Goal: Task Accomplishment & Management: Manage account settings

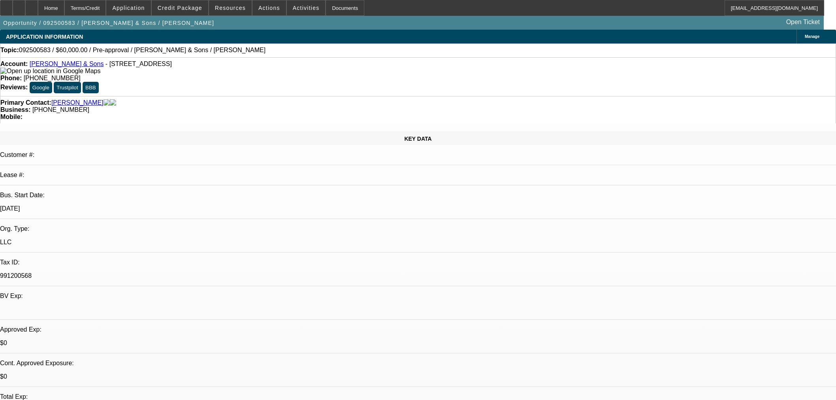
select select "0"
select select "2"
select select "0.1"
select select "4"
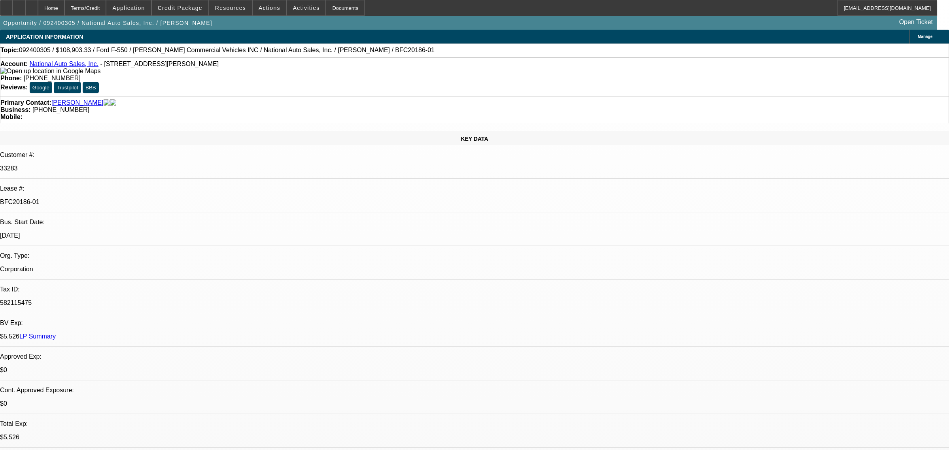
select select "0"
select select "0.1"
select select "4"
select select "0"
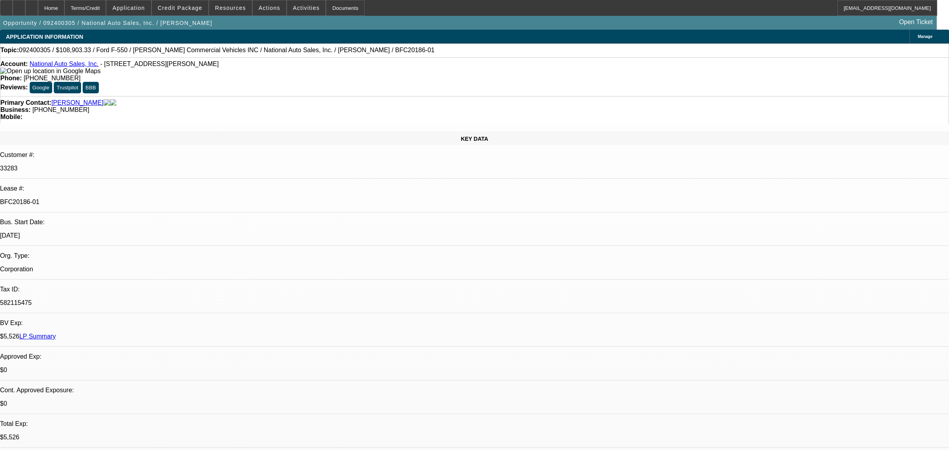
select select "0"
select select "0.1"
select select "4"
select select "0"
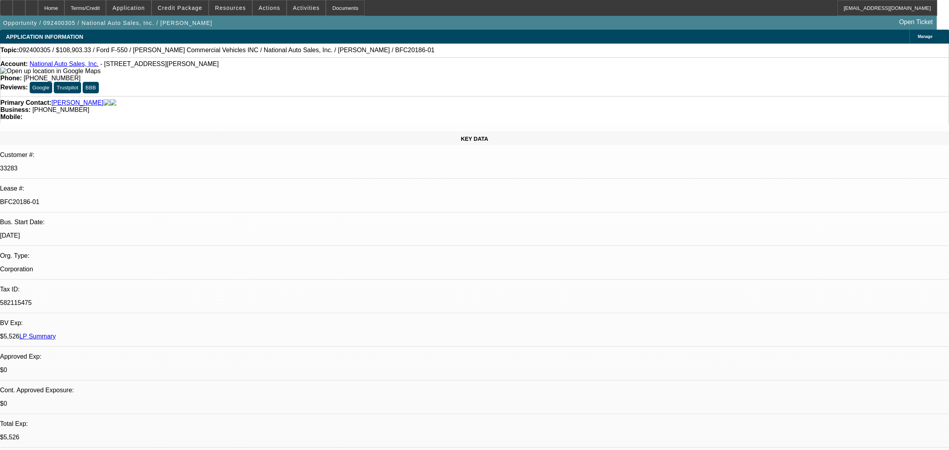
select select "0.1"
select select "4"
select select "0"
select select "0.1"
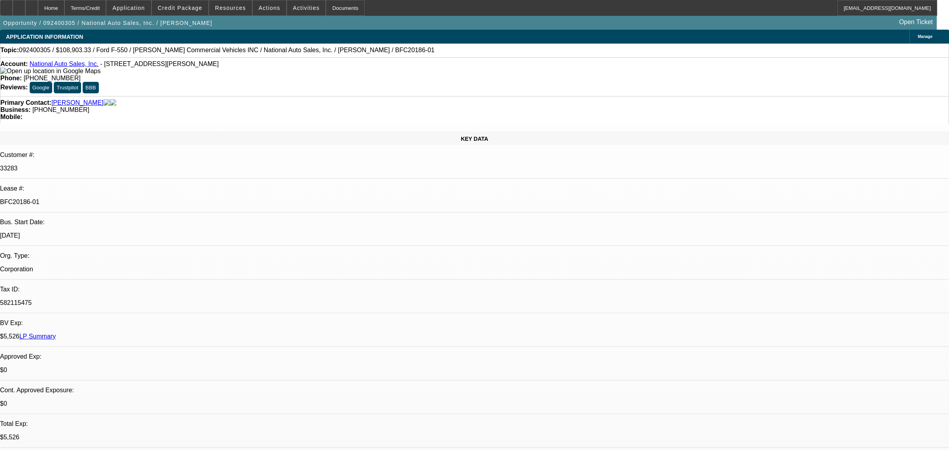
select select "4"
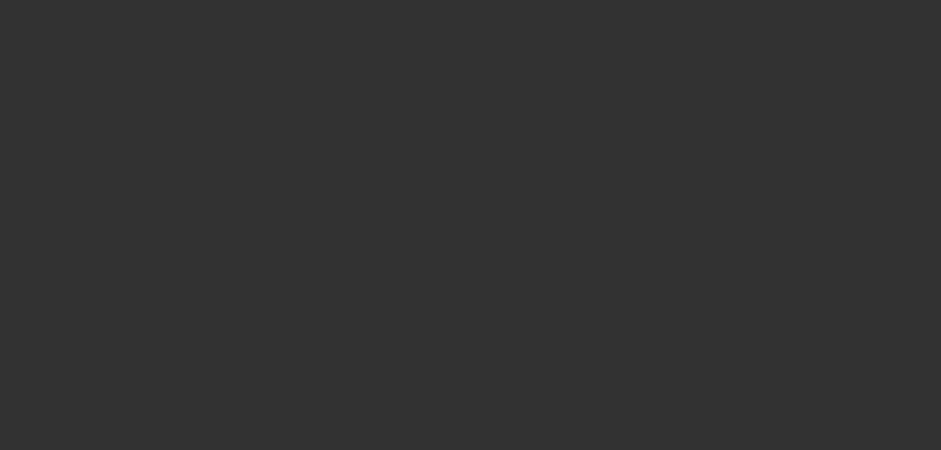
select select "0"
select select "3"
select select "0"
select select "6"
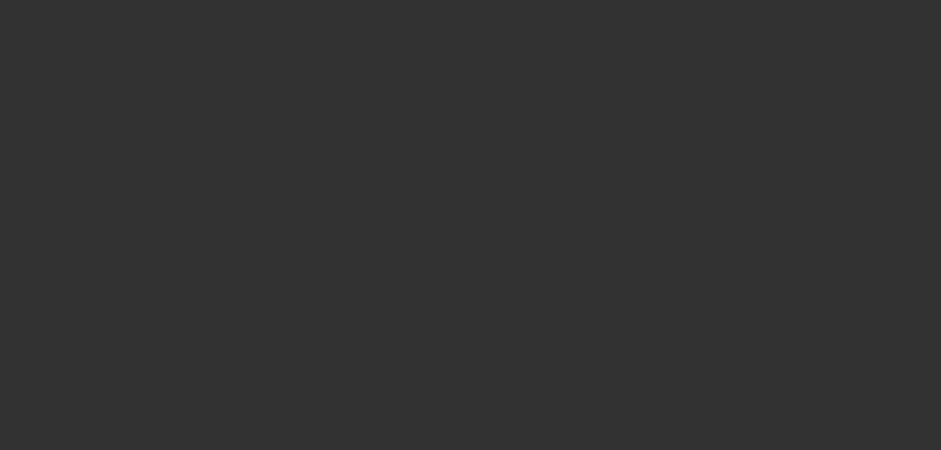
select select "0"
select select "3"
select select "0"
select select "6"
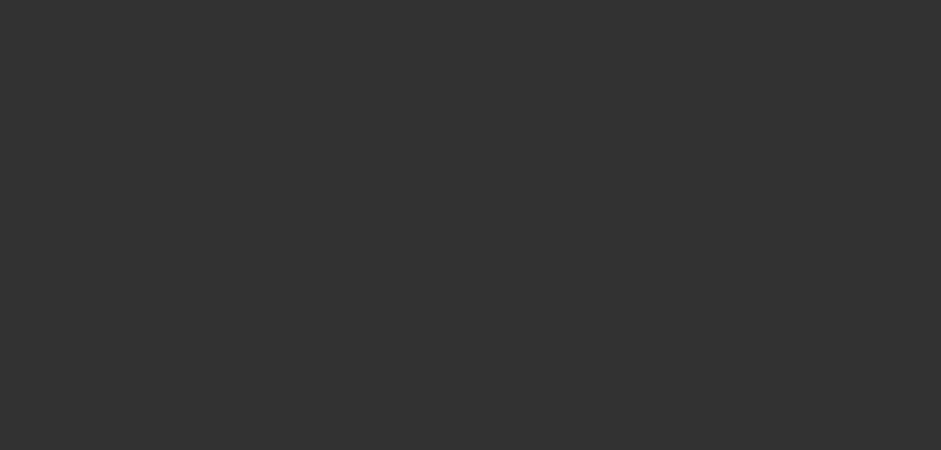
select select "0"
select select "3"
select select "0"
select select "6"
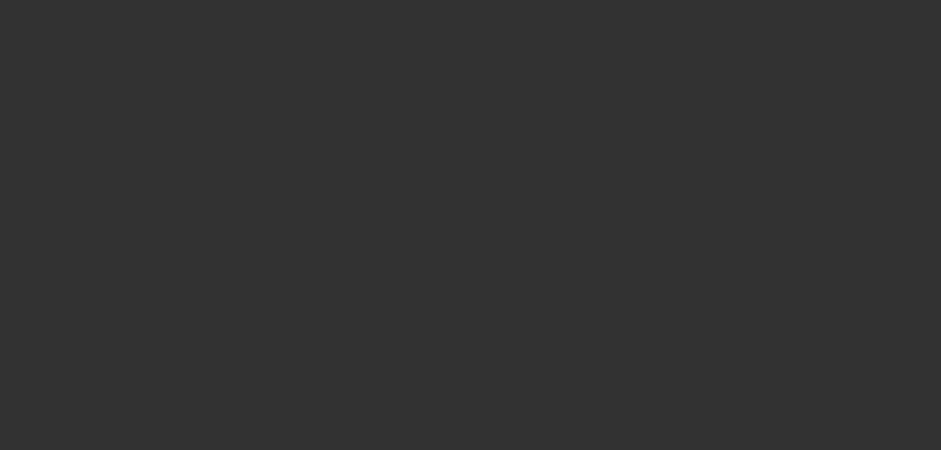
select select "0"
select select "6"
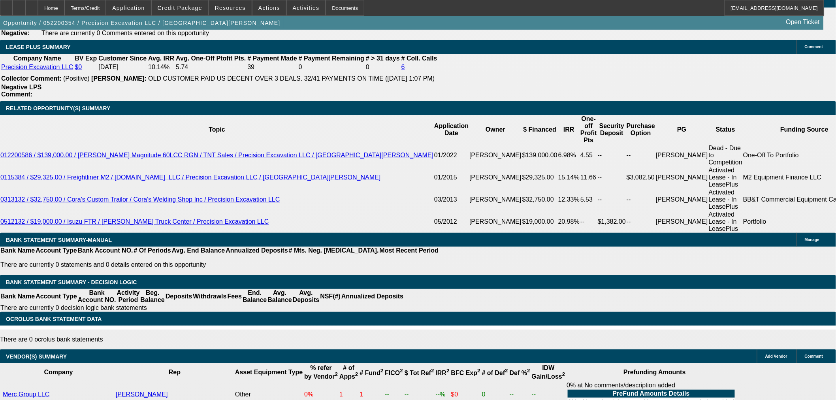
scroll to position [1405, 0]
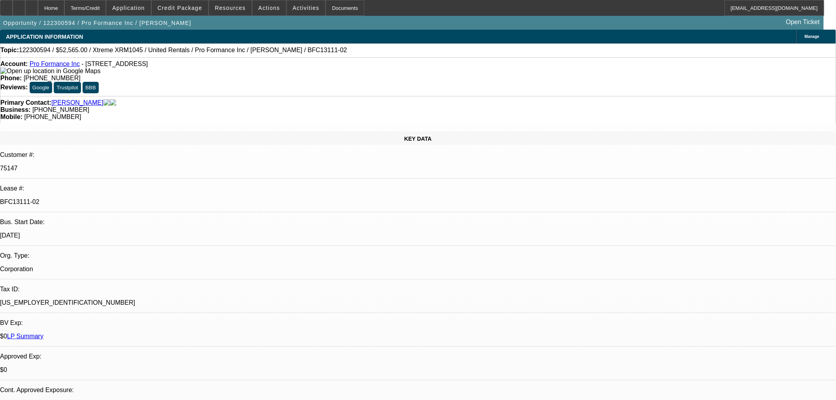
select select "0"
select select "6"
select select "0"
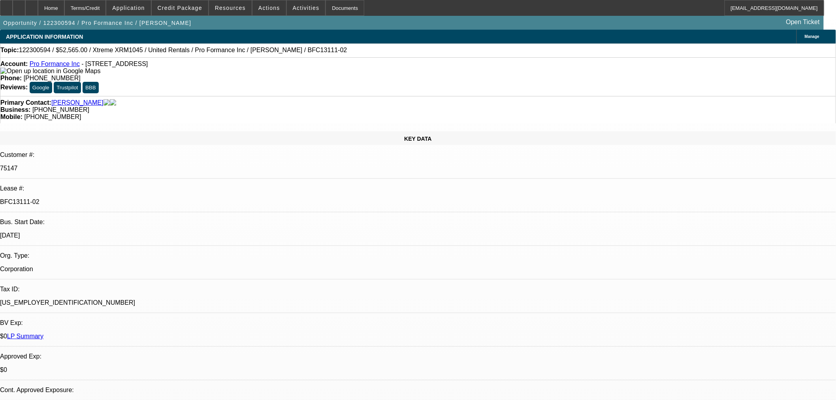
select select "0"
select select "6"
select select "0"
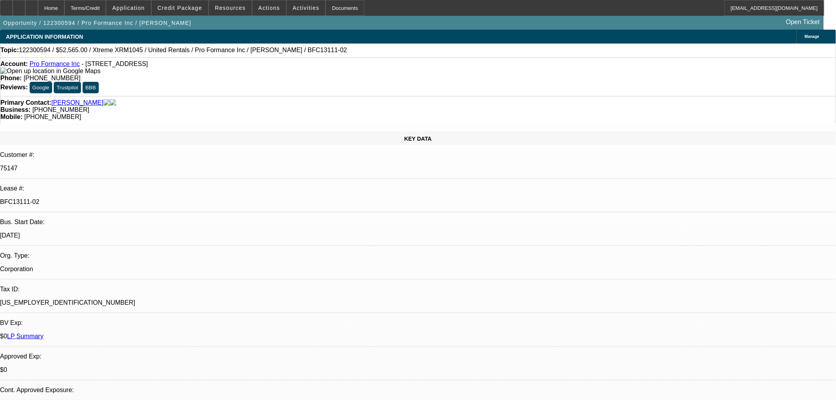
select select "0"
select select "6"
select select "0"
select select "2"
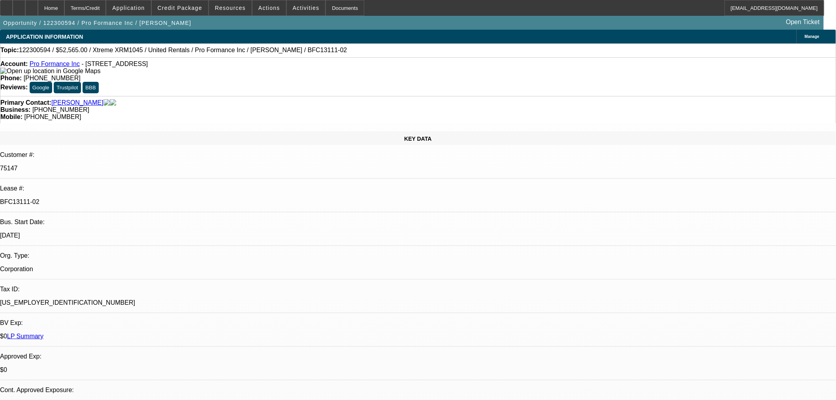
select select "0"
select select "6"
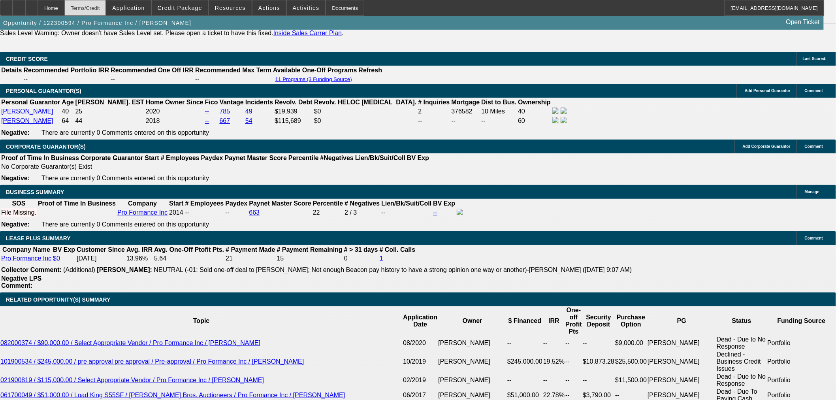
scroll to position [1175, 0]
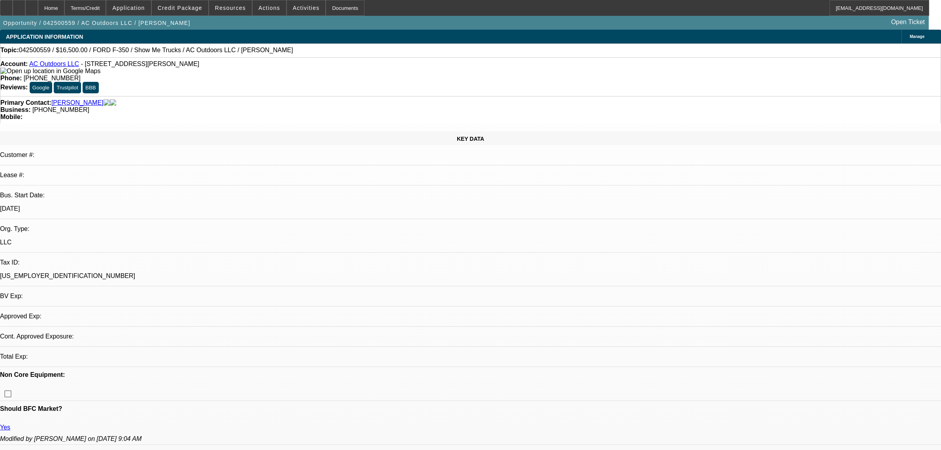
select select "0"
select select "3"
select select "0"
select select "6"
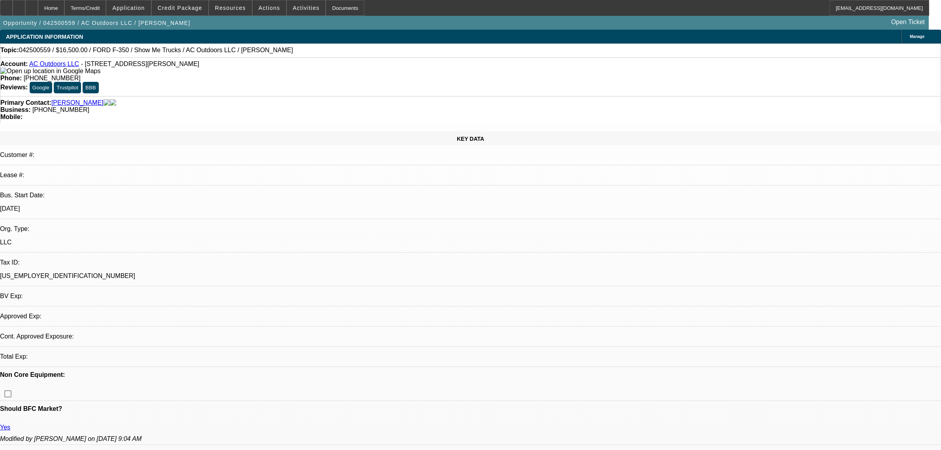
select select "0.2"
select select "0"
select select "6"
select select "0"
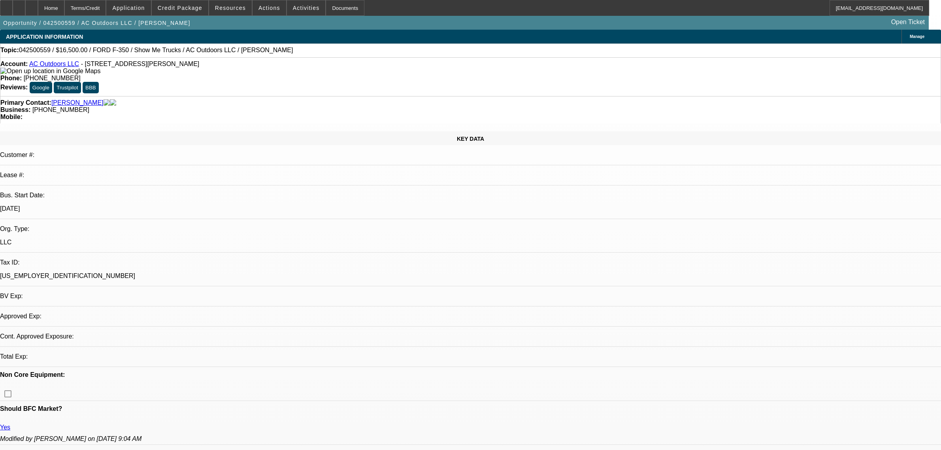
select select "0"
select select "3"
select select "0"
select select "6"
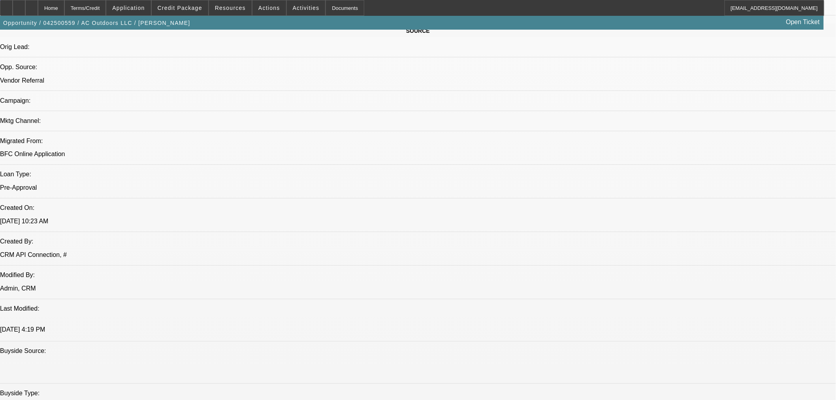
scroll to position [132, 0]
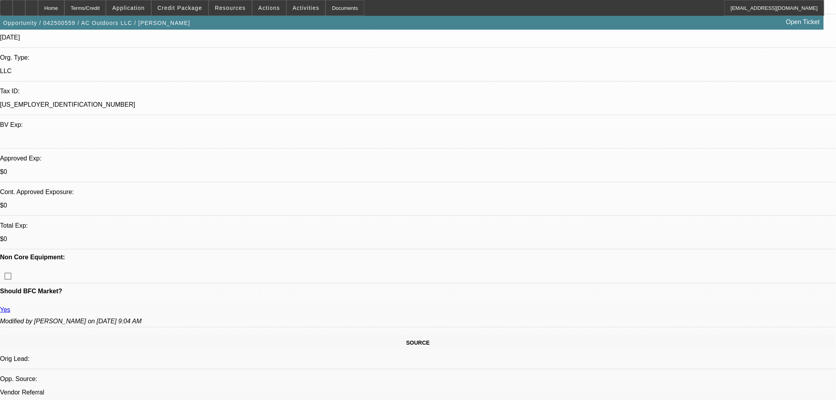
scroll to position [44, 0]
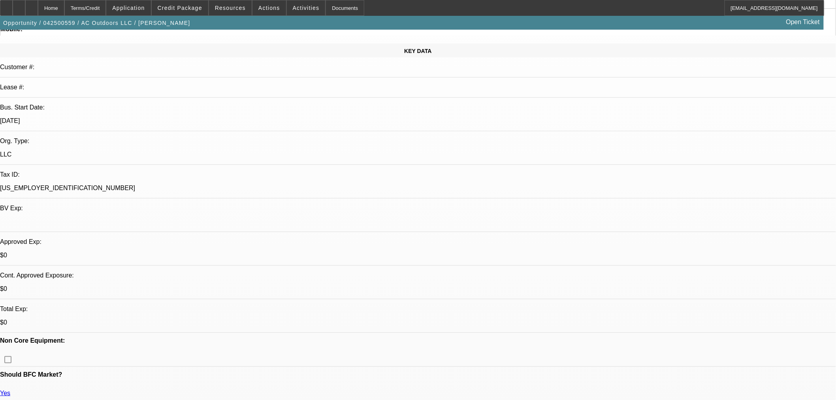
scroll to position [219, 0]
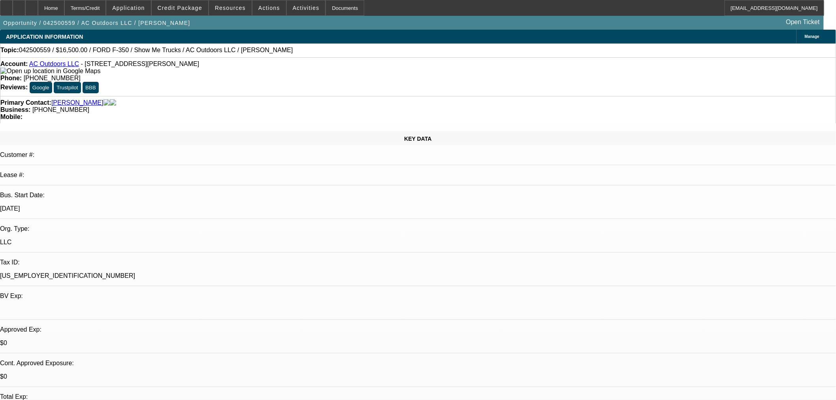
scroll to position [219, 0]
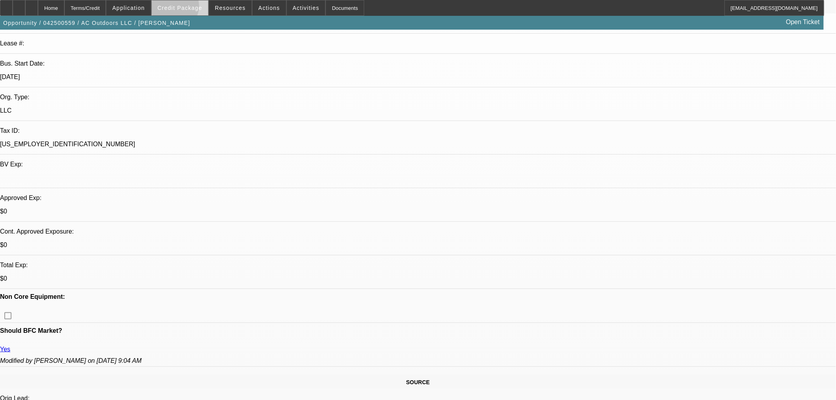
click at [186, 8] on span "Credit Package" at bounding box center [180, 8] width 45 height 6
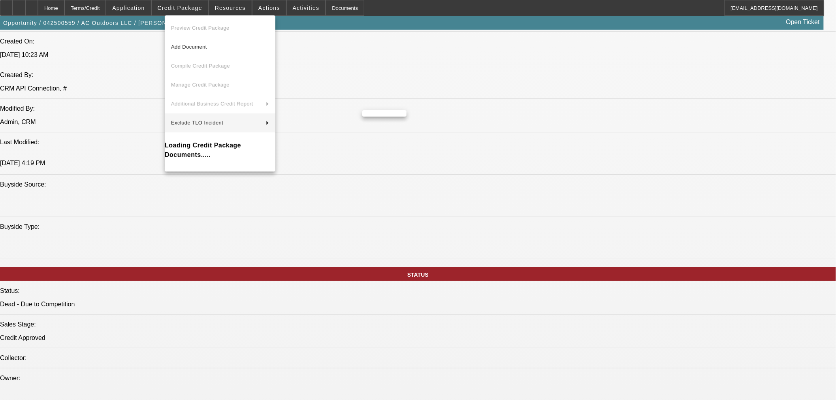
scroll to position [659, 0]
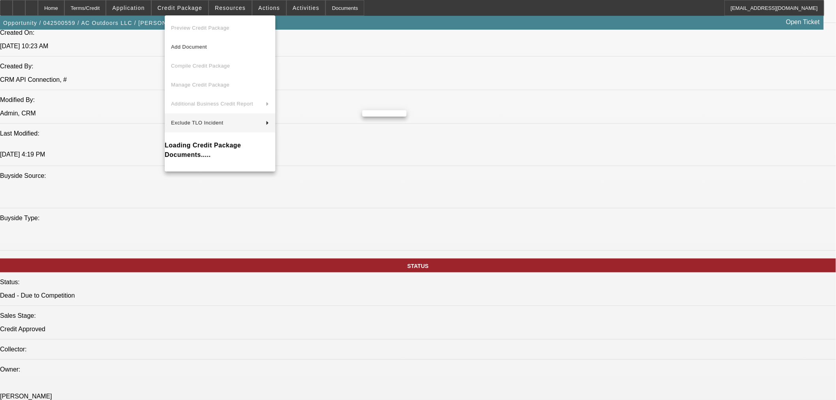
click at [534, 204] on div at bounding box center [418, 200] width 836 height 400
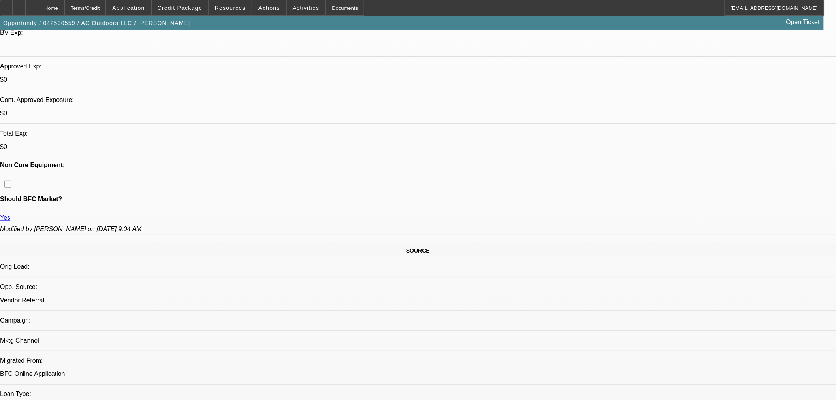
scroll to position [483, 0]
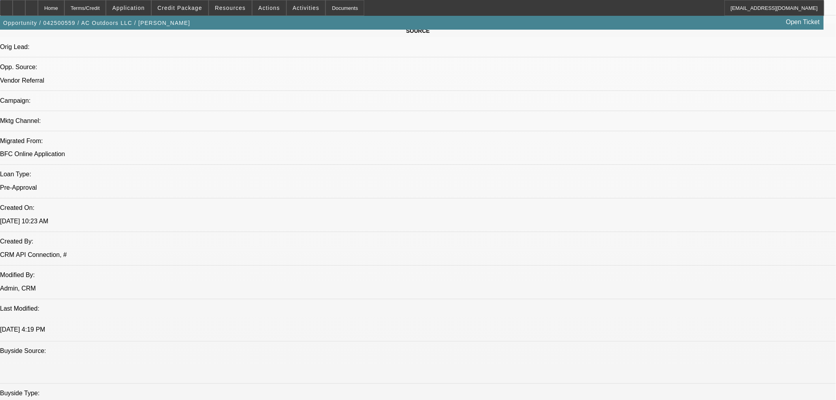
click at [194, 6] on span "Credit Package" at bounding box center [180, 8] width 45 height 6
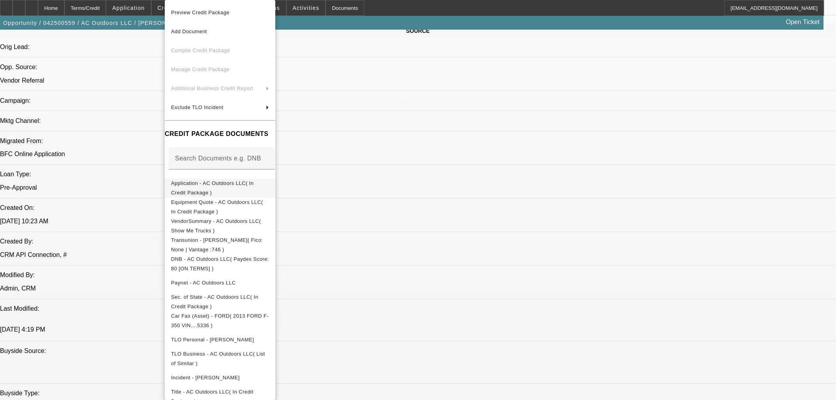
click at [231, 186] on span "Application - AC Outdoors LLC( In Credit Package )" at bounding box center [212, 187] width 83 height 15
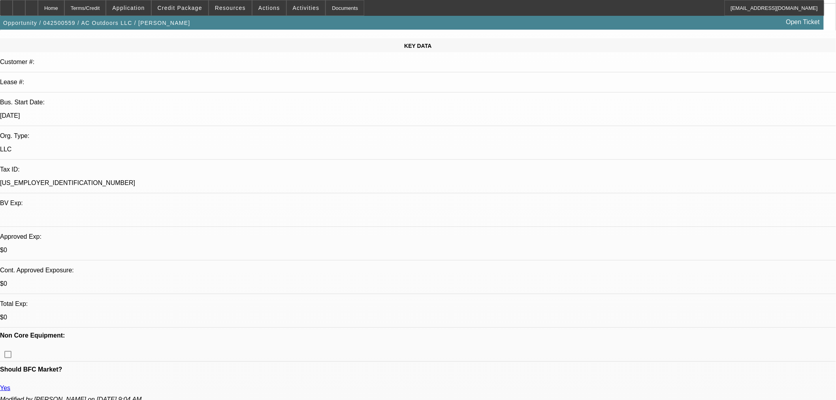
scroll to position [263, 0]
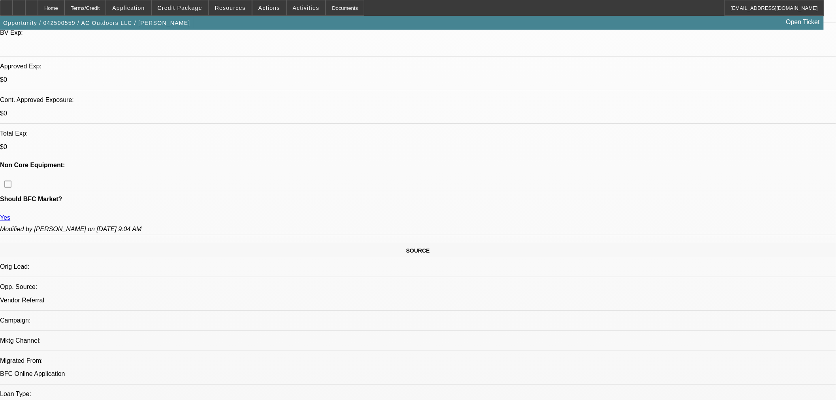
click at [180, 9] on span "Credit Package" at bounding box center [180, 8] width 45 height 6
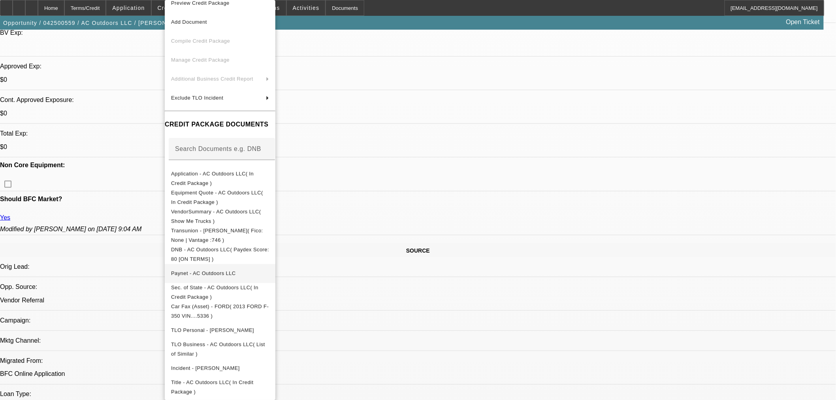
scroll to position [13, 0]
drag, startPoint x: 387, startPoint y: 272, endPoint x: 368, endPoint y: 265, distance: 20.1
click at [387, 272] on div at bounding box center [418, 200] width 836 height 400
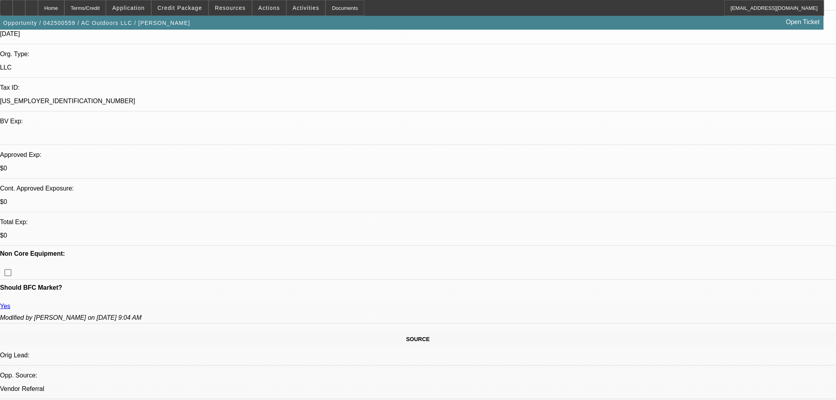
scroll to position [176, 0]
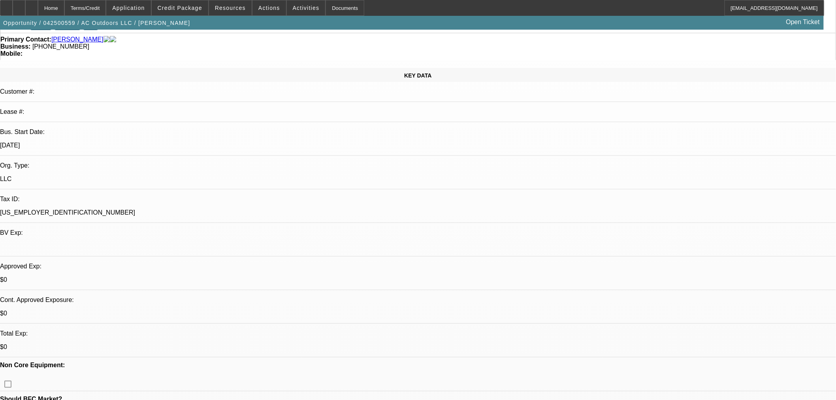
scroll to position [0, 0]
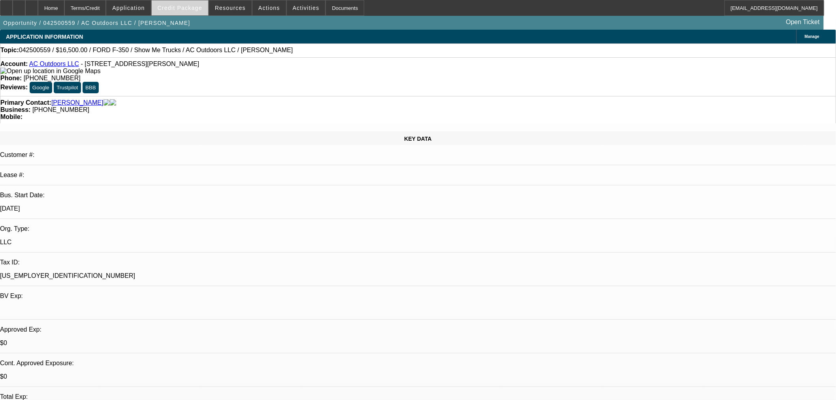
click at [196, 6] on span "Credit Package" at bounding box center [180, 8] width 45 height 6
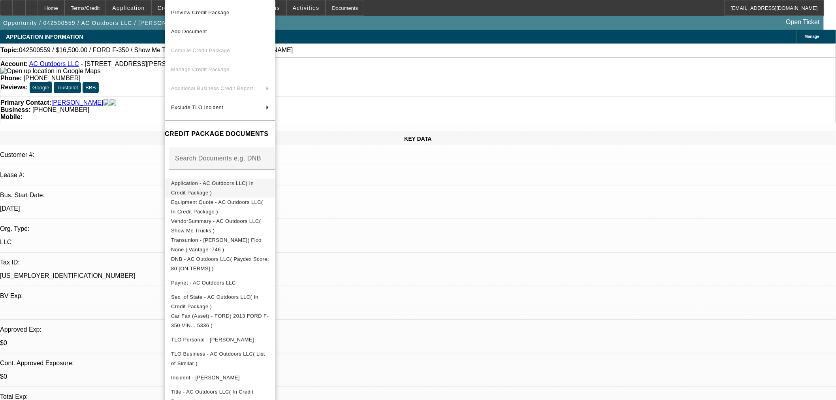
click at [213, 191] on button "Application - AC Outdoors LLC( In Credit Package )" at bounding box center [220, 188] width 111 height 19
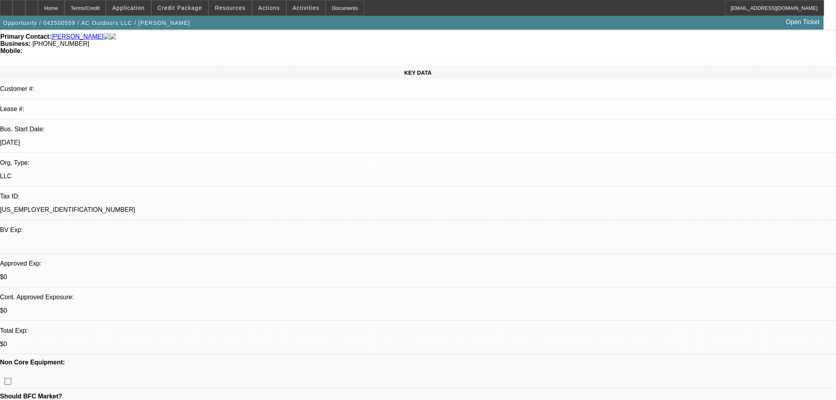
scroll to position [176, 0]
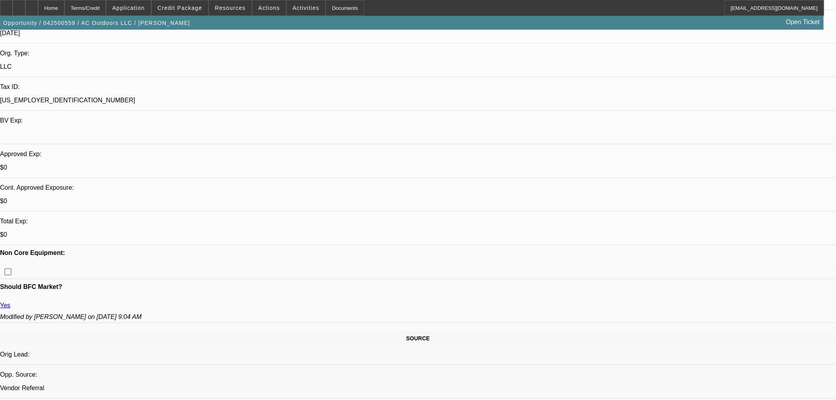
drag, startPoint x: 566, startPoint y: 261, endPoint x: 704, endPoint y: 264, distance: 138.0
copy div "Andrew Chema started AC Outdoors LLC in 2021"
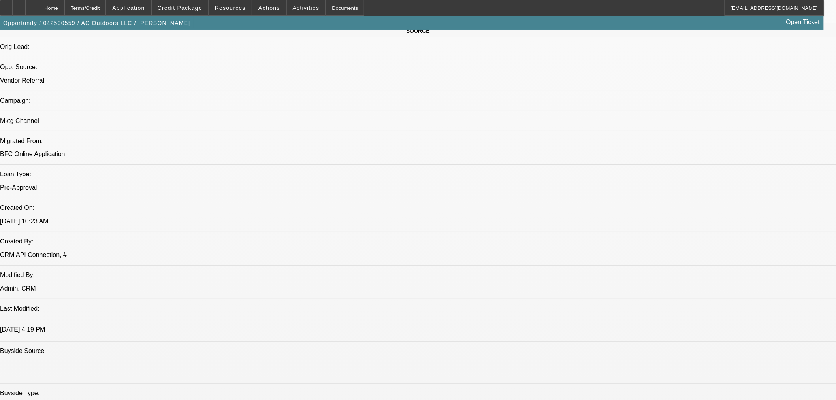
scroll to position [351, 0]
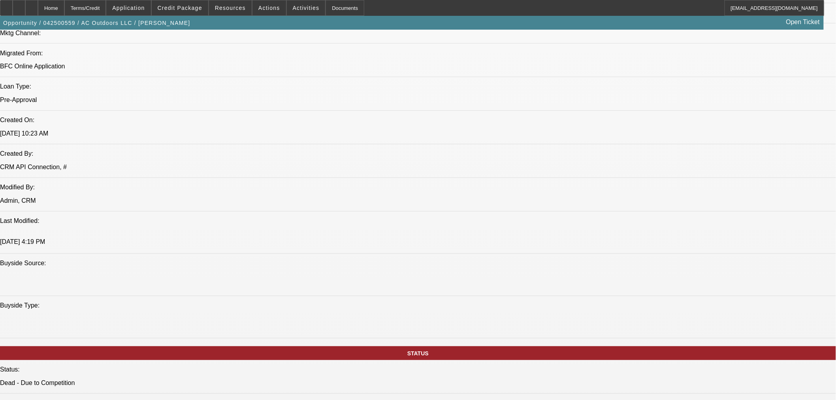
scroll to position [344, 0]
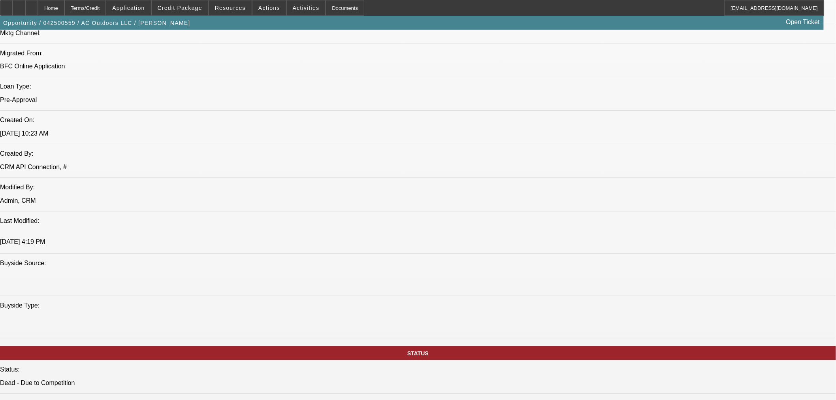
scroll to position [80, 0]
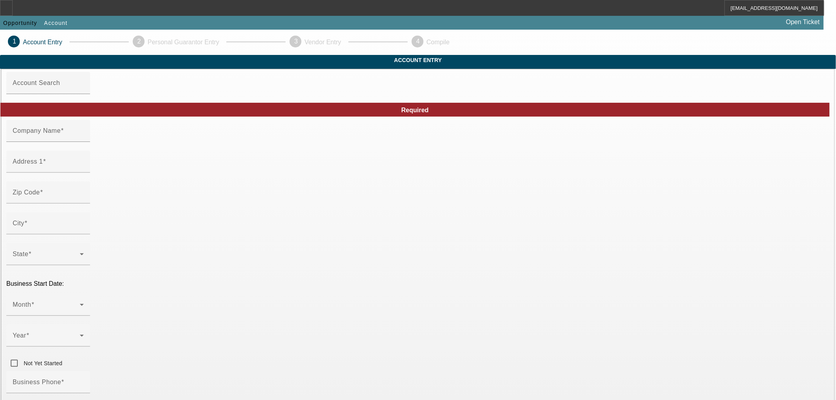
type input "AC Outdoors LLC"
type input "[STREET_ADDRESS]"
type input "63379"
type input "Troy"
type input "[PHONE_NUMBER]"
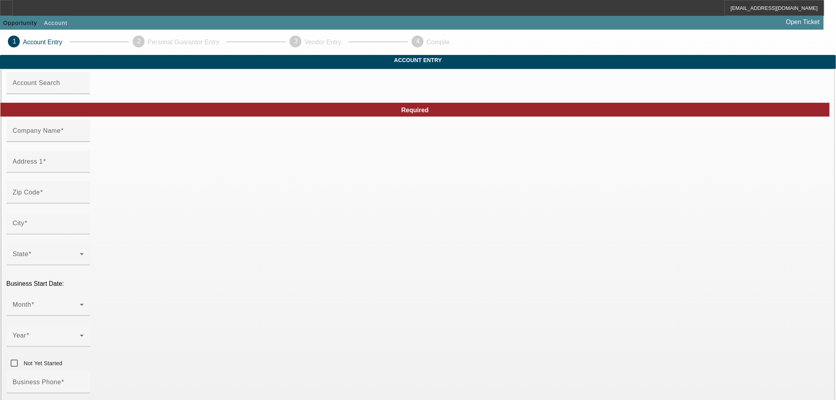
type input "acoutdoorsllc@yahoo.com"
type input "[US_EMPLOYER_IDENTIFICATION_NUMBER]"
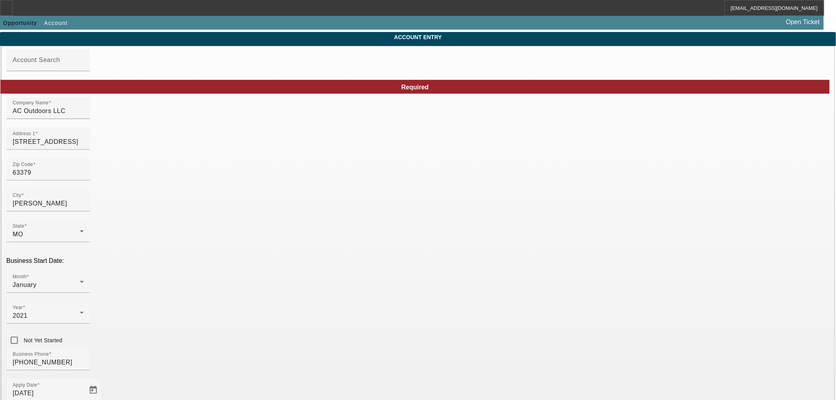
scroll to position [44, 0]
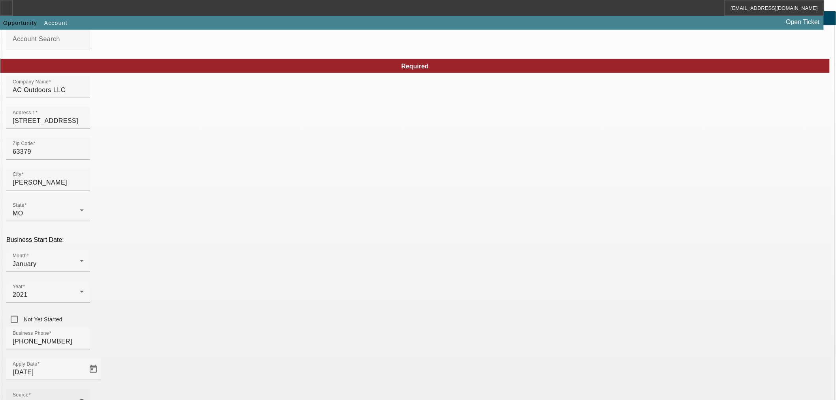
click at [84, 389] on div "Source - Select -" at bounding box center [48, 400] width 71 height 22
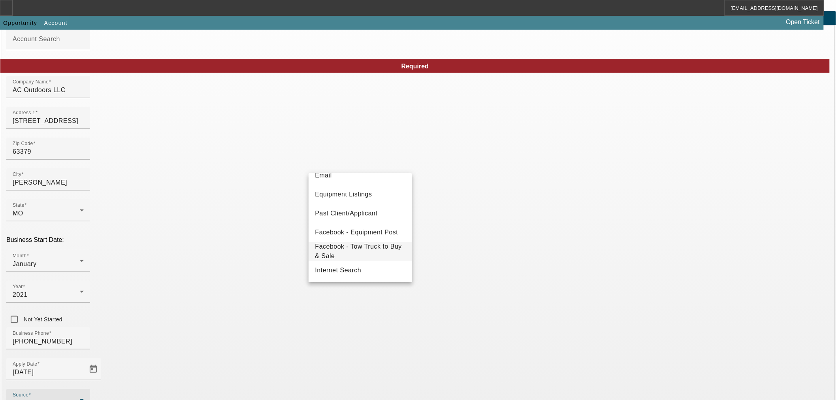
scroll to position [88, 0]
drag, startPoint x: 377, startPoint y: 224, endPoint x: 369, endPoint y: 223, distance: 8.0
click at [377, 224] on mat-option "Facebook - Equipment Post" at bounding box center [361, 230] width 104 height 19
click at [96, 400] on span "Facebook - Equipment Post" at bounding box center [54, 403] width 83 height 7
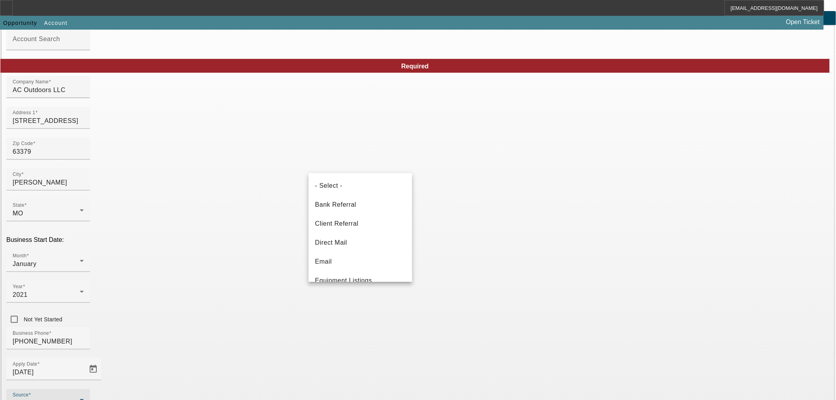
scroll to position [50, 0]
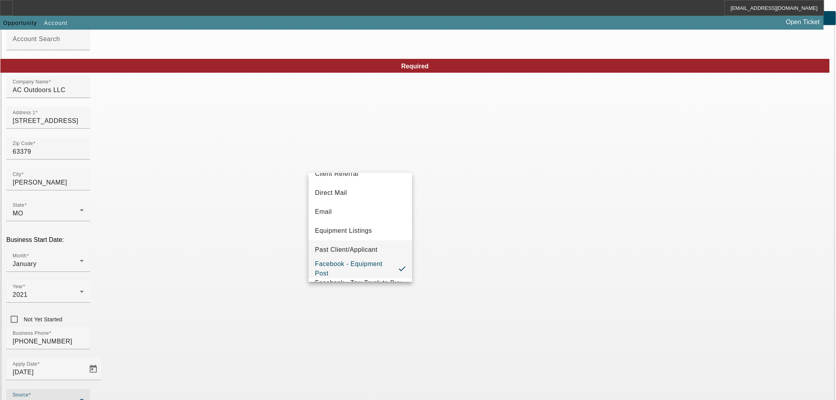
click at [359, 249] on span "Past Client/Applicant" at bounding box center [346, 249] width 62 height 9
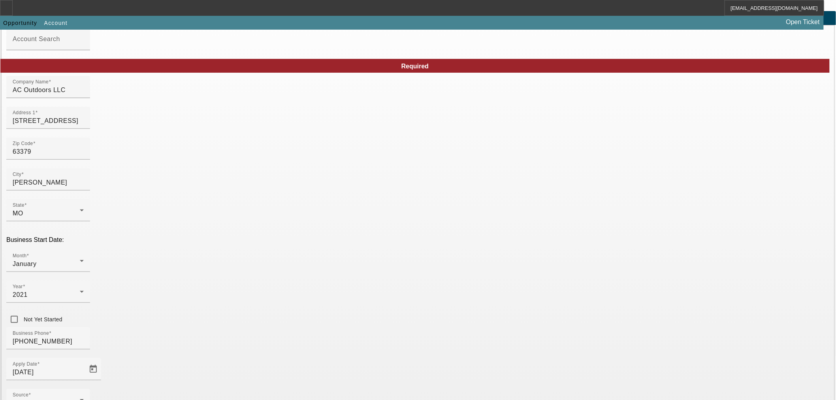
click at [382, 327] on div "Business Phone (636) 448-2395" at bounding box center [418, 342] width 824 height 31
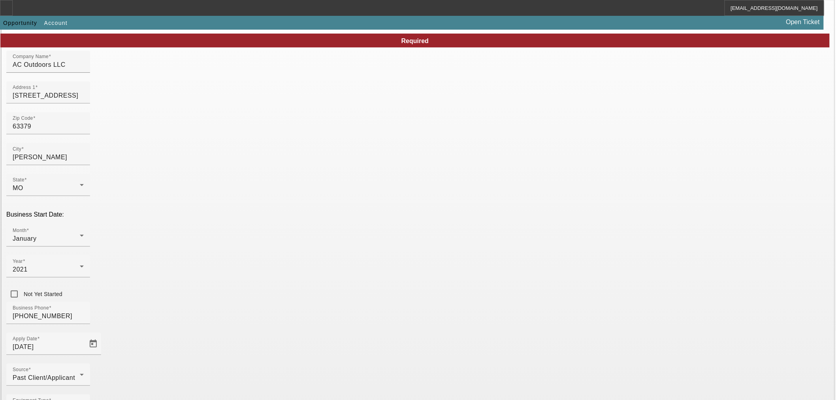
scroll to position [92, 0]
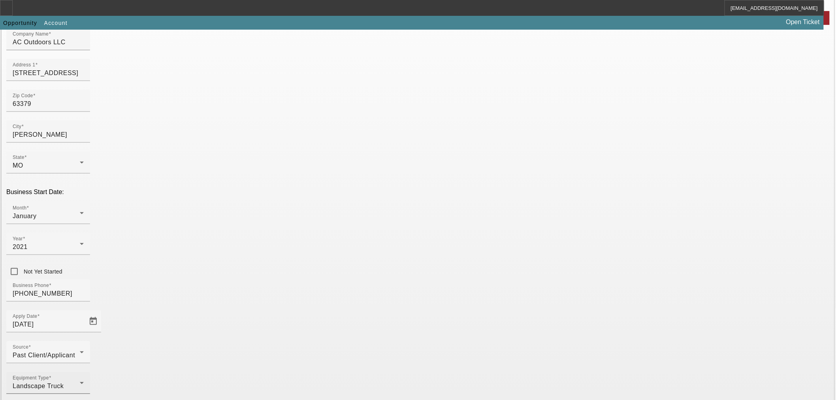
click at [84, 372] on div "Equipment Type Landscape Truck" at bounding box center [48, 383] width 71 height 22
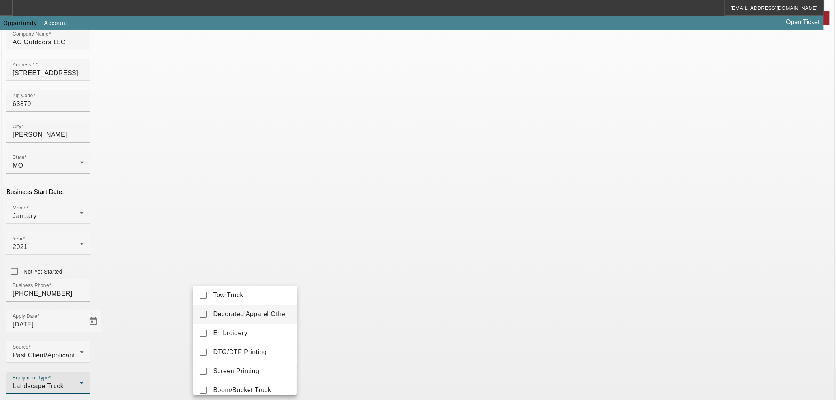
scroll to position [44, 0]
click at [322, 271] on div at bounding box center [418, 200] width 836 height 400
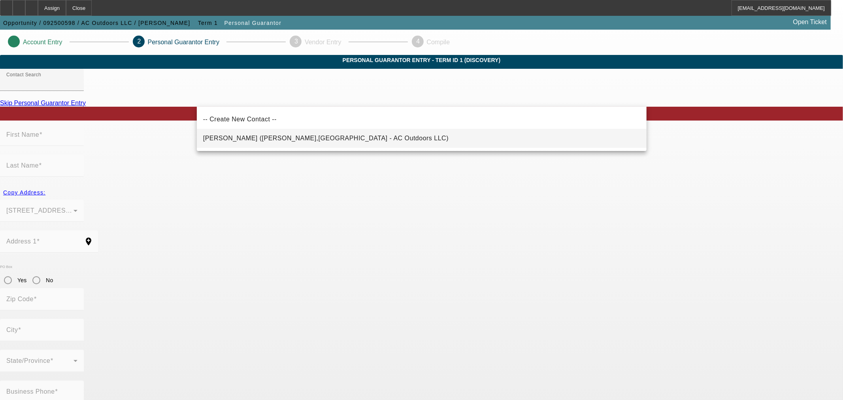
click at [264, 134] on span "Chema, Andrew (Troy,MO - AC Outdoors LLC)" at bounding box center [325, 138] width 245 height 9
type input "Chema, Andrew (Troy,MO - AC Outdoors LLC)"
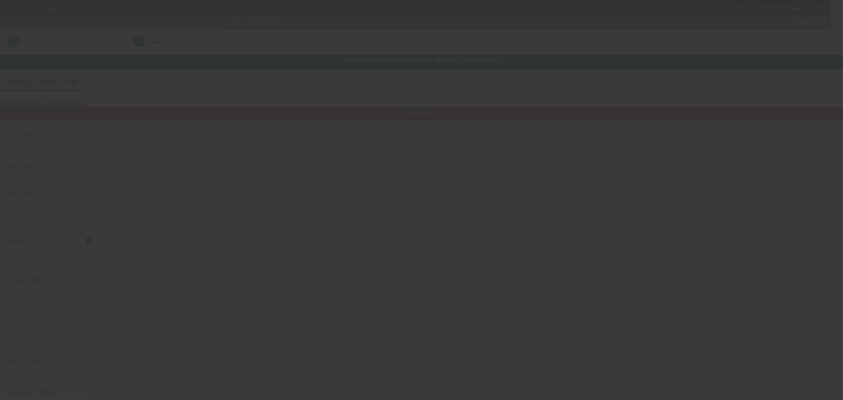
type input "Andrew"
type input "Chema"
type input "305 Parkway Dr"
radio input "true"
type input "63379"
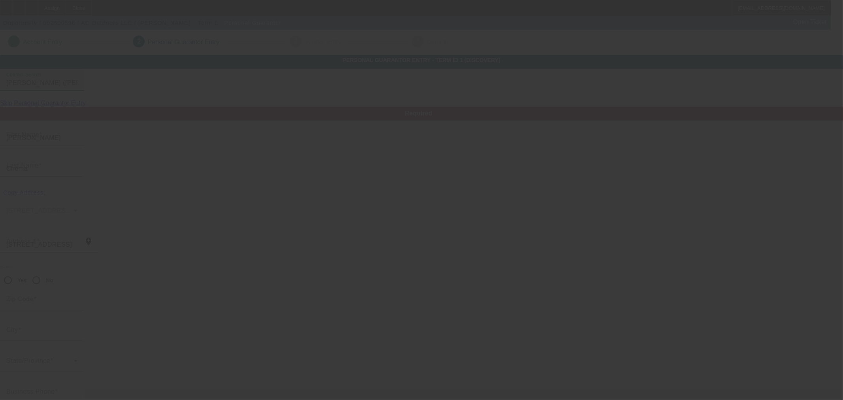
type input "Troy"
type input "[PHONE_NUMBER]"
type input "100"
type input "487-13-3614"
type input "acoutdoorsllc@yahoo.com"
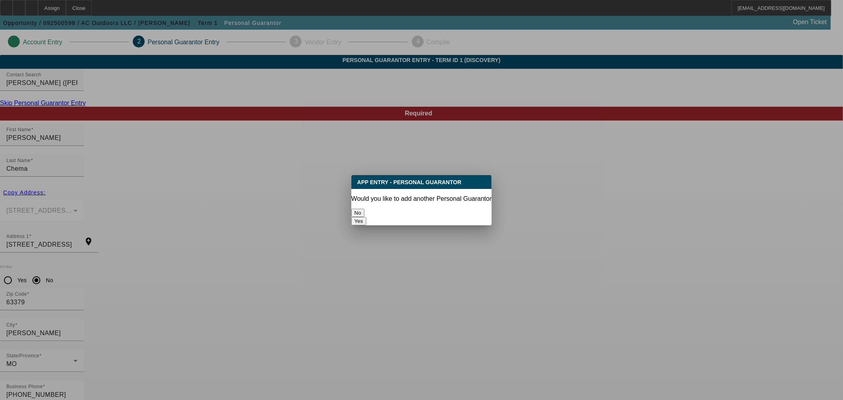
click at [364, 212] on button "No" at bounding box center [357, 213] width 13 height 8
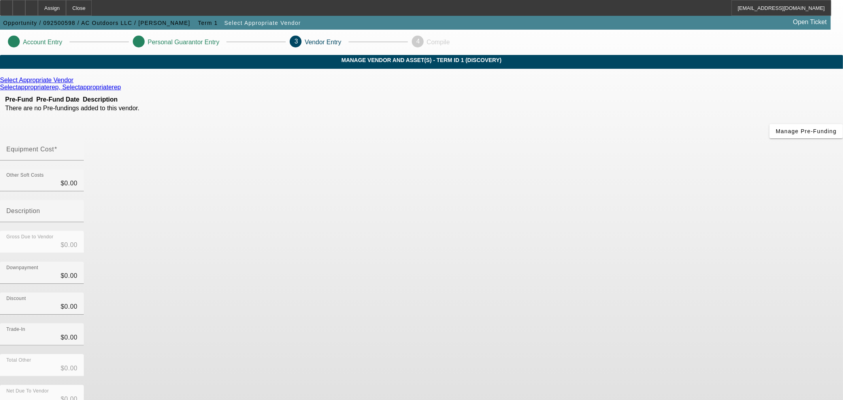
click at [75, 83] on icon at bounding box center [75, 80] width 0 height 7
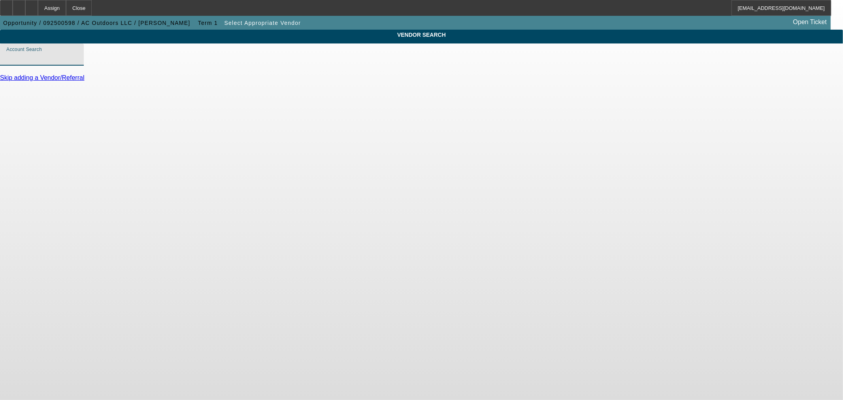
click at [77, 62] on input "Account Search" at bounding box center [41, 57] width 71 height 9
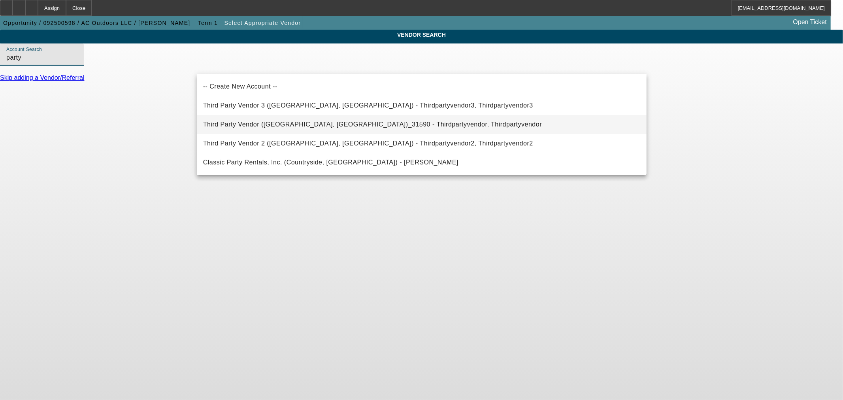
click at [306, 127] on span "Third Party Vendor (Northbrook, IL)_31590 - Thirdpartyvendor, Thirdpartyvendor" at bounding box center [372, 124] width 339 height 7
type input "Third Party Vendor (Northbrook, IL)_31590 - Thirdpartyvendor, Thirdpartyvendor"
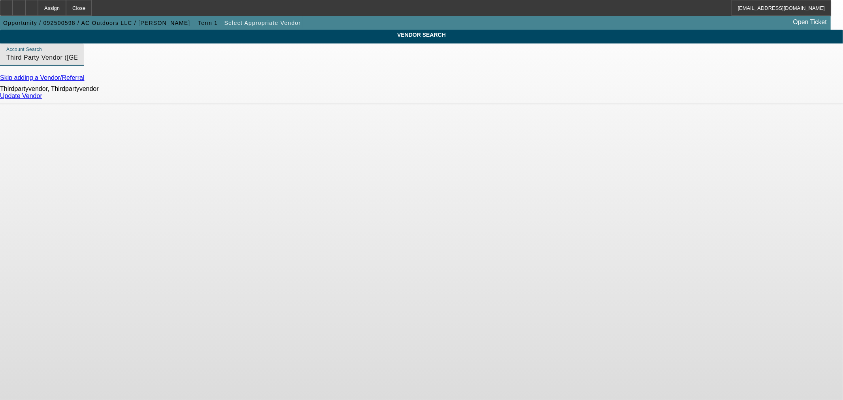
click at [42, 99] on link "Update Vendor" at bounding box center [21, 95] width 42 height 7
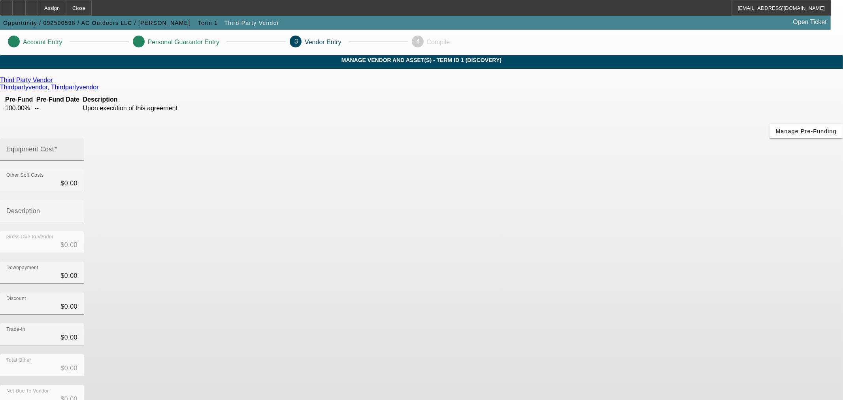
click at [77, 138] on div "Equipment Cost" at bounding box center [41, 149] width 71 height 22
click at [77, 148] on input "Equipment Cost" at bounding box center [41, 152] width 71 height 9
type input "1"
type input "$1.00"
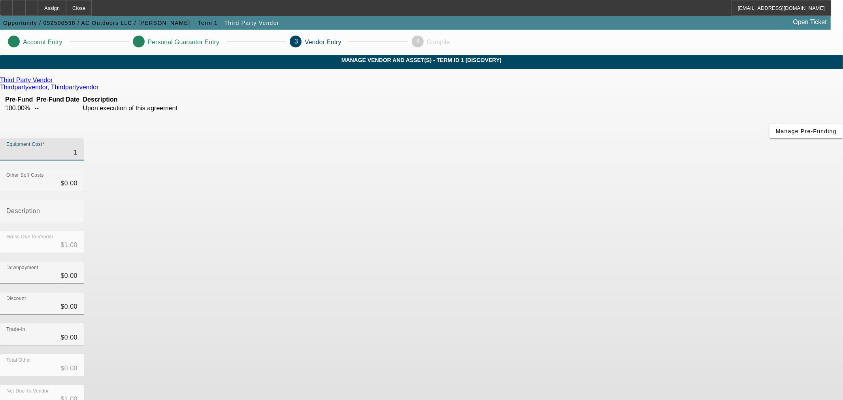
type input "10"
type input "$10.00"
type input "100"
type input "$100.00"
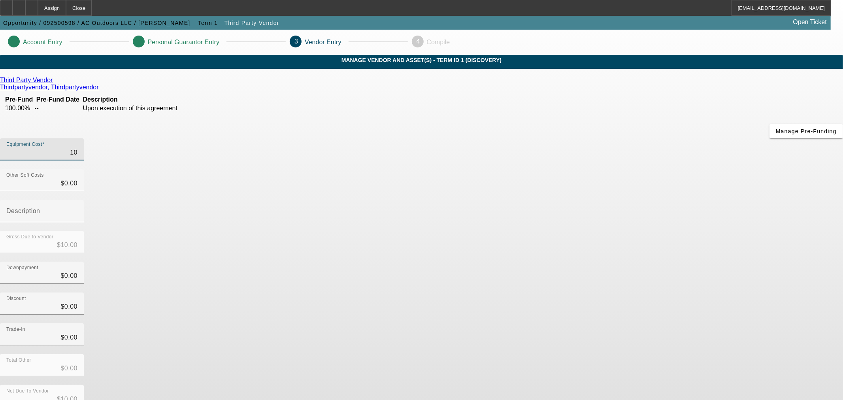
type input "$100.00"
type input "1000"
type input "$1,000.00"
type input "10000"
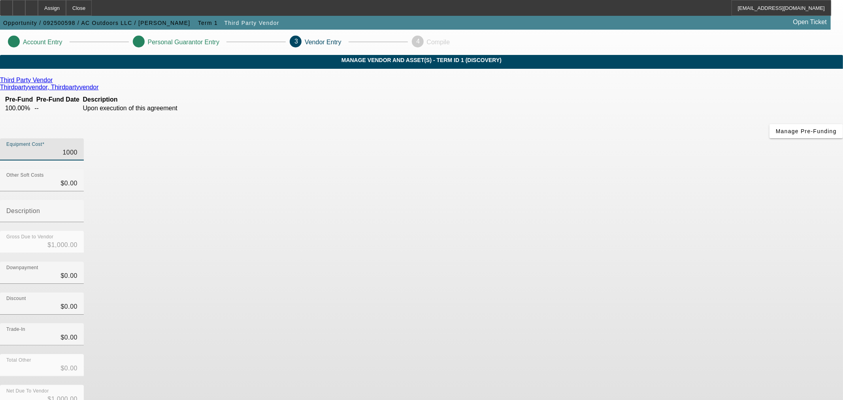
type input "$10,000.00"
click at [619, 293] on div "Discount $0.00" at bounding box center [421, 308] width 843 height 31
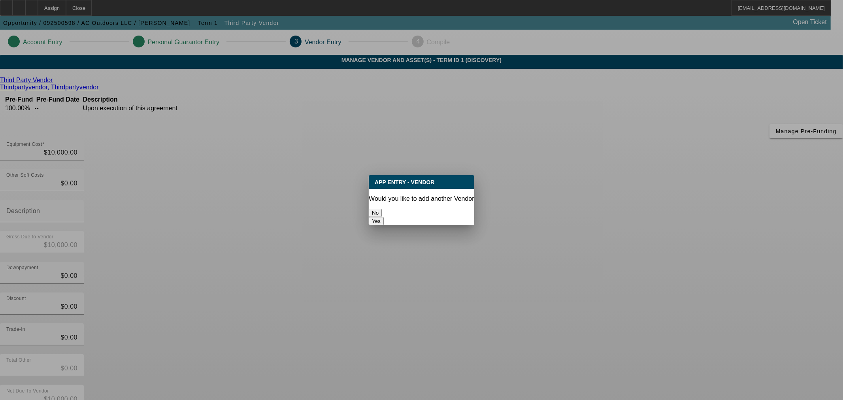
click at [382, 212] on button "No" at bounding box center [375, 213] width 13 height 8
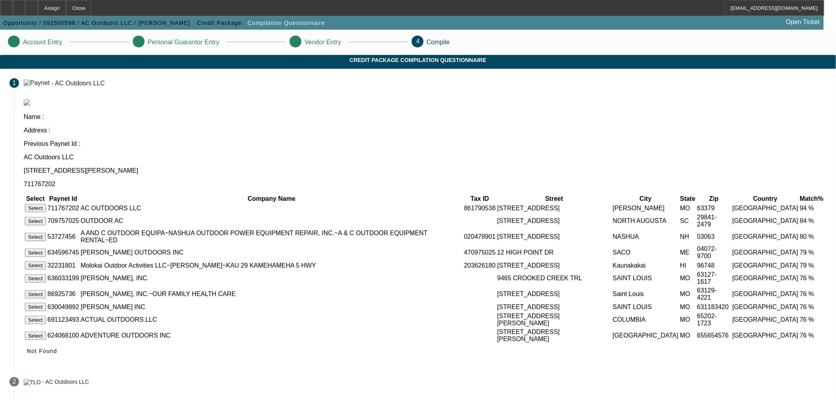
click at [46, 204] on button "Select" at bounding box center [35, 208] width 21 height 8
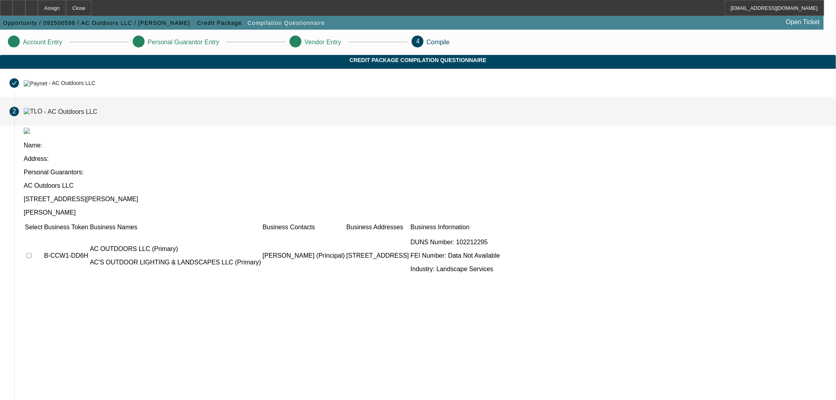
click at [32, 253] on input "checkbox" at bounding box center [28, 255] width 5 height 5
checkbox input "true"
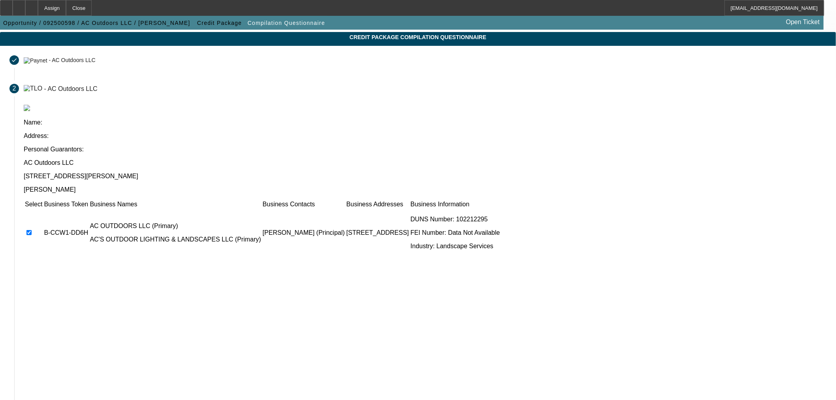
scroll to position [36, 0]
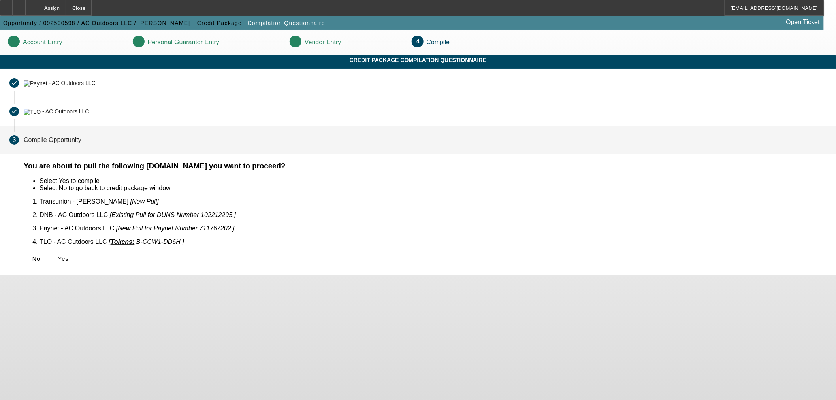
scroll to position [0, 0]
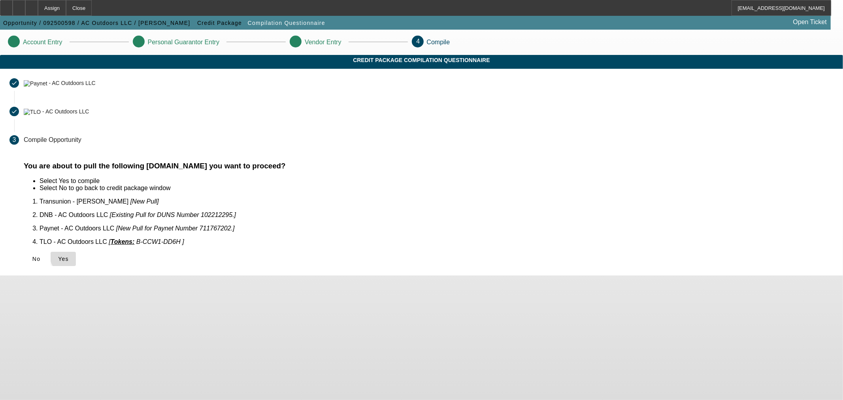
click at [69, 256] on span "Yes" at bounding box center [63, 259] width 11 height 6
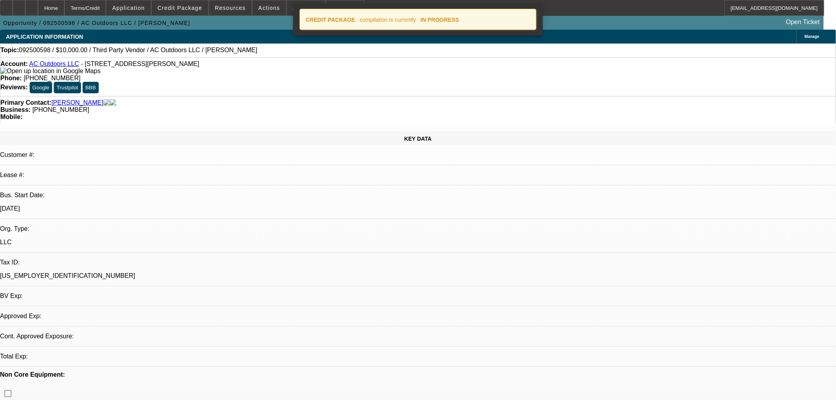
select select "0"
select select "2"
select select "0.1"
select select "4"
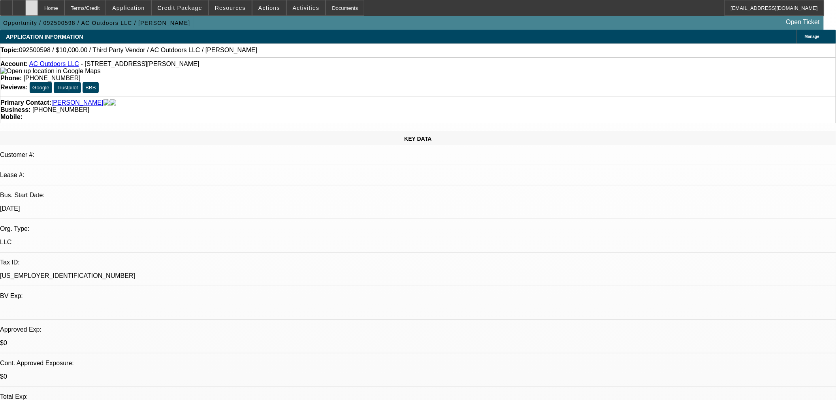
click at [38, 10] on div at bounding box center [31, 8] width 13 height 16
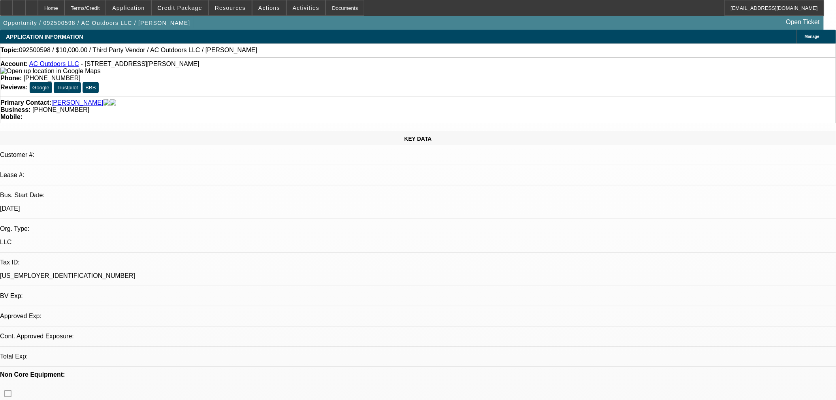
select select "0"
select select "2"
select select "0.1"
select select "4"
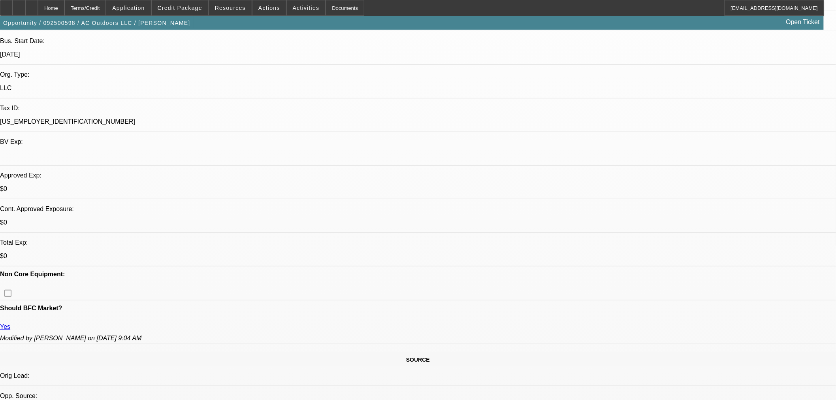
scroll to position [176, 0]
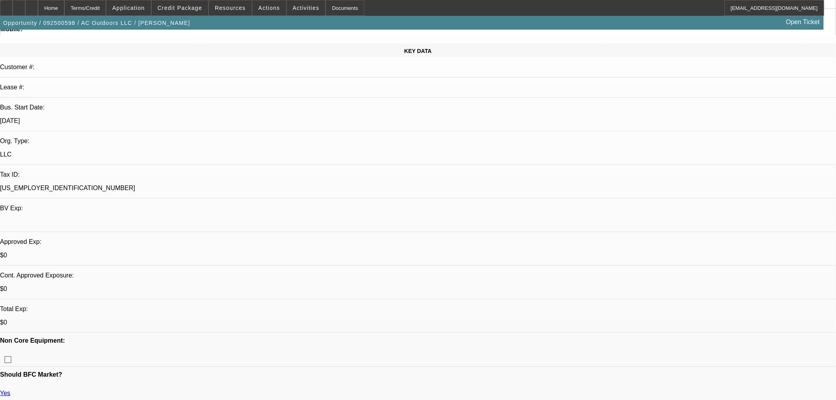
scroll to position [0, 0]
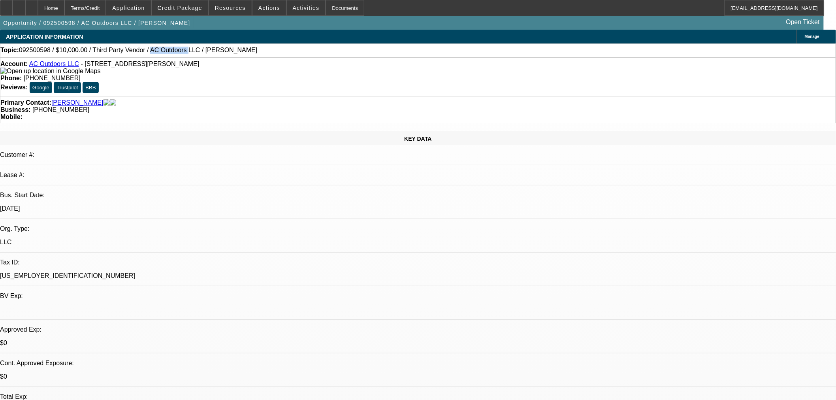
drag, startPoint x: 133, startPoint y: 52, endPoint x: 164, endPoint y: 57, distance: 31.5
click at [164, 57] on div "Topic: 092500598 / $10,000.00 / Third Party Vendor / AC Outdoors LLC / [PERSON_…" at bounding box center [418, 50] width 836 height 14
click at [162, 54] on div "Topic: 092500598 / $10,000.00 / Third Party Vendor / AC Outdoors LLC / [PERSON_…" at bounding box center [418, 50] width 836 height 7
drag, startPoint x: 162, startPoint y: 53, endPoint x: 142, endPoint y: 53, distance: 20.2
click at [142, 53] on span "092500598 / $10,000.00 / Third Party Vendor / AC Outdoors LLC / [PERSON_NAME]" at bounding box center [138, 50] width 239 height 7
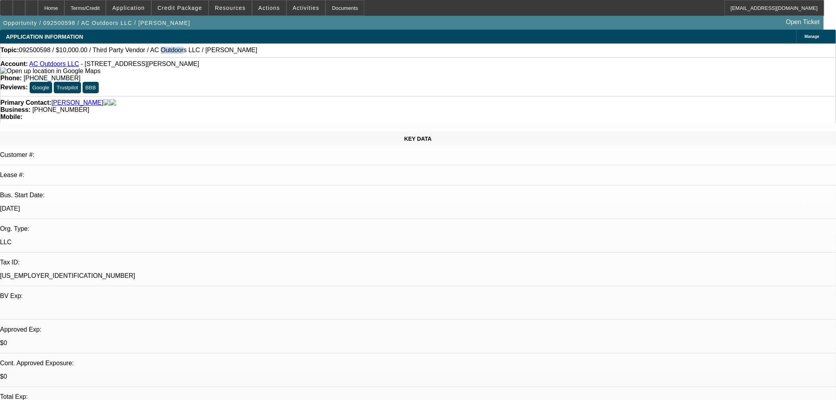
click at [142, 53] on span "092500598 / $10,000.00 / Third Party Vendor / AC Outdoors LLC / [PERSON_NAME]" at bounding box center [138, 50] width 239 height 7
drag, startPoint x: 135, startPoint y: 52, endPoint x: 164, endPoint y: 57, distance: 28.9
click at [164, 57] on div "Topic: 092500598 / $10,000.00 / Third Party Vendor / AC Outdoors LLC / [PERSON_…" at bounding box center [418, 50] width 836 height 14
copy span "AC Outdoors"
click at [188, 9] on span "Credit Package" at bounding box center [180, 8] width 45 height 6
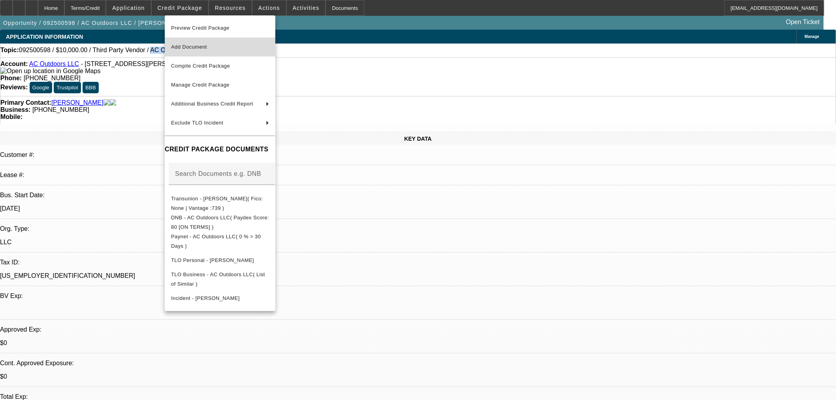
click at [214, 41] on button "Add Document" at bounding box center [220, 47] width 111 height 19
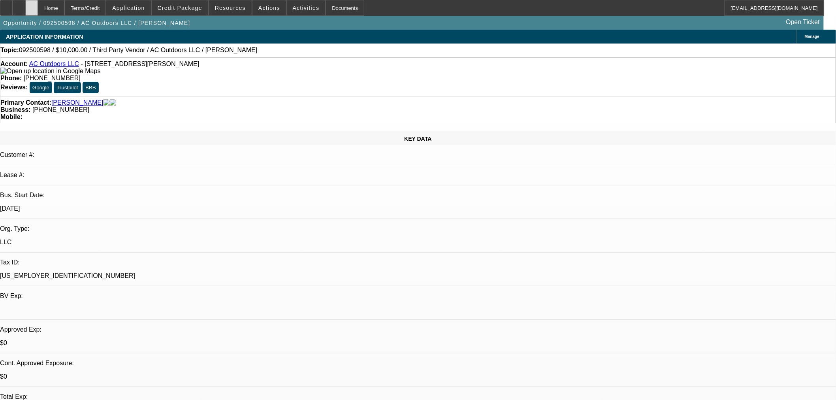
click at [38, 8] on div at bounding box center [31, 8] width 13 height 16
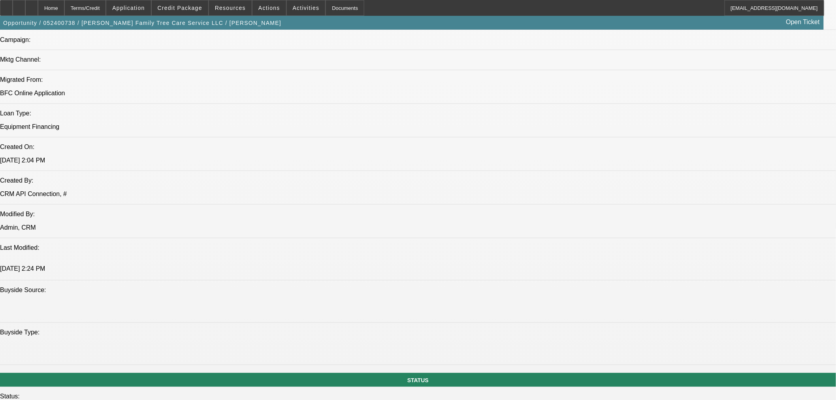
select select "0"
select select "2"
select select "0"
select select "6"
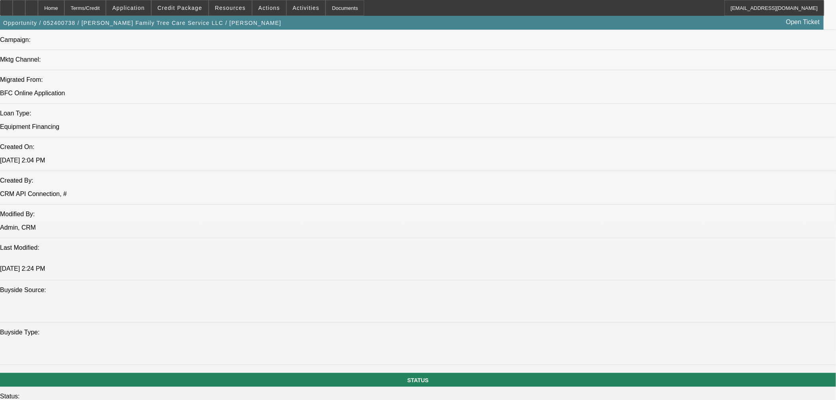
select select "0.1"
select select "2"
select select "0"
select select "6"
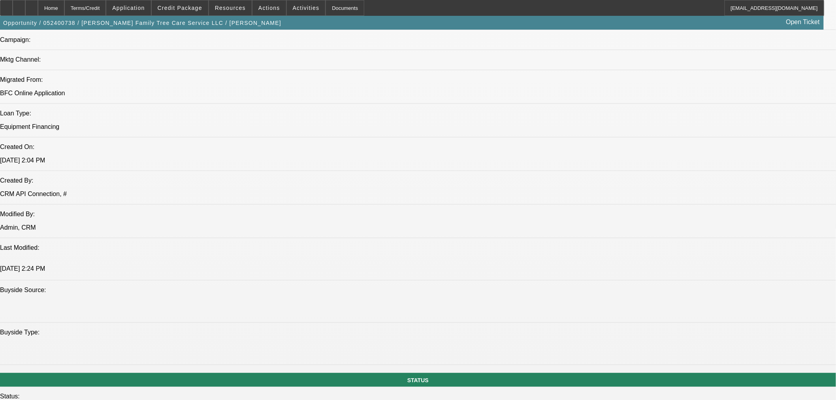
select select "0.1"
select select "2"
select select "0"
select select "6"
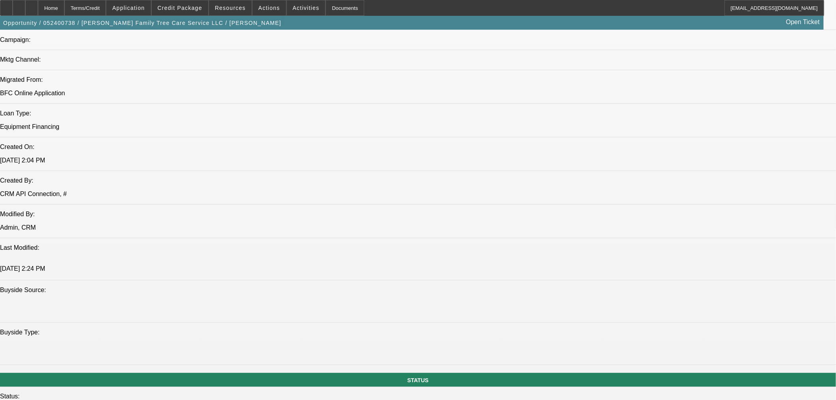
select select "0.1"
select select "2"
select select "0"
select select "6"
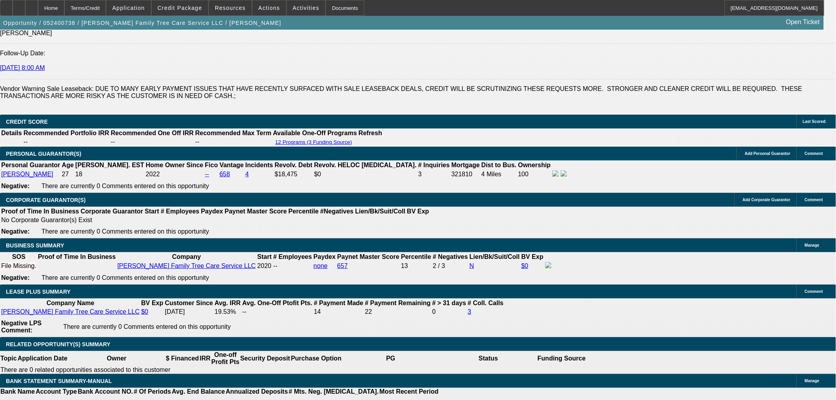
scroll to position [1270, 0]
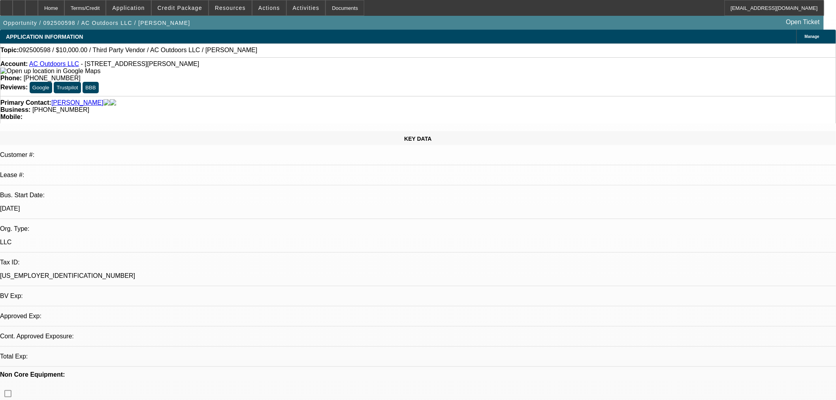
select select "0"
select select "2"
select select "0.1"
select select "4"
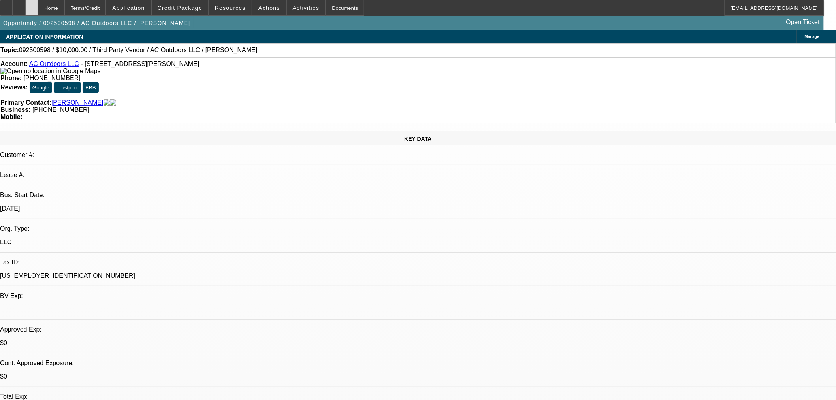
click at [38, 10] on div at bounding box center [31, 8] width 13 height 16
select select "0"
select select "2"
select select "0.1"
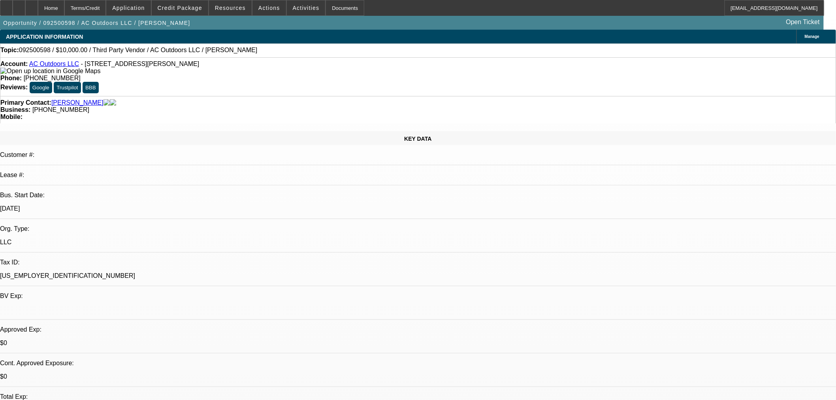
select select "4"
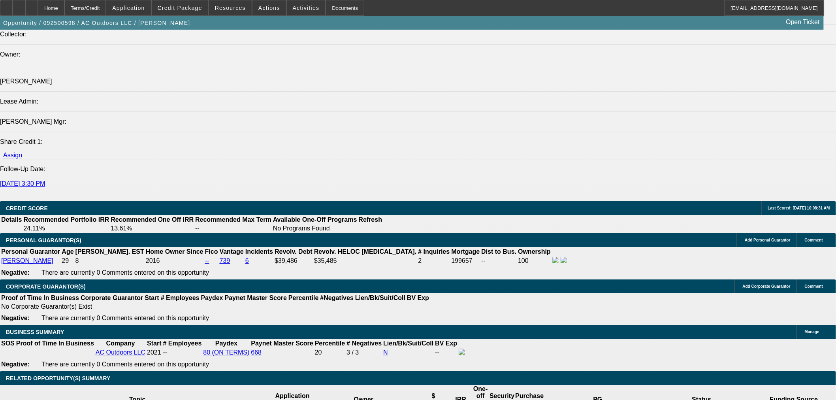
scroll to position [966, 0]
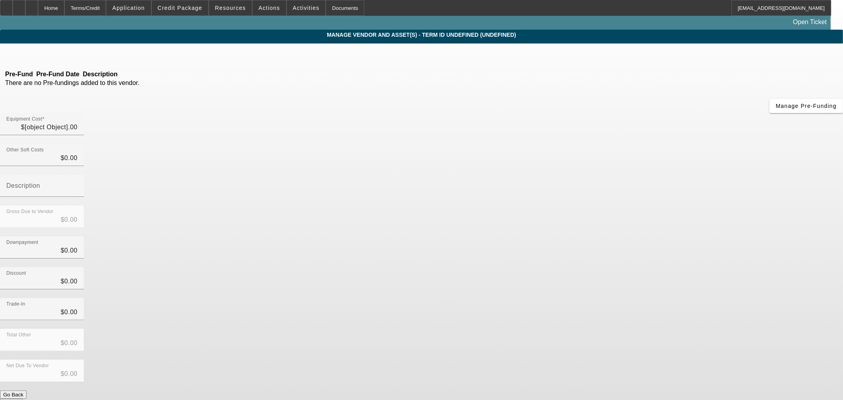
type input "$10,000.00"
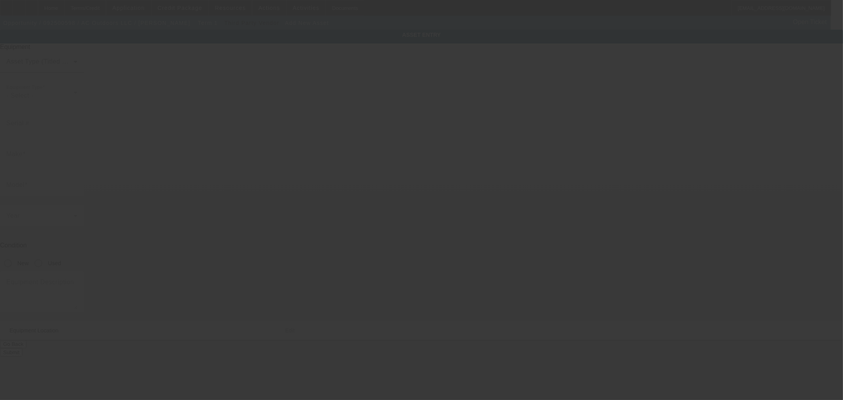
type input "305 Parkway Dr"
type input "Troy"
type input "63379"
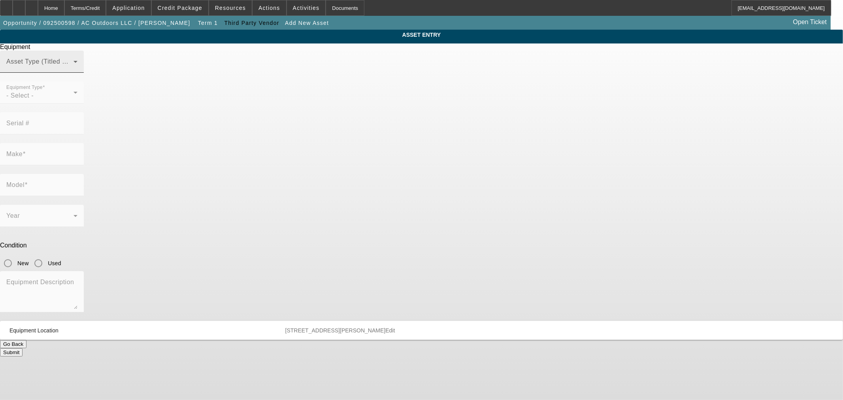
click at [74, 70] on span at bounding box center [39, 64] width 67 height 9
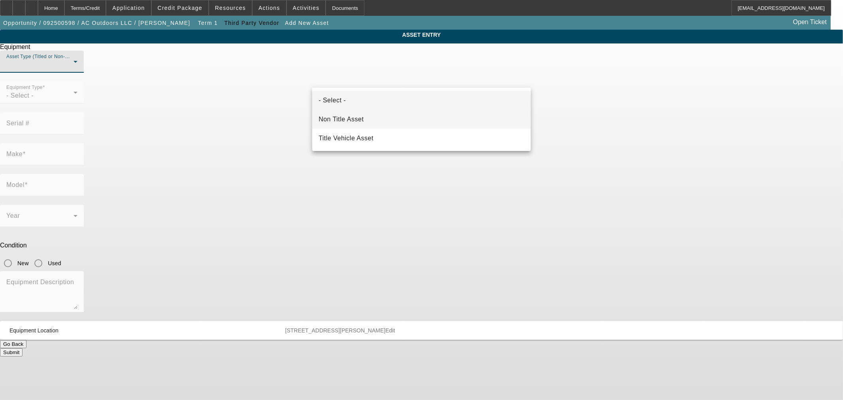
click at [366, 119] on mat-option "Non Title Asset" at bounding box center [421, 119] width 219 height 19
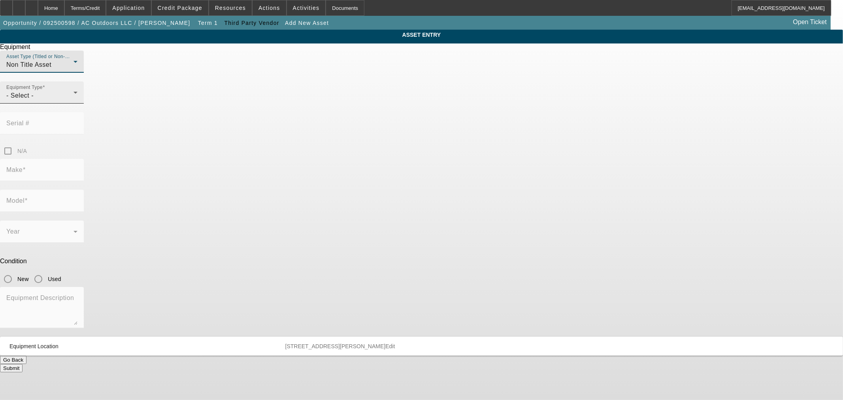
click at [74, 100] on div "- Select -" at bounding box center [39, 95] width 67 height 9
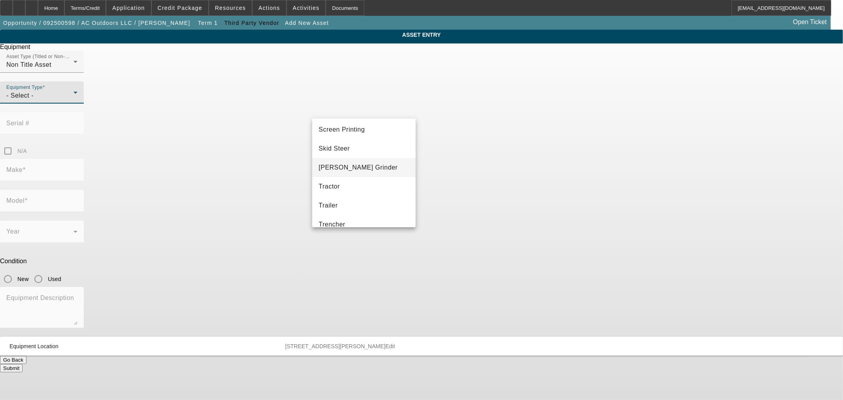
scroll to position [176, 0]
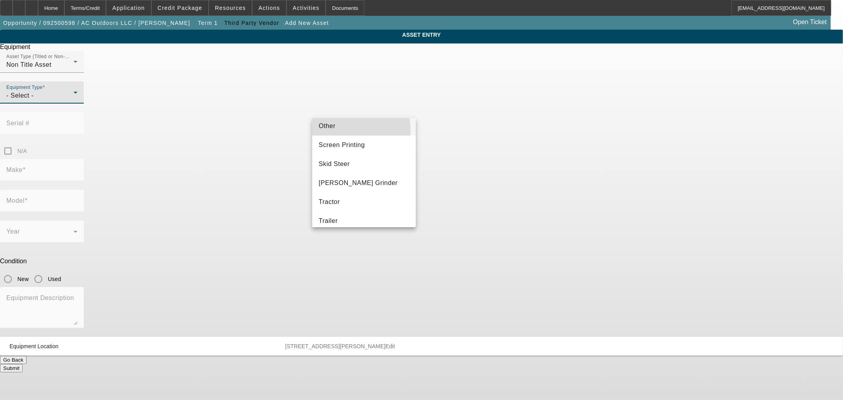
click at [350, 130] on mat-option "Other" at bounding box center [363, 126] width 103 height 19
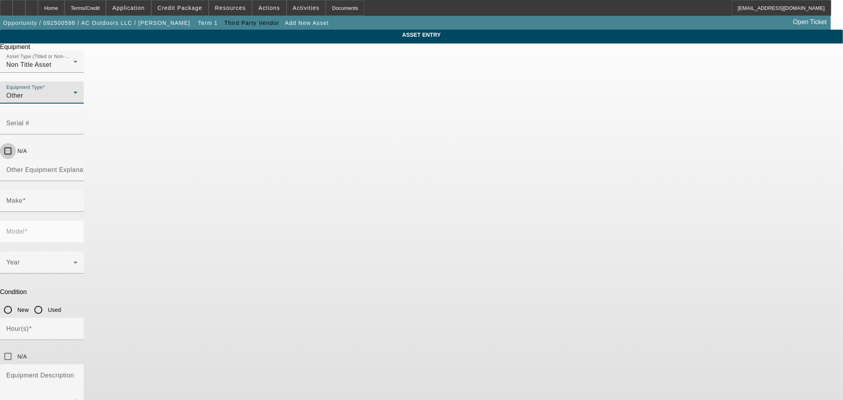
click at [16, 143] on input "N/A" at bounding box center [8, 151] width 16 height 16
checkbox input "true"
click at [77, 168] on input "Other Equipment Explanation" at bounding box center [41, 172] width 71 height 9
type input "Snow Plow"
click at [84, 221] on mat-form-field "Model" at bounding box center [42, 236] width 84 height 31
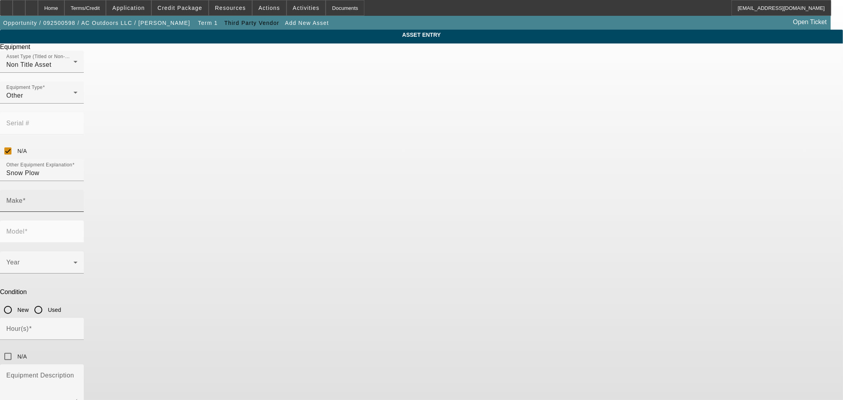
click at [77, 199] on input "Make" at bounding box center [41, 203] width 71 height 9
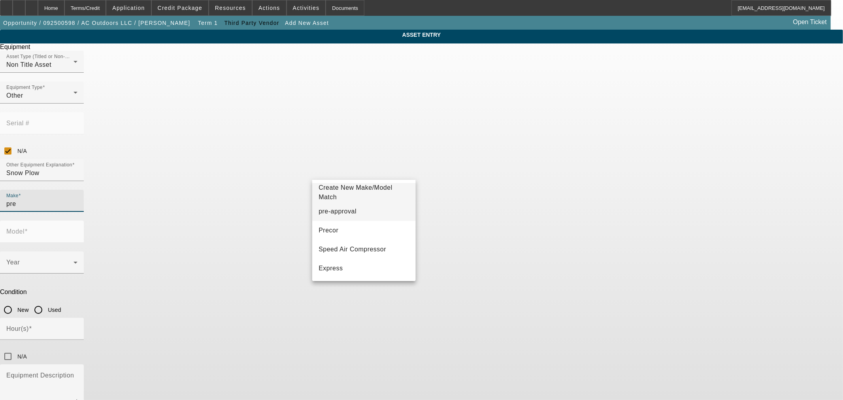
click at [381, 208] on mat-option "pre-approval" at bounding box center [363, 211] width 103 height 19
type input "pre-approval"
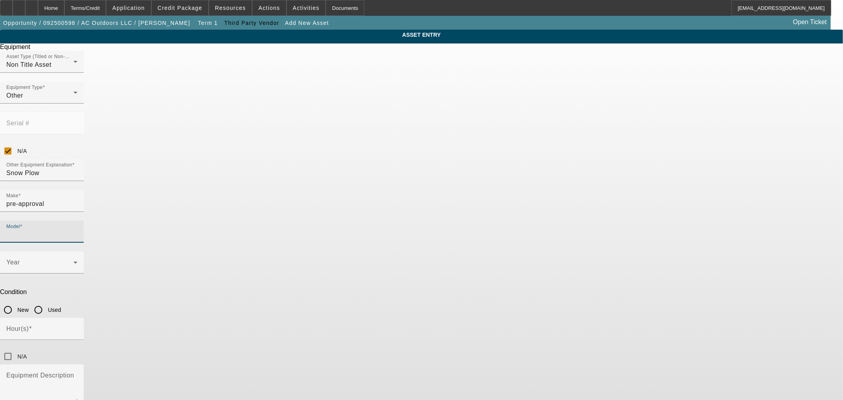
click at [77, 230] on input "Model" at bounding box center [41, 234] width 71 height 9
click at [473, 216] on mat-option "pre-approval" at bounding box center [479, 211] width 103 height 19
type input "pre-approval"
click at [46, 302] on input "Used" at bounding box center [38, 310] width 16 height 16
radio input "true"
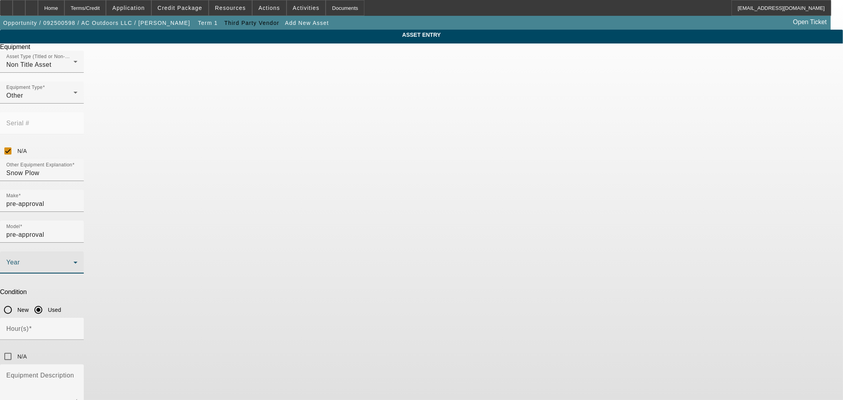
click at [74, 261] on span at bounding box center [39, 265] width 67 height 9
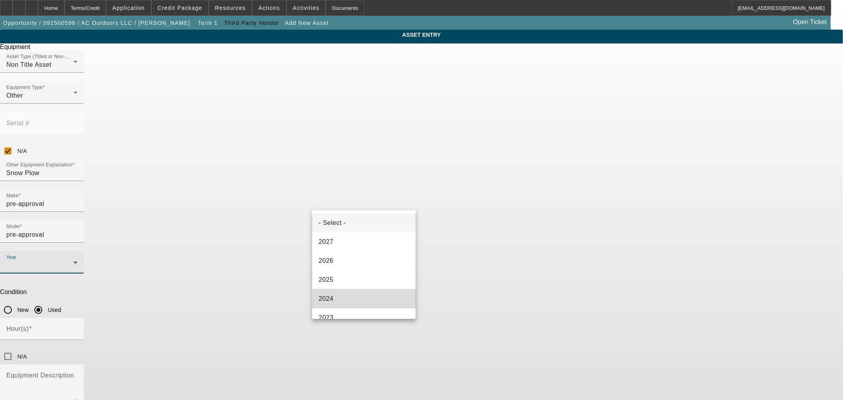
click at [370, 297] on mat-option "2024" at bounding box center [363, 298] width 103 height 19
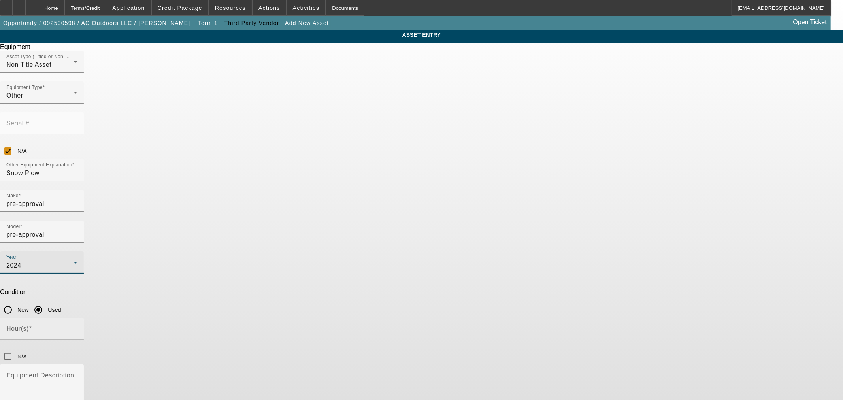
click at [77, 327] on input "Hour(s)" at bounding box center [41, 331] width 71 height 9
click at [16, 349] on input "N/A" at bounding box center [8, 357] width 16 height 16
checkbox input "true"
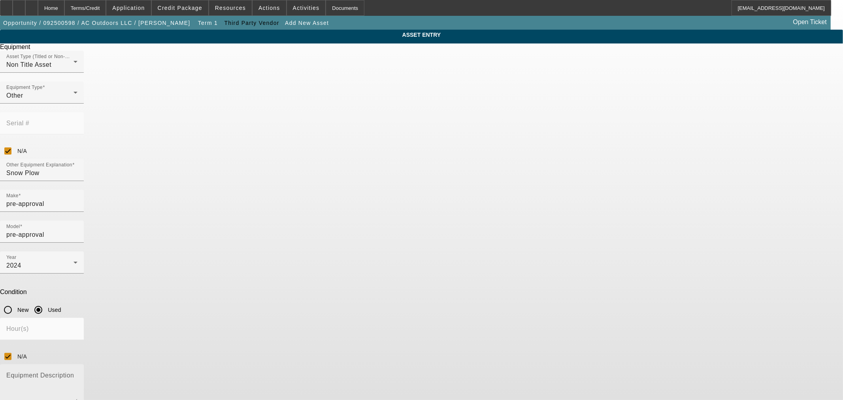
click at [77, 374] on textarea "Equipment Description" at bounding box center [41, 388] width 71 height 28
type textarea "Snow Plow"
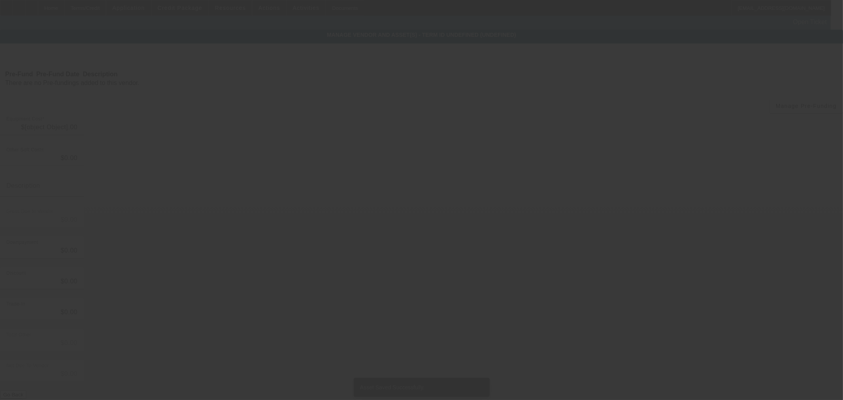
type input "$10,000.00"
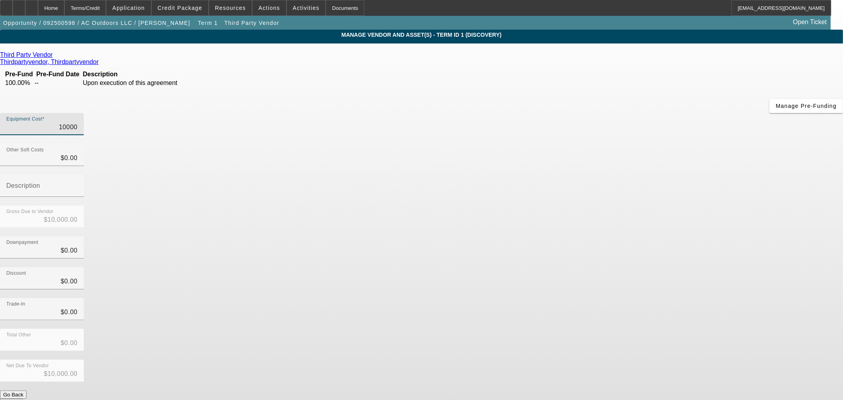
click at [77, 123] on input "10000" at bounding box center [41, 127] width 71 height 9
type input "$10,000.00"
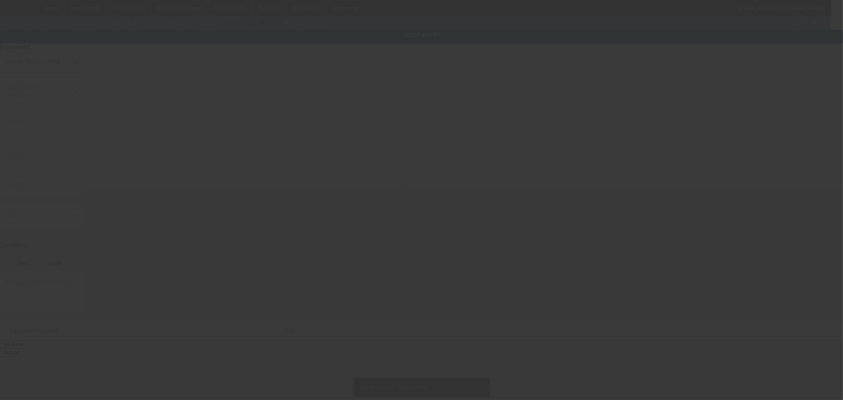
type input "305 Parkway Dr"
type input "Troy"
type input "63379"
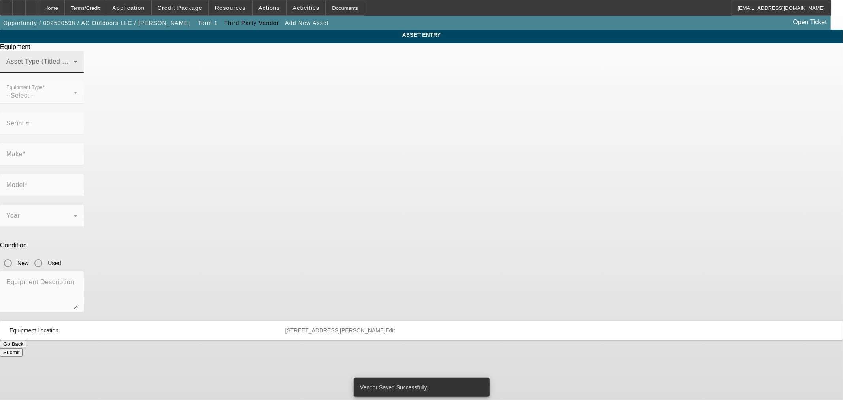
click at [77, 73] on div "Asset Type (Titled or Non-Titled)" at bounding box center [41, 62] width 71 height 22
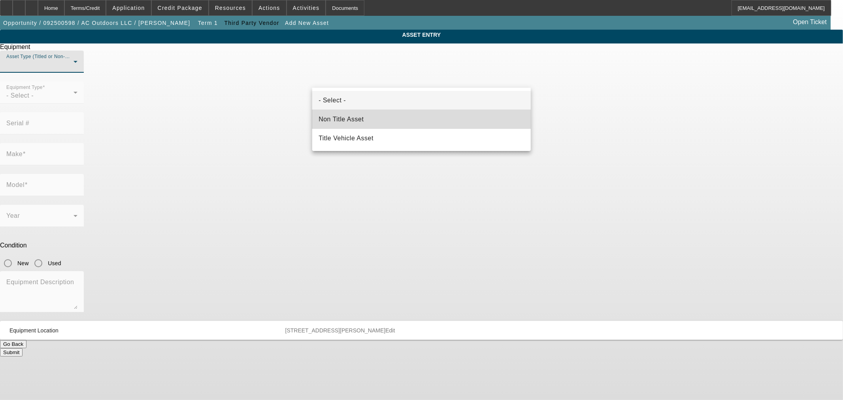
click at [366, 119] on mat-option "Non Title Asset" at bounding box center [421, 119] width 219 height 19
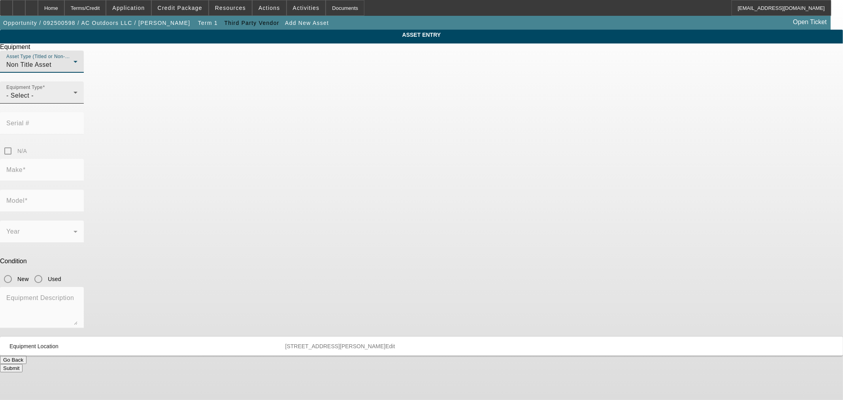
click at [77, 104] on div "Equipment Type - Select -" at bounding box center [41, 92] width 71 height 22
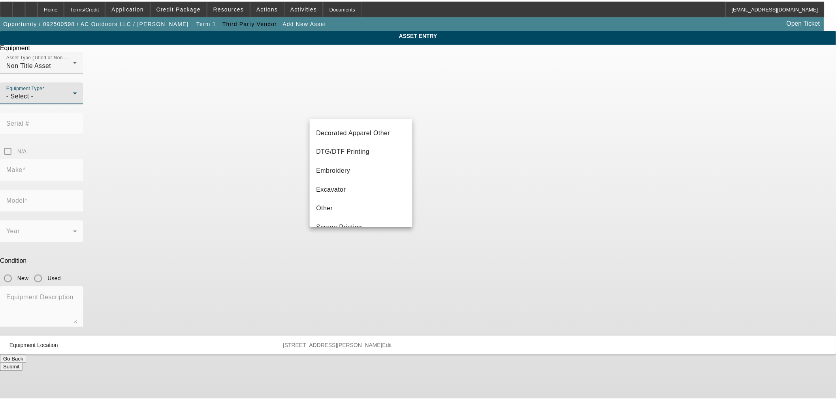
scroll to position [132, 0]
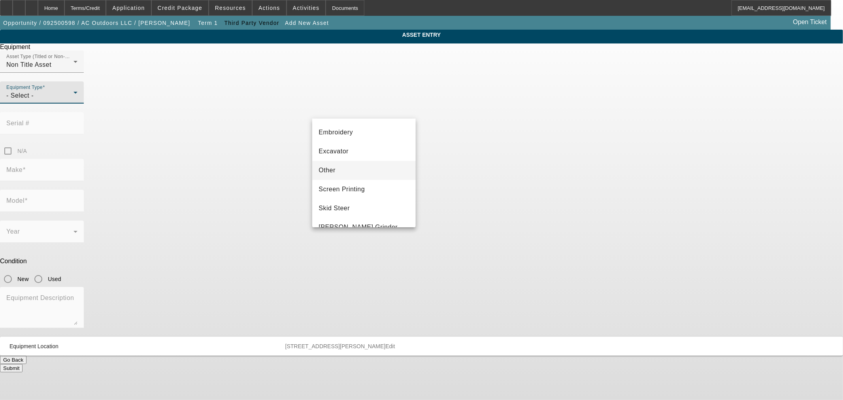
click at [363, 172] on mat-option "Other" at bounding box center [363, 170] width 103 height 19
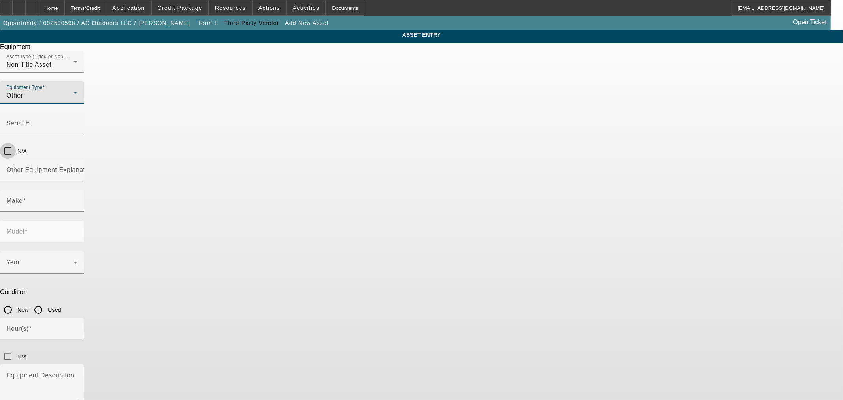
click at [16, 143] on input "N/A" at bounding box center [8, 151] width 16 height 16
checkbox input "true"
click at [94, 166] on mat-label "Other Equipment Explanation" at bounding box center [50, 169] width 88 height 7
click at [77, 168] on input "Other Equipment Explanation" at bounding box center [41, 172] width 71 height 9
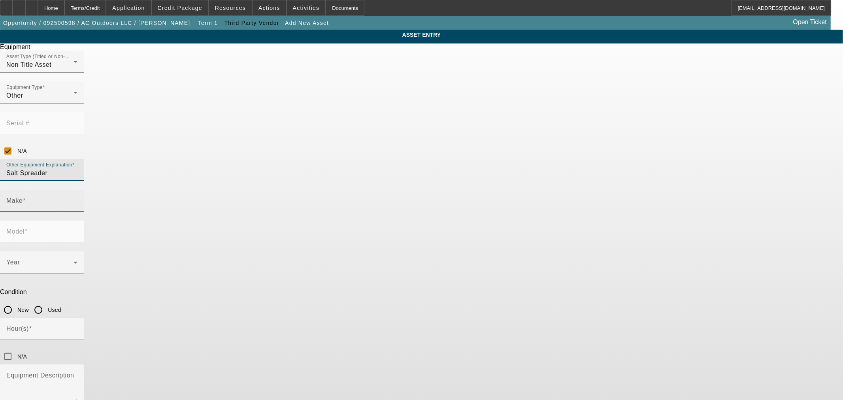
type input "Salt Spreader"
click at [77, 199] on input "Make" at bounding box center [41, 203] width 71 height 9
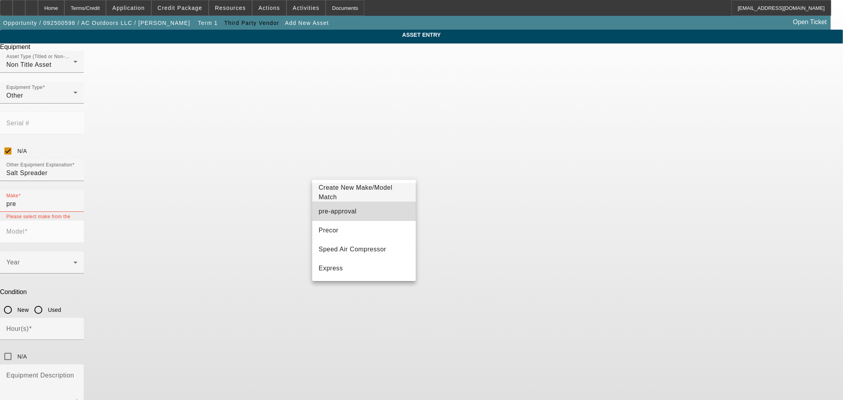
click at [370, 208] on mat-option "pre-approval" at bounding box center [363, 211] width 103 height 19
type input "pre-approval"
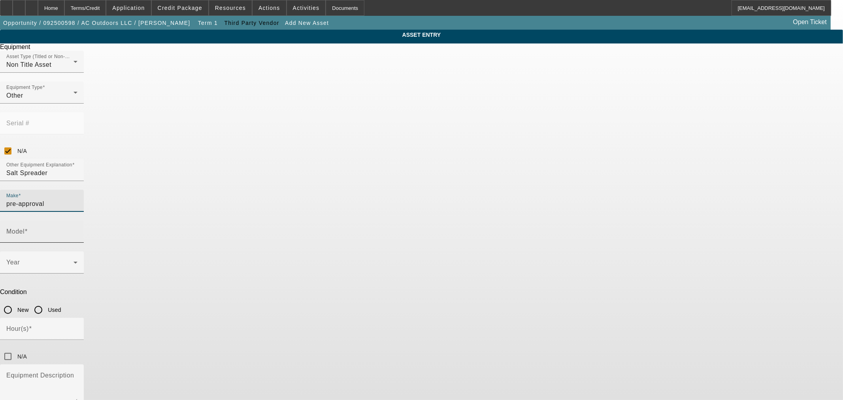
drag, startPoint x: 453, startPoint y: 160, endPoint x: 456, endPoint y: 165, distance: 5.7
click at [77, 221] on div "Model" at bounding box center [41, 232] width 71 height 22
click at [77, 230] on input "Model" at bounding box center [41, 234] width 71 height 9
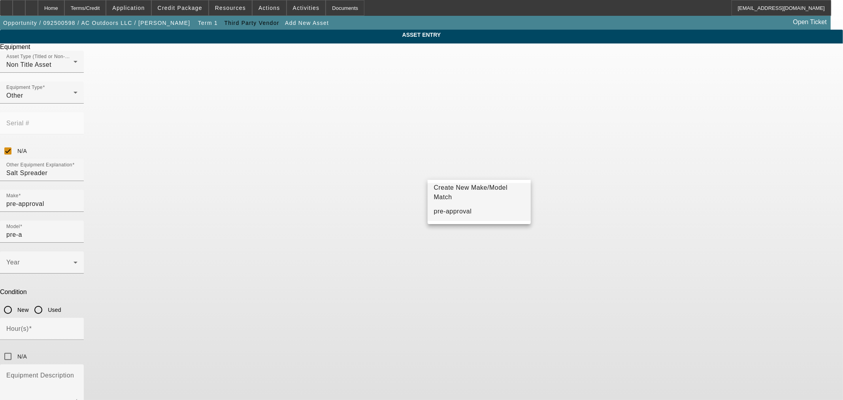
drag, startPoint x: 464, startPoint y: 200, endPoint x: 464, endPoint y: 207, distance: 7.1
click at [464, 207] on mat-option "pre-approval" at bounding box center [479, 211] width 103 height 19
type input "pre-approval"
click at [46, 302] on input "Used" at bounding box center [38, 310] width 16 height 16
radio input "true"
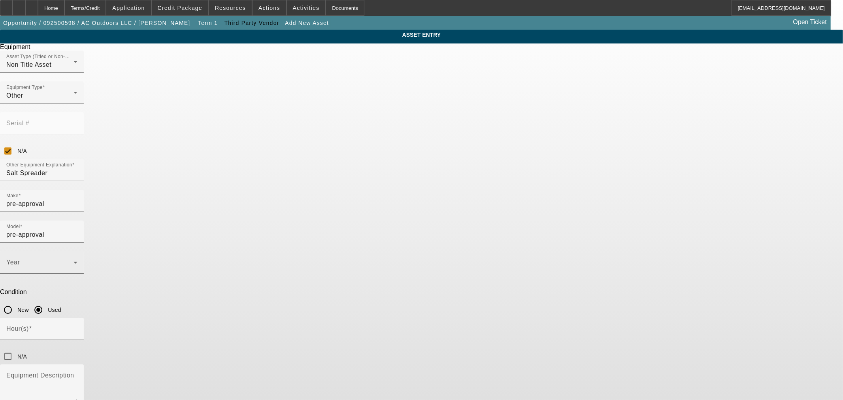
click at [77, 251] on div "Year" at bounding box center [41, 262] width 71 height 22
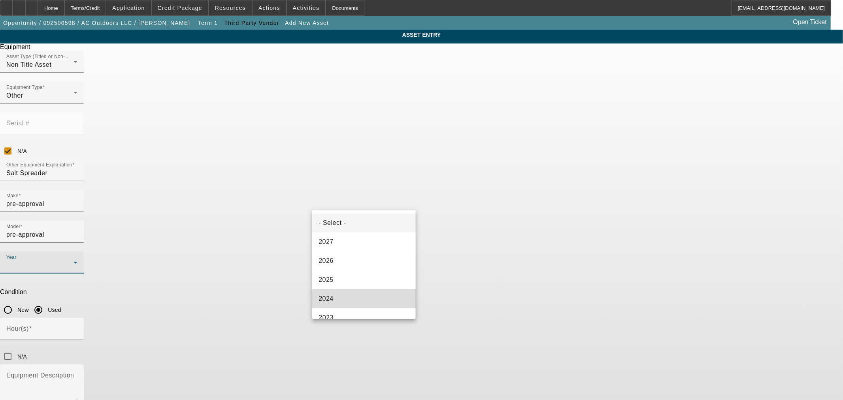
click at [385, 300] on mat-option "2024" at bounding box center [363, 298] width 103 height 19
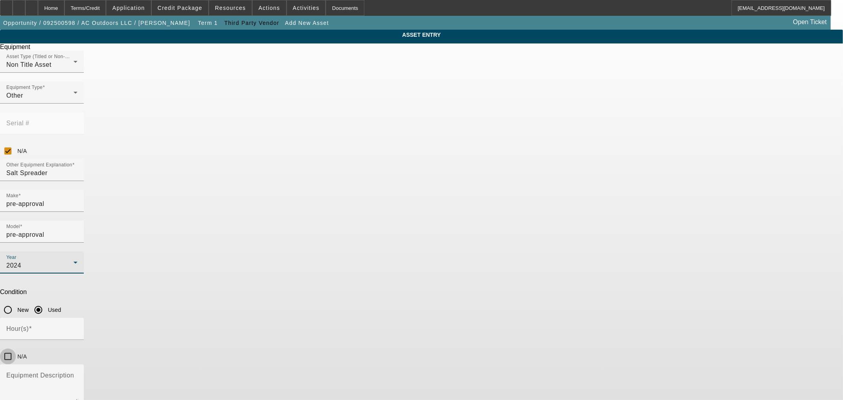
click at [16, 349] on input "N/A" at bounding box center [8, 357] width 16 height 16
checkbox input "true"
click at [77, 374] on textarea "Equipment Description" at bounding box center [41, 388] width 71 height 28
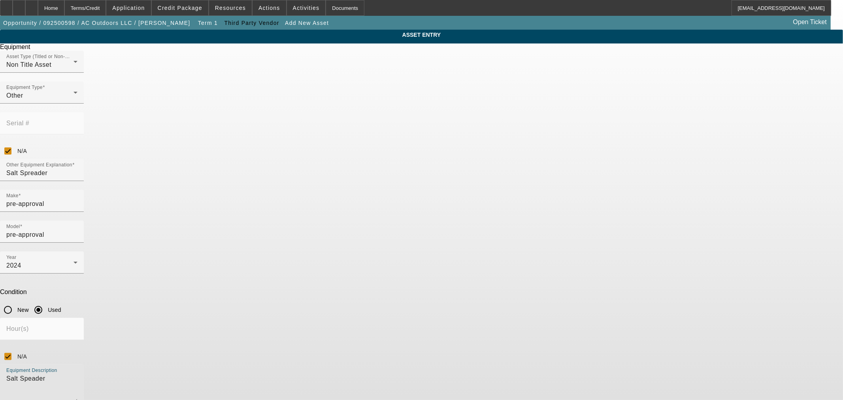
click at [77, 374] on textarea "Salt Speader" at bounding box center [41, 388] width 71 height 28
drag, startPoint x: 353, startPoint y: 262, endPoint x: 359, endPoint y: 265, distance: 6.7
click at [77, 374] on textarea "Salt Spreader" at bounding box center [41, 388] width 71 height 28
type textarea "Salt Spreader"
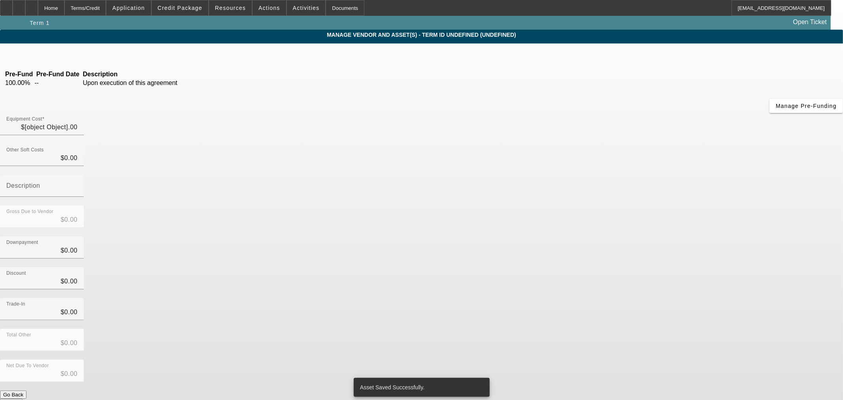
type input "$10,000.00"
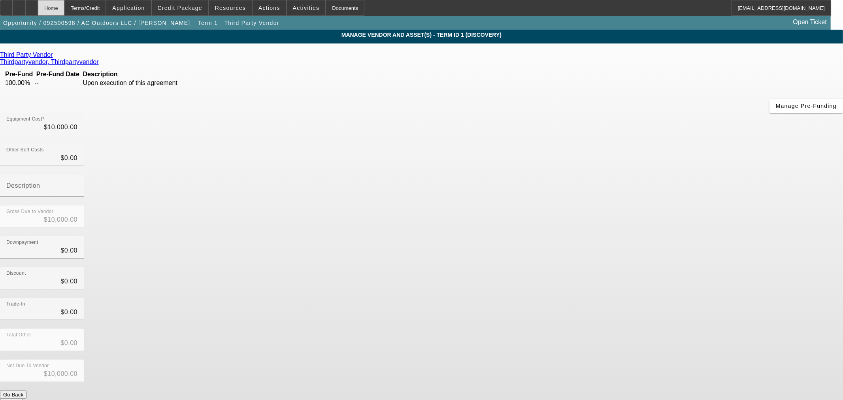
click at [64, 10] on div "Home" at bounding box center [51, 8] width 26 height 16
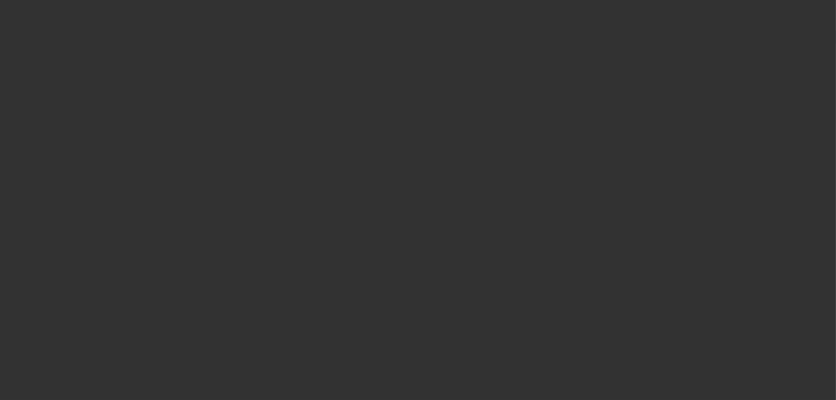
select select "0"
select select "2"
select select "0.1"
select select "4"
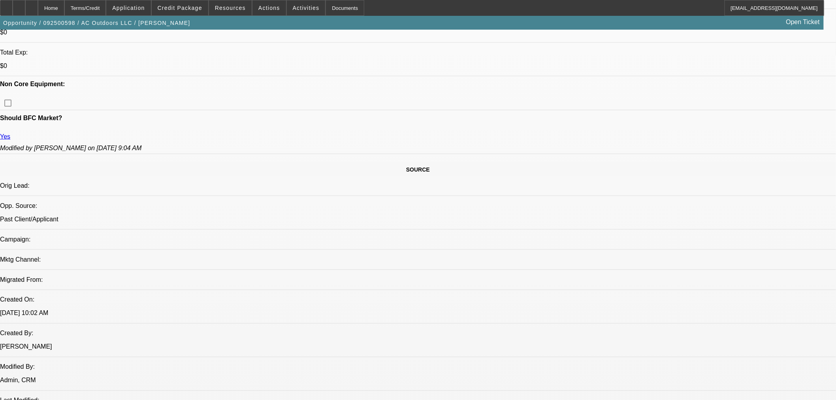
scroll to position [263, 0]
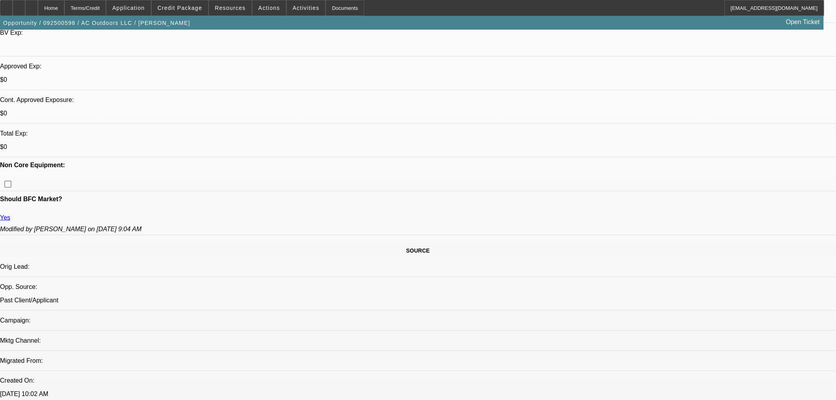
radio input "true"
paste textarea "Andrew Chema started AC Outdoors LLC in 2021"
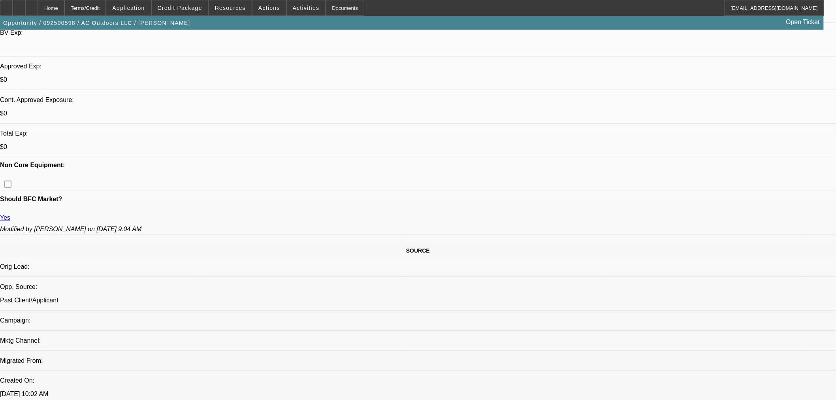
drag, startPoint x: 593, startPoint y: 149, endPoint x: 599, endPoint y: 151, distance: 6.4
drag, startPoint x: 599, startPoint y: 151, endPoint x: 590, endPoint y: 164, distance: 15.6
type textarea "Andrew Chema started AC Outdoors LLC in 2021 and is looking to replace a snow p…"
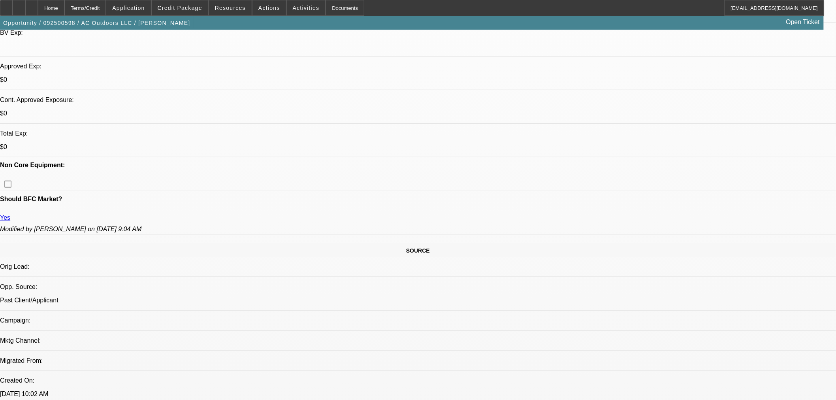
radio input "true"
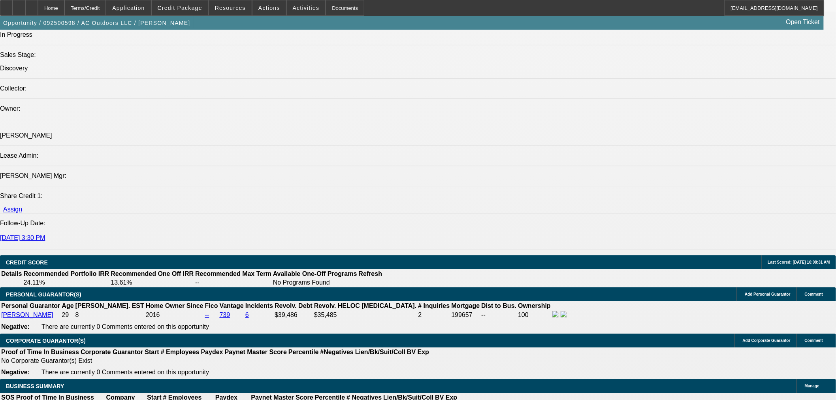
scroll to position [966, 0]
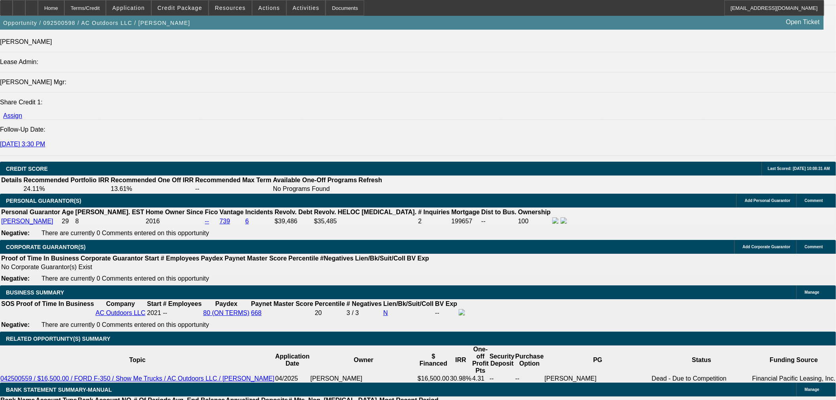
drag, startPoint x: 199, startPoint y: 223, endPoint x: 146, endPoint y: 219, distance: 53.1
type input "$0.00"
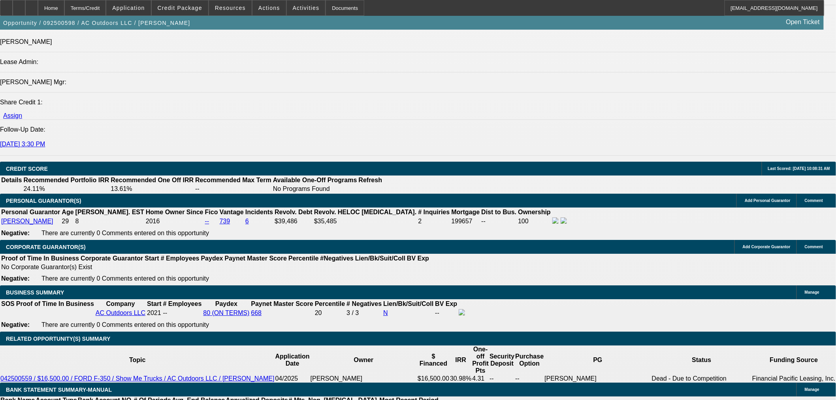
type input "24"
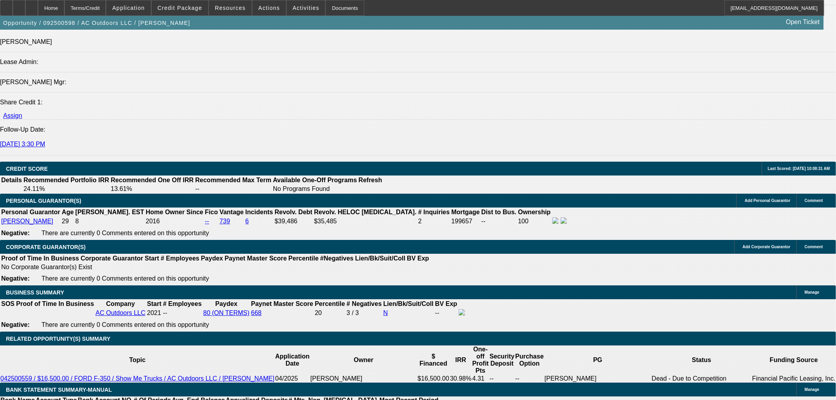
type input "12"
type input "$421.02"
type input "$842.04"
type input "12"
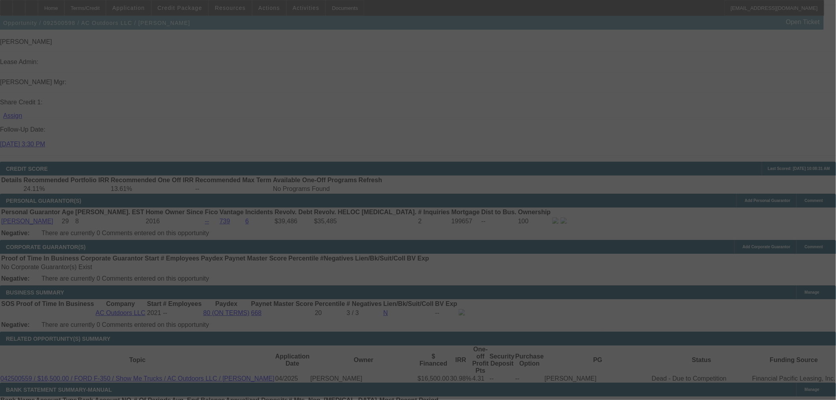
select select "0"
select select "2"
select select "0.1"
select select "4"
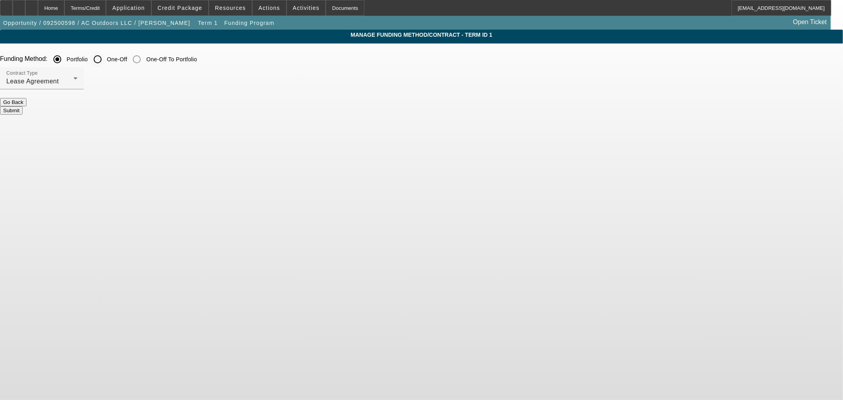
click at [106, 60] on input "One-Off" at bounding box center [98, 59] width 16 height 16
radio input "true"
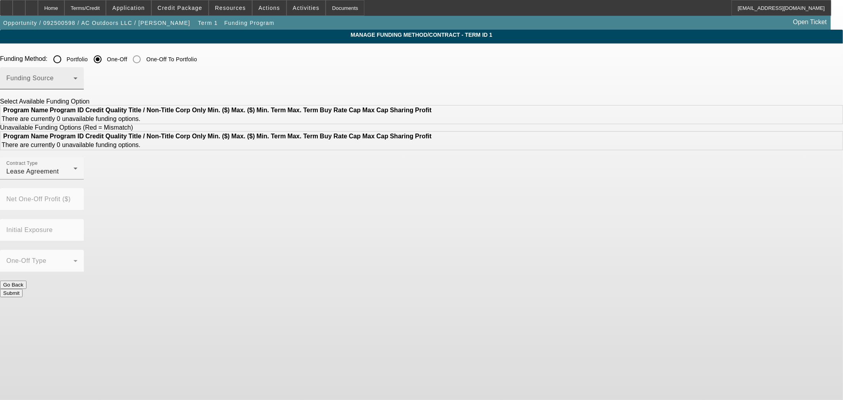
click at [74, 81] on span at bounding box center [39, 81] width 67 height 9
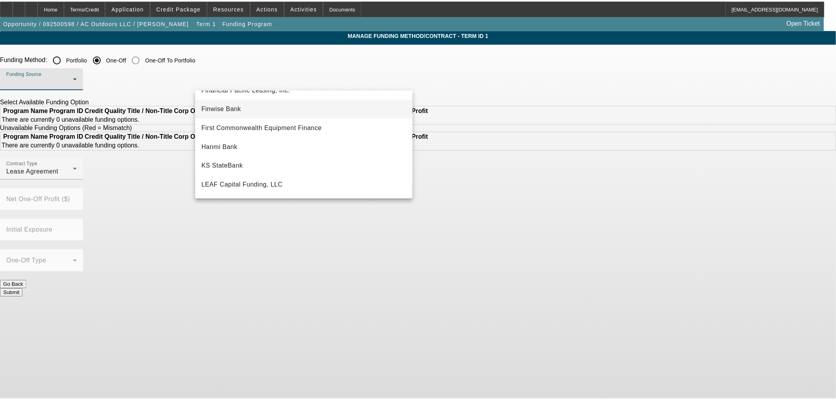
scroll to position [88, 0]
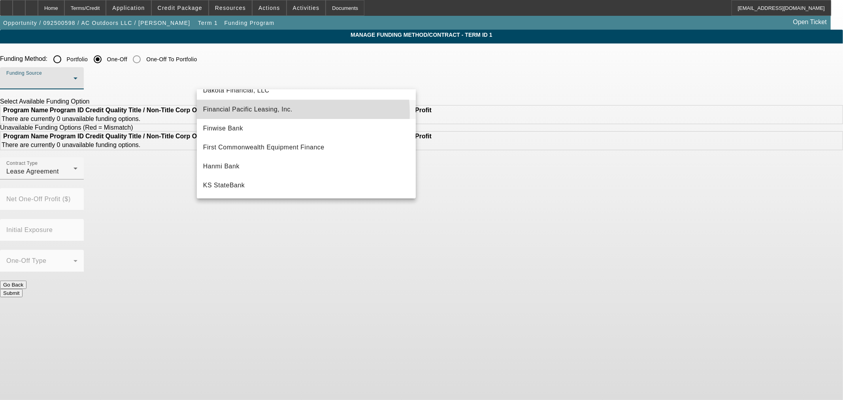
click at [262, 113] on span "Financial Pacific Leasing, Inc." at bounding box center [247, 109] width 89 height 9
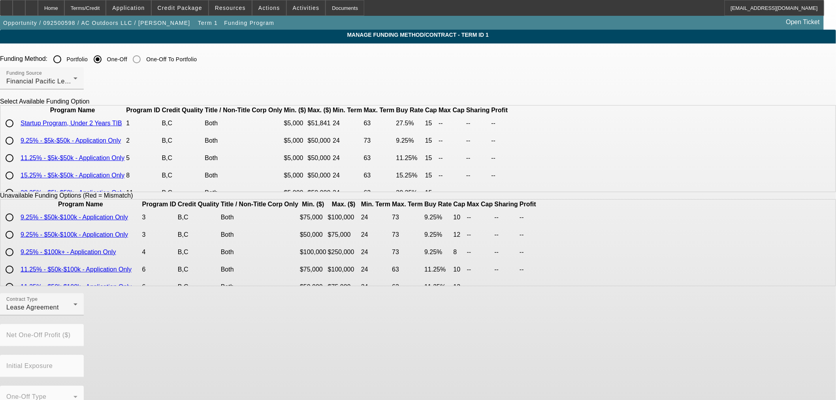
click at [17, 149] on input "radio" at bounding box center [10, 141] width 16 height 16
radio input "true"
click at [74, 310] on div "Lease Agreement" at bounding box center [39, 307] width 67 height 9
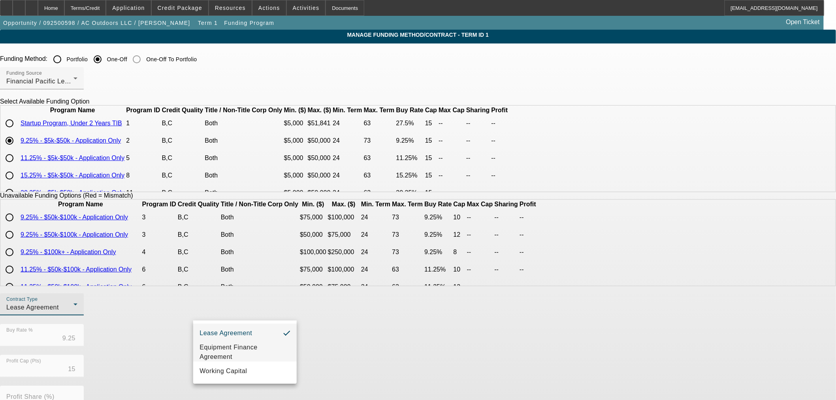
click at [252, 352] on span "Equipment Finance Agreement" at bounding box center [245, 352] width 91 height 19
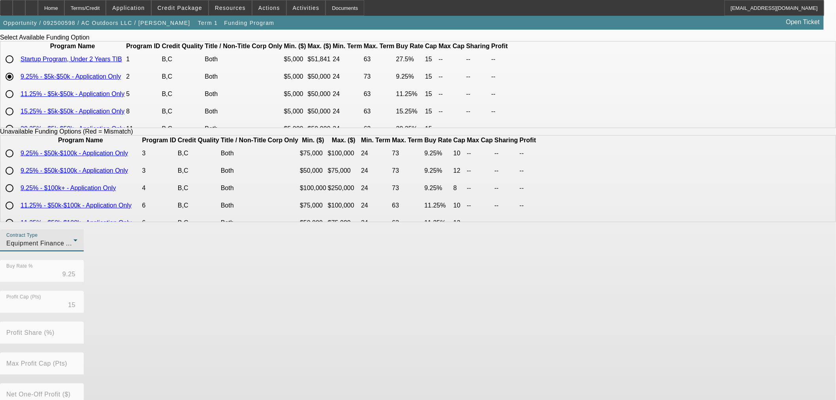
scroll to position [46, 0]
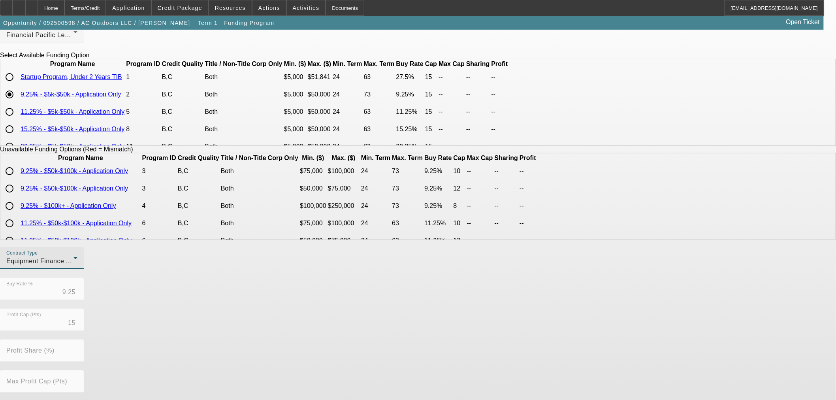
click at [17, 120] on input "radio" at bounding box center [10, 112] width 16 height 16
radio input "true"
type input "11.25"
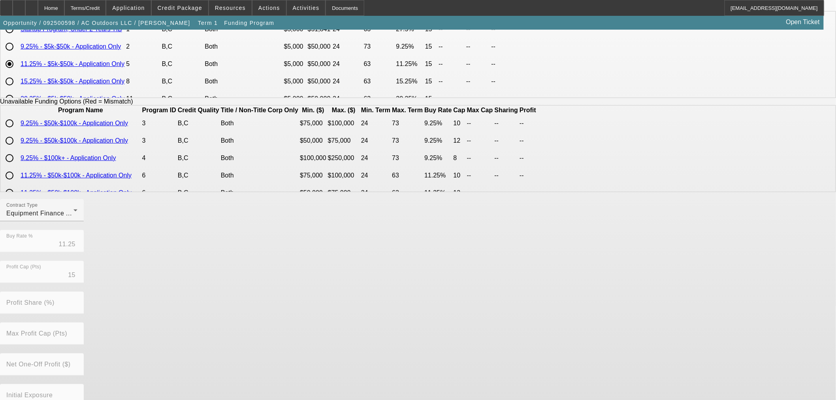
scroll to position [134, 0]
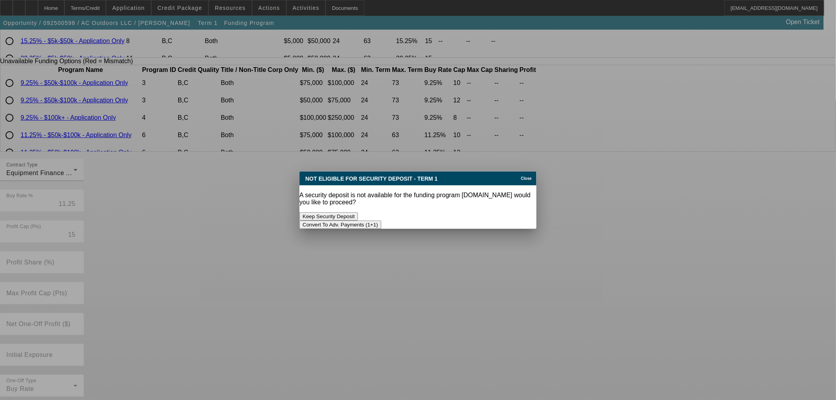
click at [381, 221] on button "Convert To Adv. Payments (1+1)" at bounding box center [341, 225] width 82 height 8
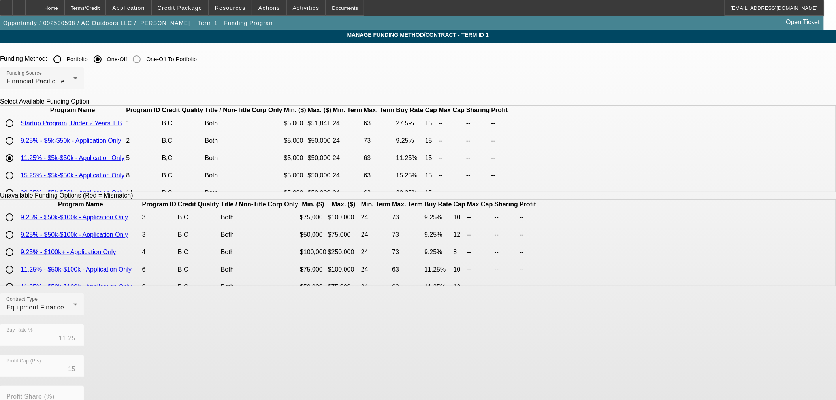
scroll to position [134, 0]
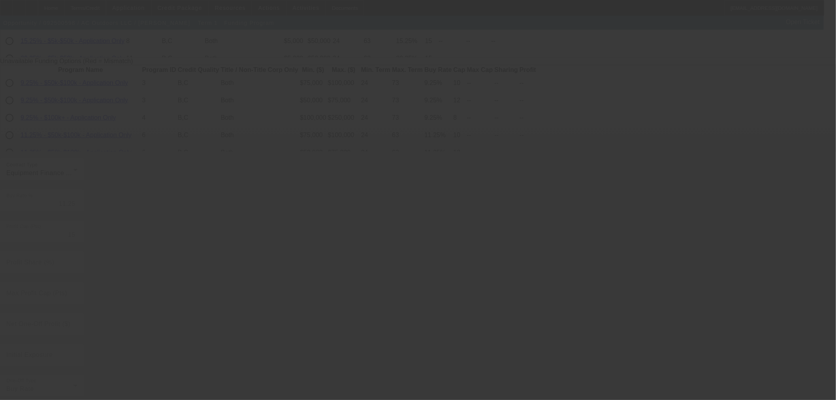
radio input "true"
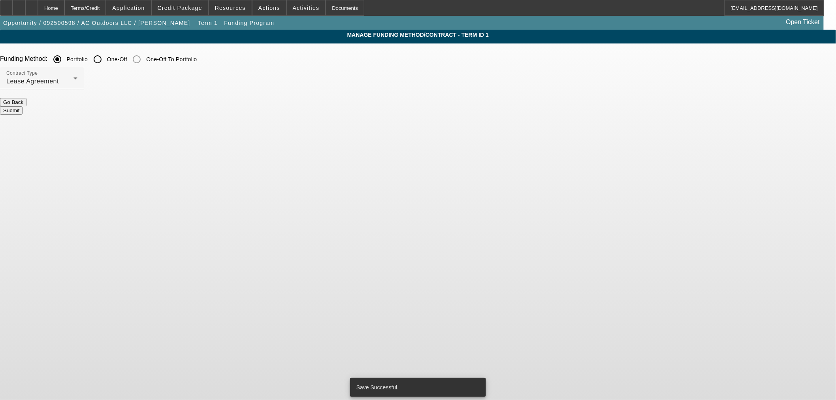
scroll to position [0, 0]
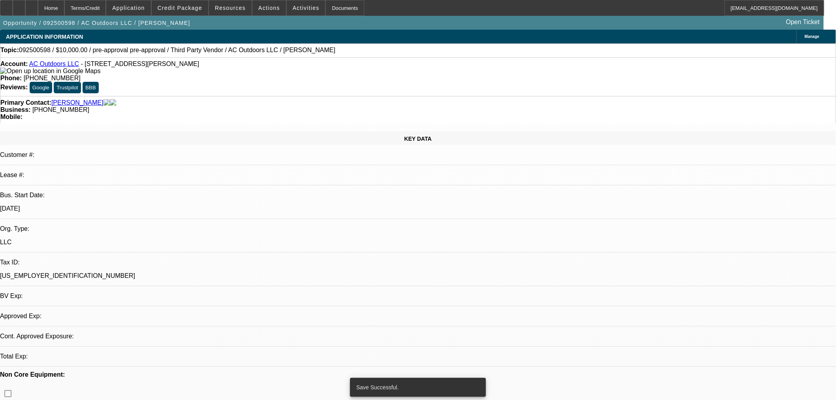
select select "0"
select select "6"
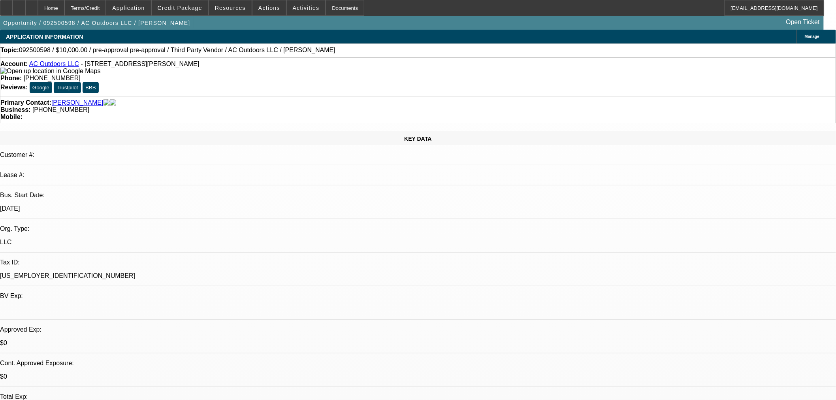
drag, startPoint x: 782, startPoint y: 134, endPoint x: 563, endPoint y: 126, distance: 219.1
copy div "Andrew Chema started AC Outdoors LLC in 2021 and is looking to replace a snow p…"
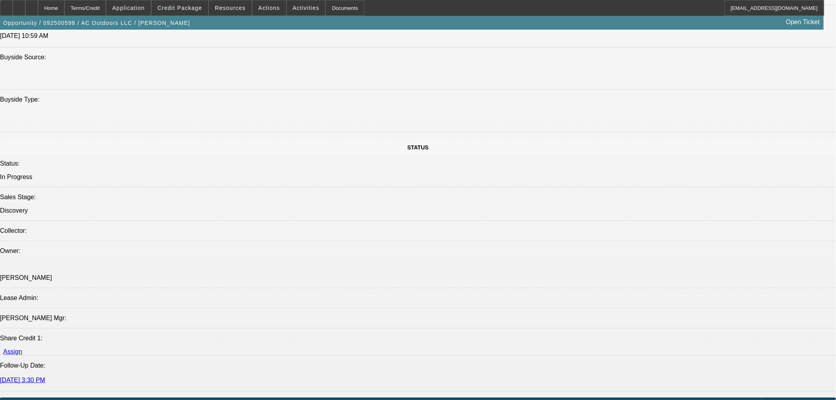
scroll to position [834, 0]
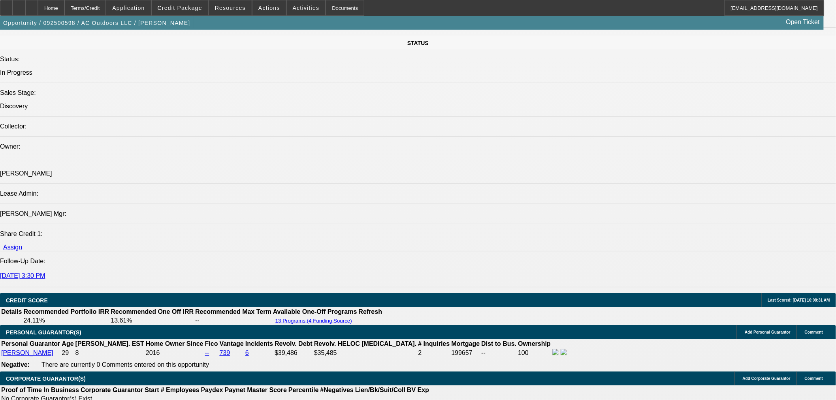
click at [38, 4] on div at bounding box center [31, 8] width 13 height 16
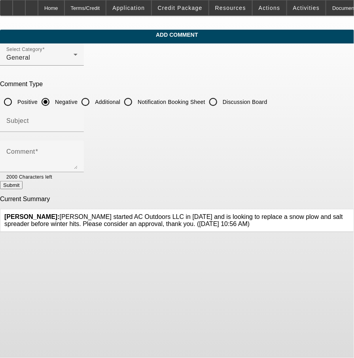
click at [93, 99] on input "Additional" at bounding box center [85, 102] width 16 height 16
radio input "true"
click at [77, 113] on div "Subject" at bounding box center [41, 121] width 71 height 22
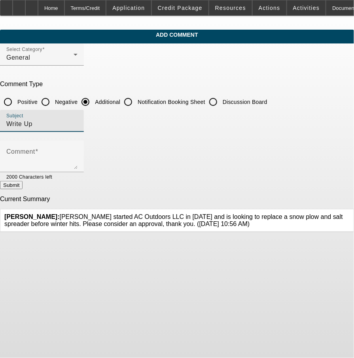
type input "Write Up"
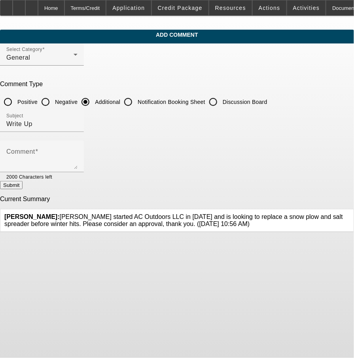
click at [77, 175] on div at bounding box center [64, 176] width 25 height 9
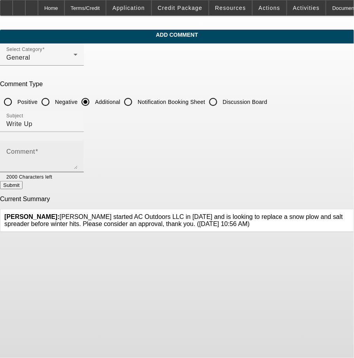
click at [77, 161] on textarea "Comment" at bounding box center [41, 159] width 71 height 19
paste textarea "[PERSON_NAME] started AC Outdoors LLC in [DATE] and is looking to replace a sno…"
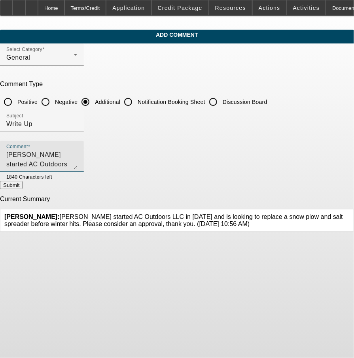
click at [62, 161] on textarea "[PERSON_NAME] started AC Outdoors LLC in [DATE] and is looking to replace a sno…" at bounding box center [41, 159] width 71 height 19
drag, startPoint x: 64, startPoint y: 162, endPoint x: 57, endPoint y: 162, distance: 6.3
click at [57, 162] on textarea "[PERSON_NAME] started AC Outdoors LLC in [DATE] and is looking to replace a sno…" at bounding box center [41, 159] width 71 height 19
click at [77, 164] on textarea "Andrew Chema started AC Outdoors LLC in 2021 and is looking to replace a snow p…" at bounding box center [41, 159] width 71 height 19
type textarea "Andrew Chema started AC Outdoors LLC in 2021 and is looking to replace a snow p…"
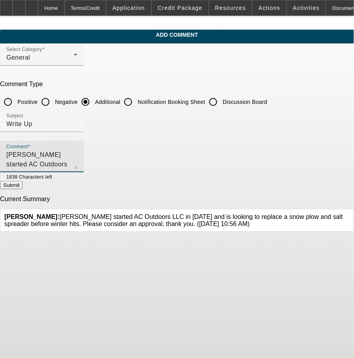
click at [23, 187] on button "Submit" at bounding box center [11, 185] width 23 height 8
radio input "true"
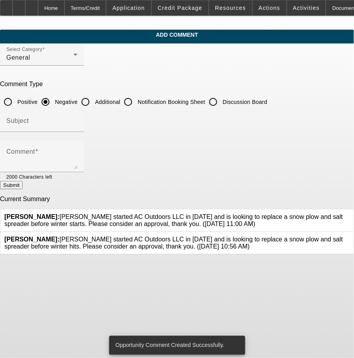
click at [349, 236] on icon at bounding box center [349, 236] width 0 height 0
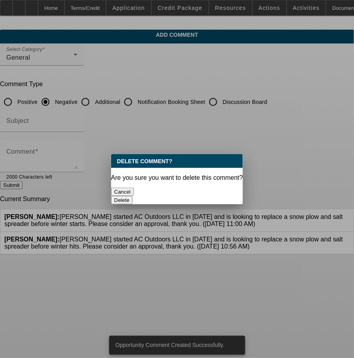
click at [133, 196] on button "Delete" at bounding box center [122, 200] width 22 height 8
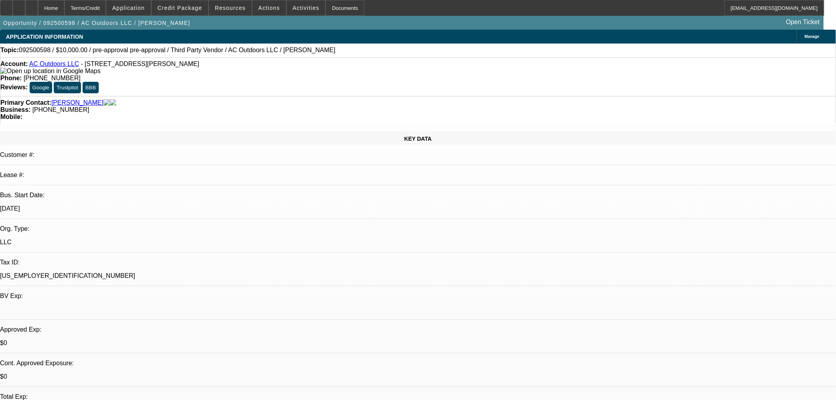
select select "0"
select select "6"
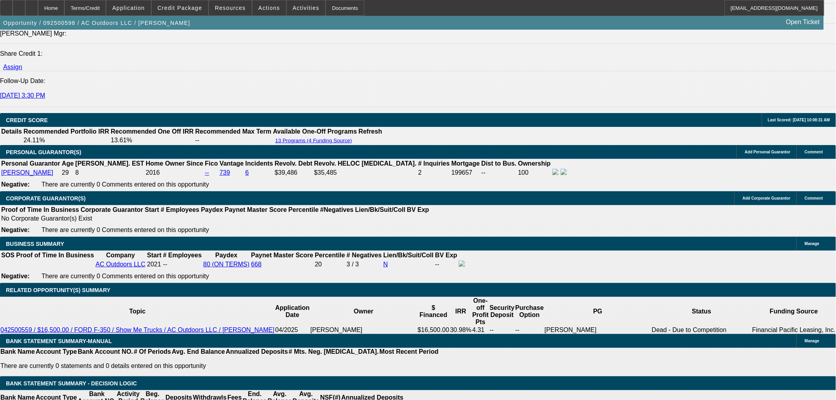
scroll to position [1010, 0]
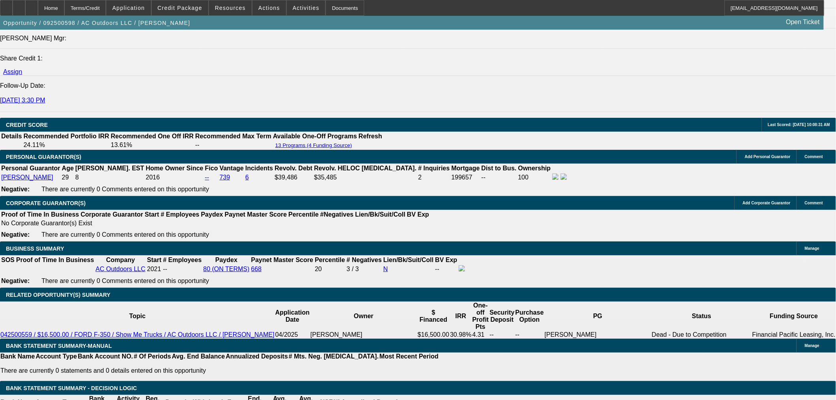
type input "UNKNOWN"
type input "1"
type input "$421.02"
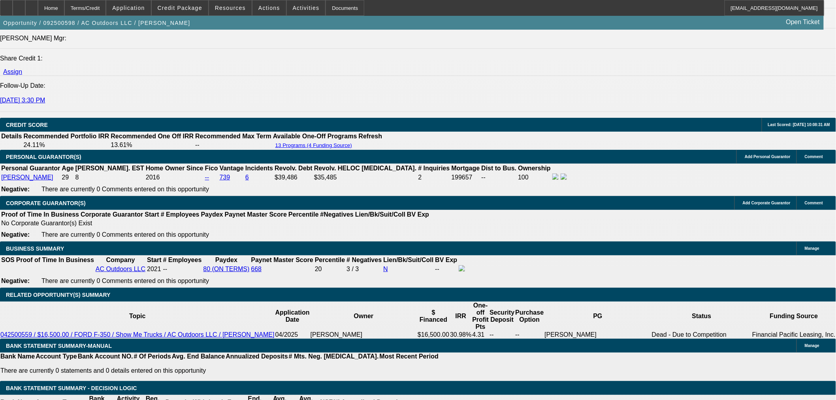
type input "15"
type input "$484.87"
type input "15"
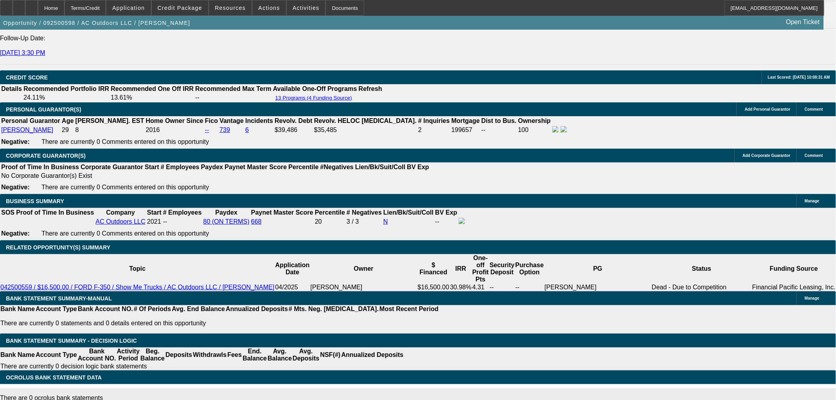
scroll to position [1142, 0]
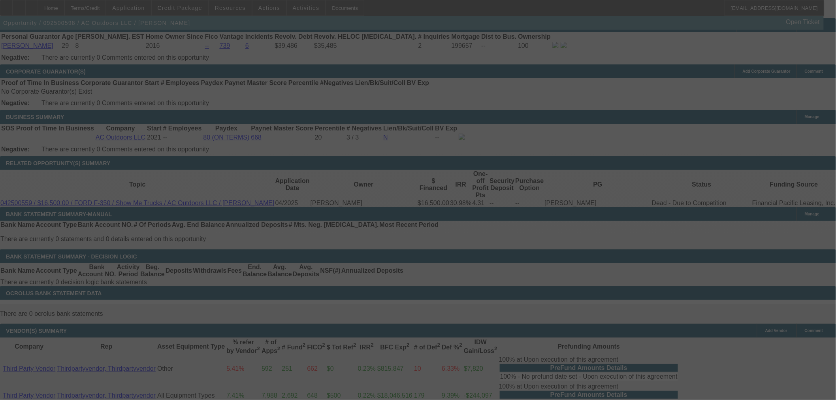
select select "0"
select select "6"
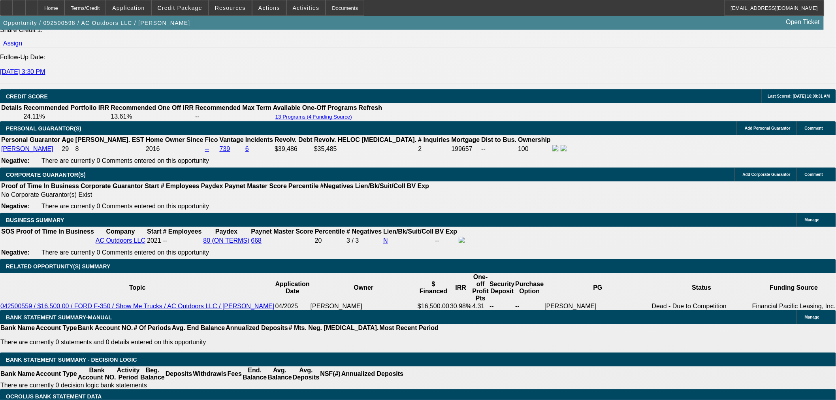
scroll to position [1054, 0]
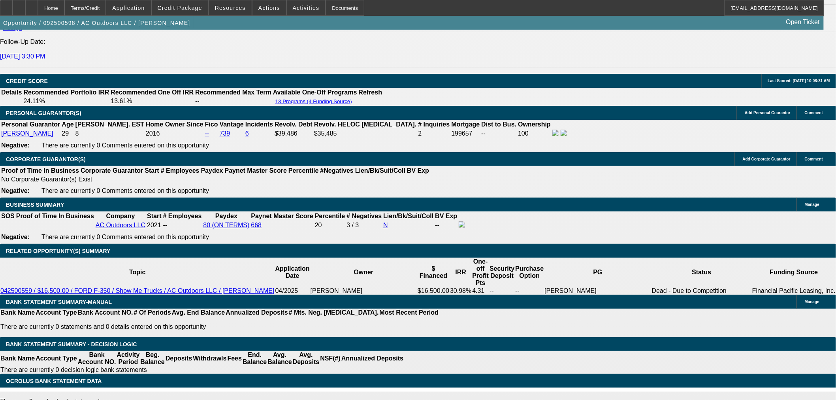
select select "2"
type input "UNKNOWN"
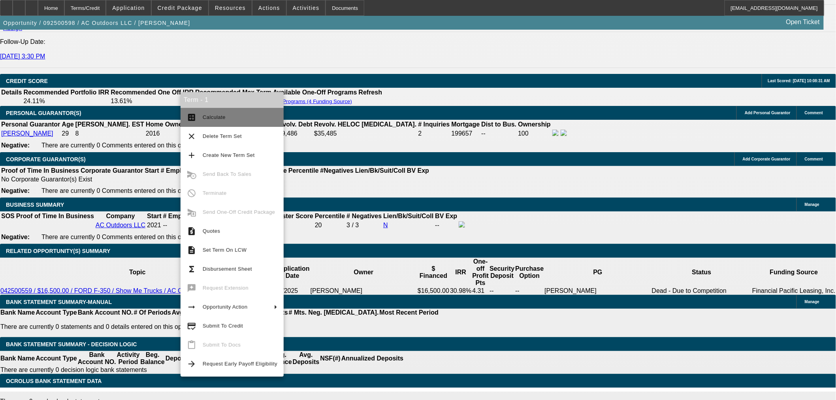
click at [217, 115] on span "Calculate" at bounding box center [214, 117] width 23 height 6
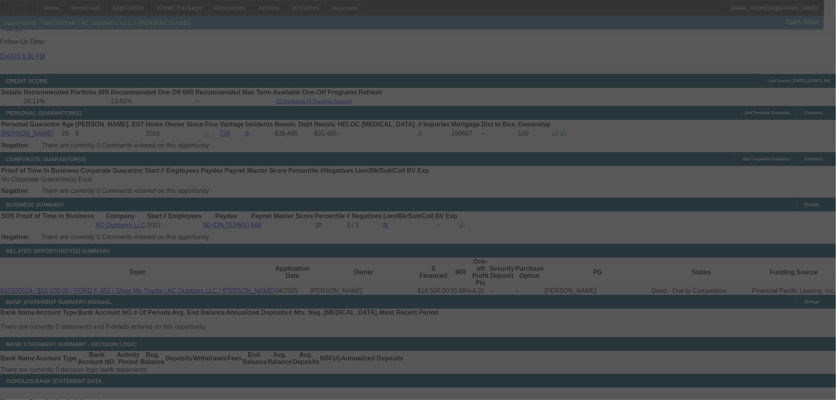
select select "0"
select select "2"
select select "0"
select select "6"
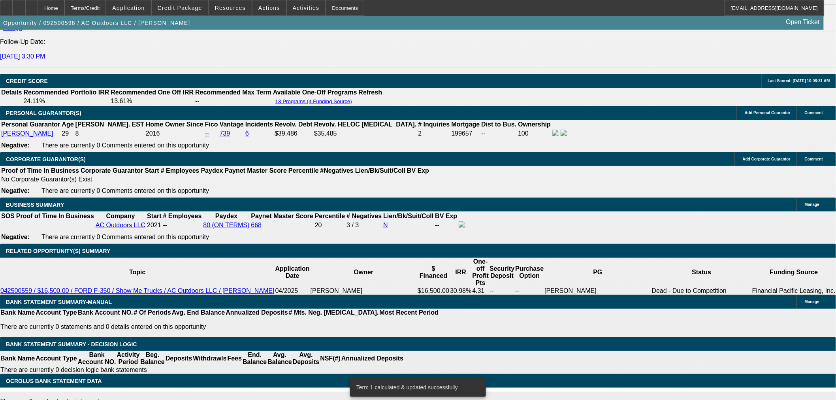
scroll to position [1045, 0]
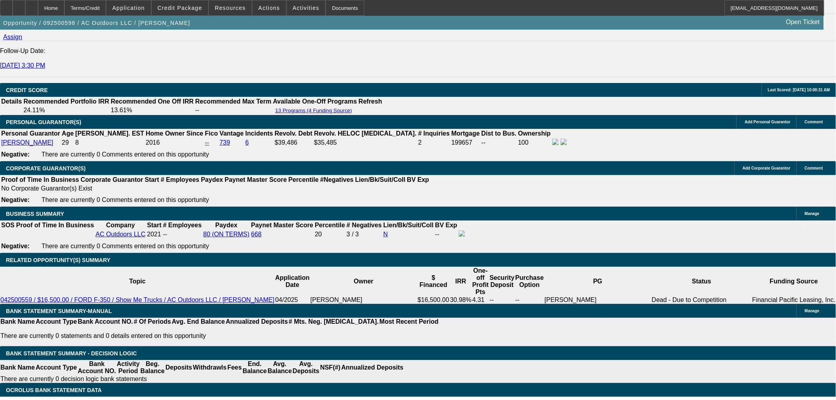
type input "1"
type input "UNKNOWN"
type input "$421.02"
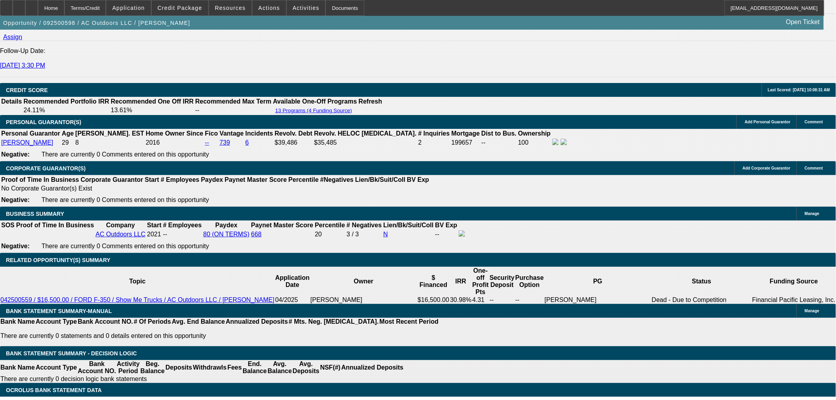
type input "18"
type input "$499.24"
type input "18"
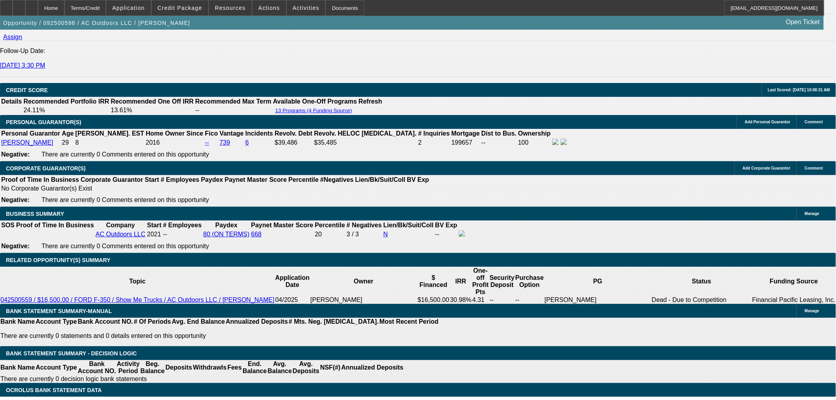
type input "5"
type input "500"
type input "18.2"
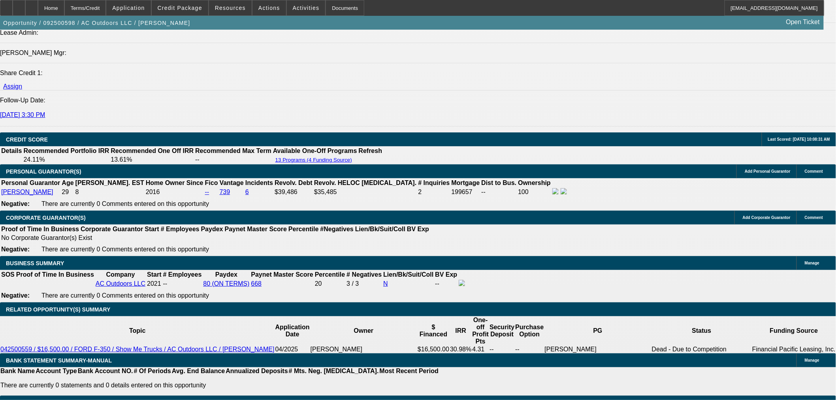
scroll to position [913, 0]
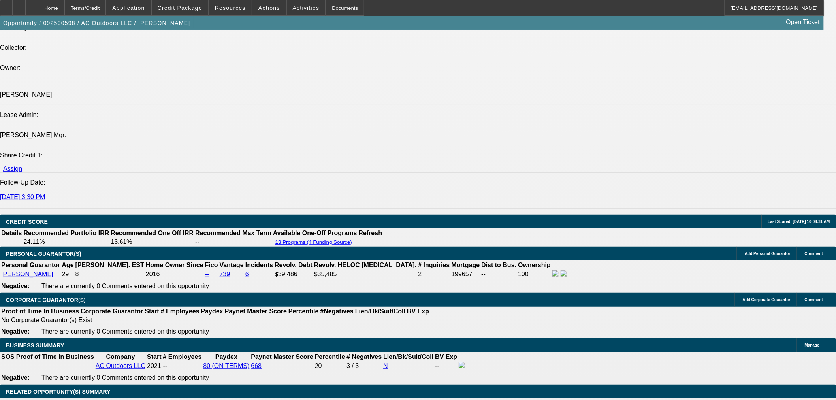
type input "$500.00"
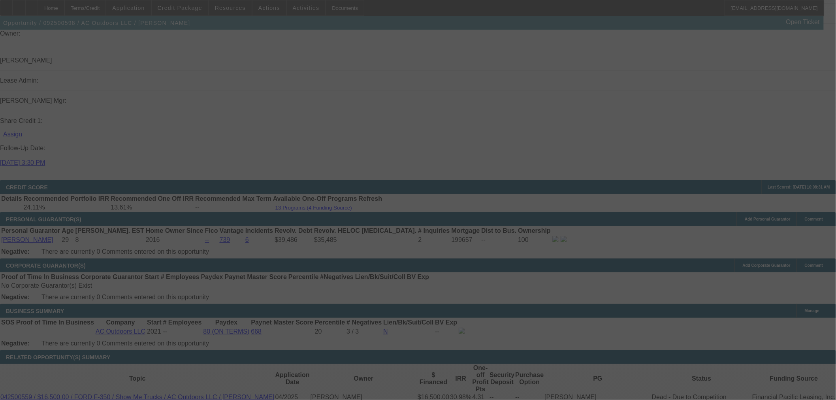
scroll to position [1001, 0]
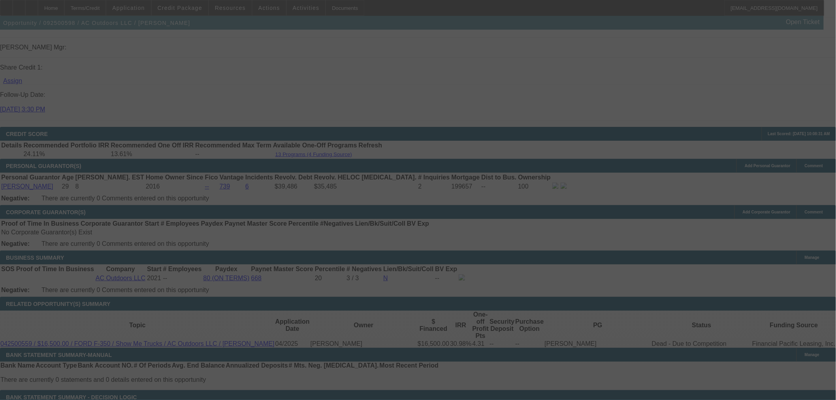
select select "0"
select select "2"
select select "0"
select select "6"
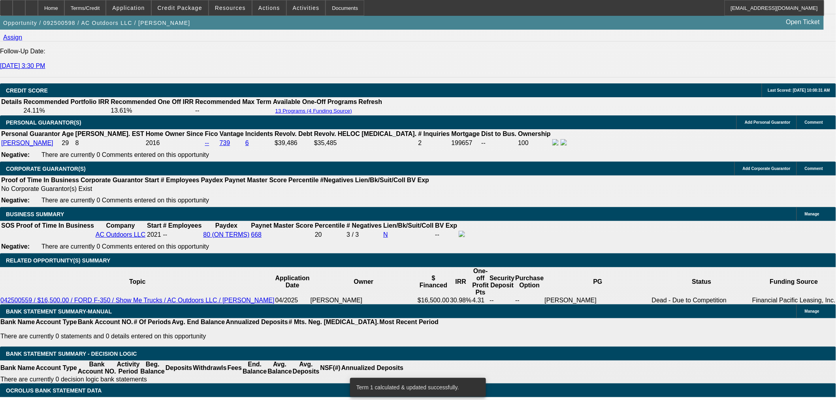
scroll to position [1045, 0]
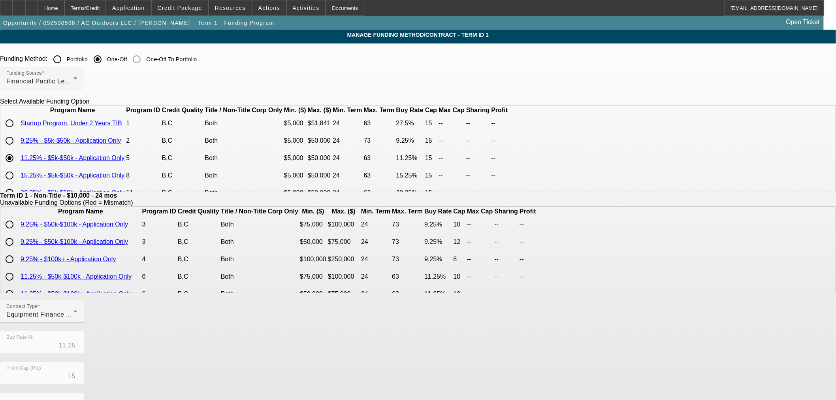
click at [17, 149] on input "radio" at bounding box center [10, 141] width 16 height 16
radio input "true"
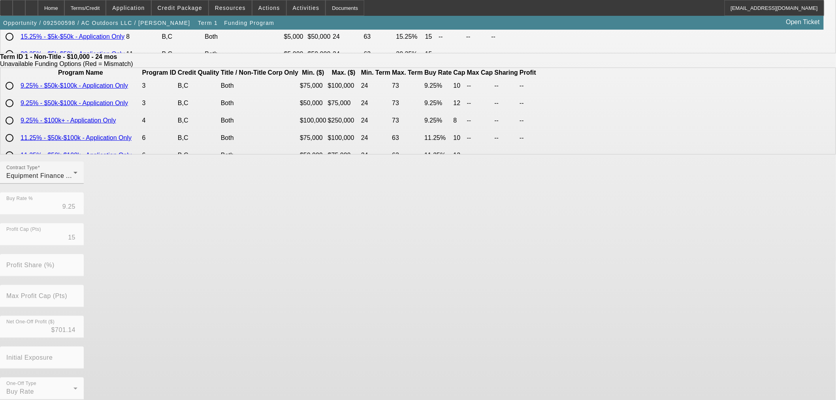
scroll to position [141, 0]
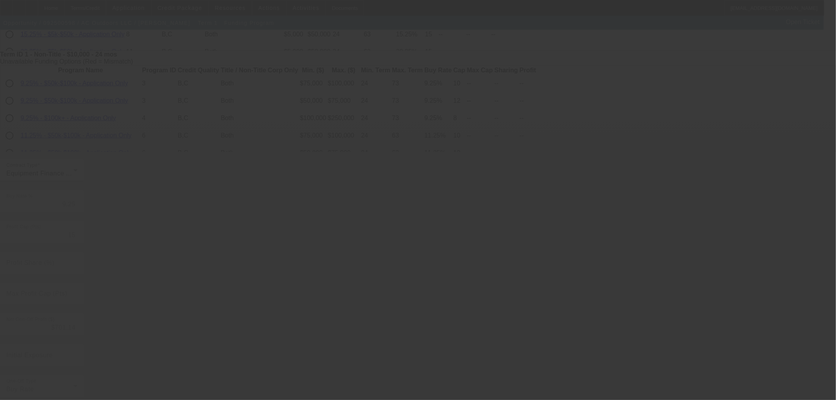
type input "11.25"
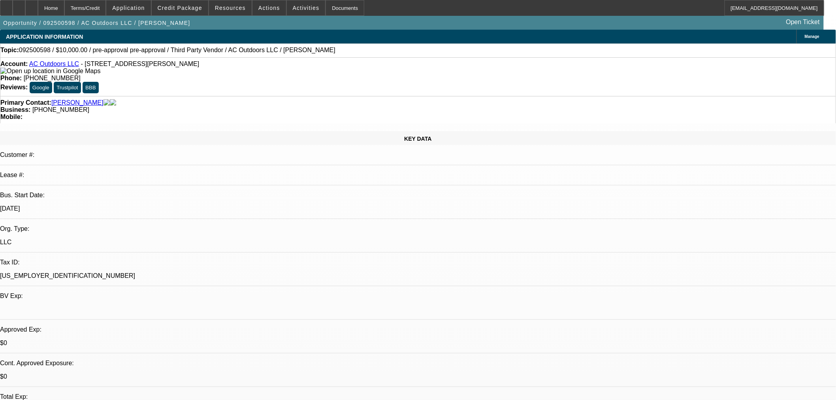
select select "0"
select select "2"
select select "0"
select select "6"
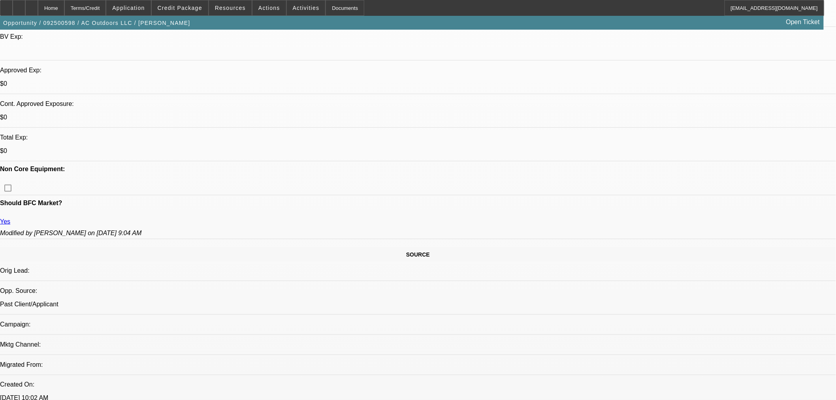
scroll to position [307, 0]
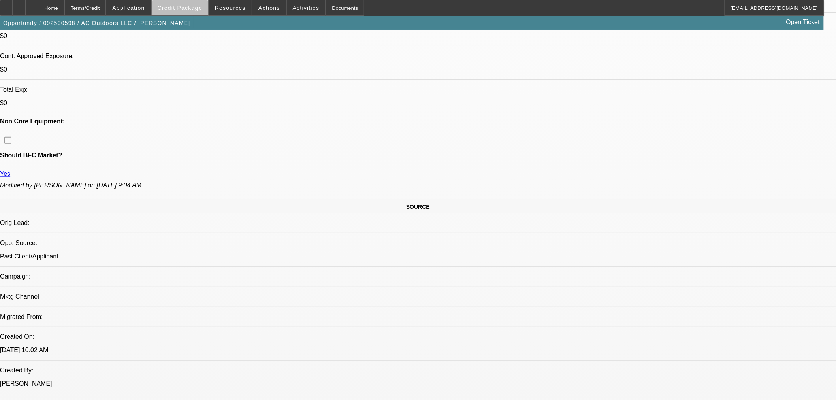
click at [200, 8] on span "Credit Package" at bounding box center [180, 8] width 45 height 6
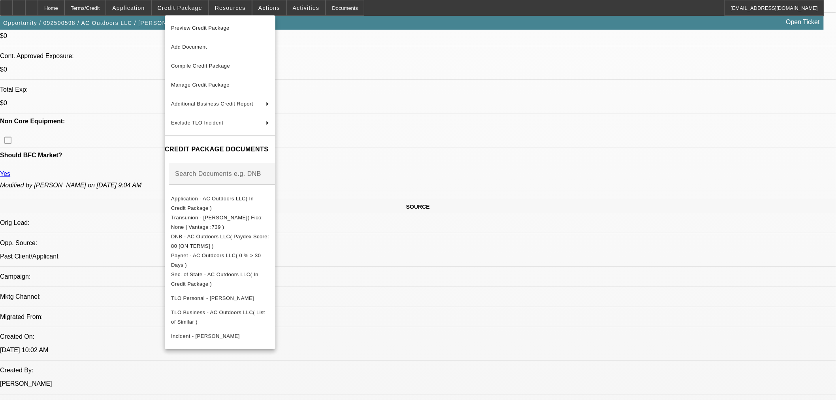
click at [425, 289] on div at bounding box center [418, 200] width 836 height 400
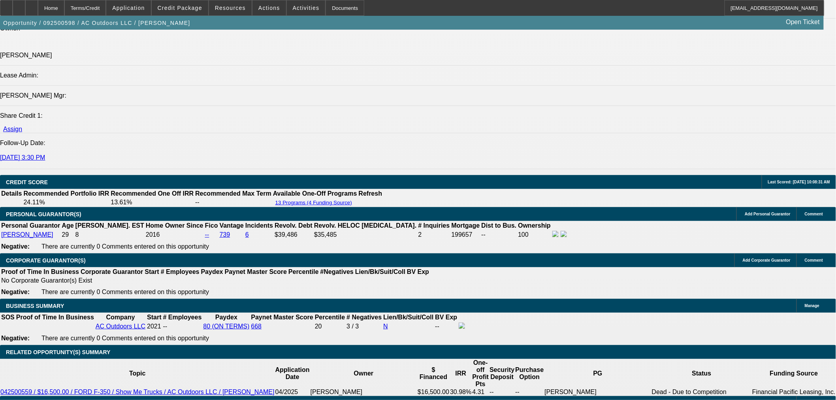
scroll to position [1010, 0]
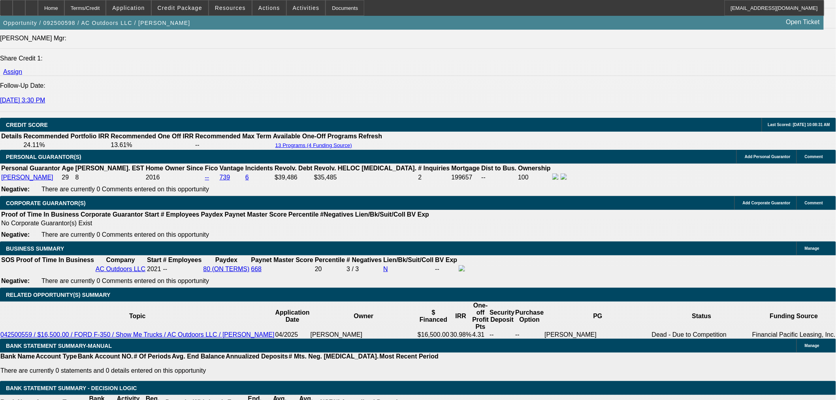
scroll to position [1054, 0]
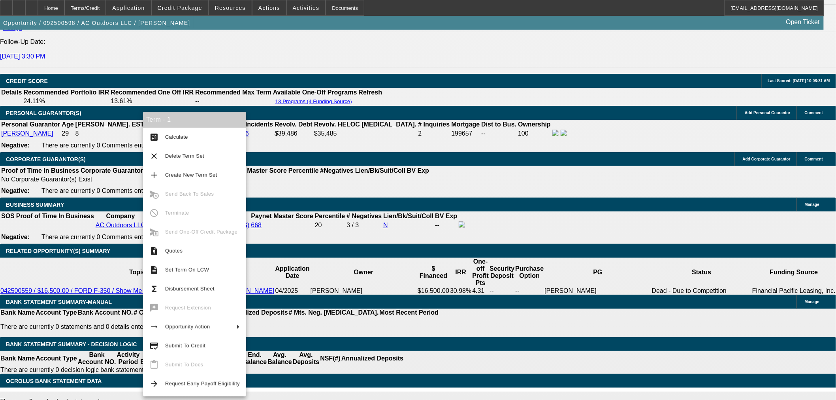
drag, startPoint x: 211, startPoint y: 339, endPoint x: 220, endPoint y: 331, distance: 11.8
click at [211, 339] on button "credit_score Submit To Credit" at bounding box center [194, 345] width 103 height 19
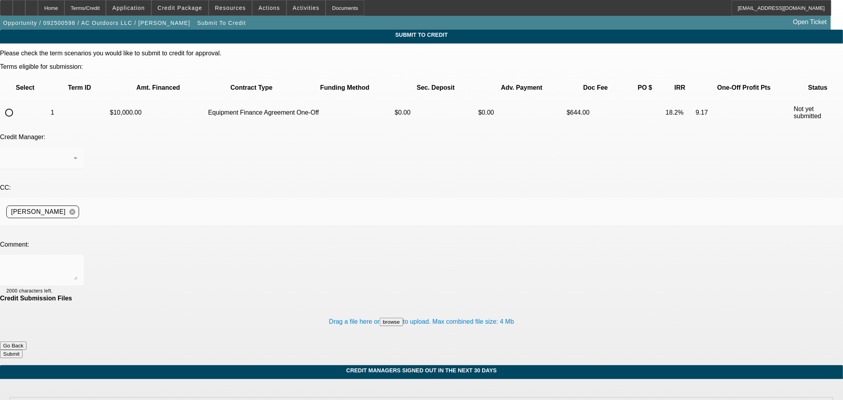
click at [23, 99] on td at bounding box center [25, 113] width 49 height 28
click at [17, 105] on input "radio" at bounding box center [9, 113] width 16 height 16
radio input "true"
click at [77, 261] on textarea at bounding box center [41, 270] width 71 height 19
click at [77, 261] on textarea "Please send to Finpac. Thank you." at bounding box center [41, 270] width 71 height 19
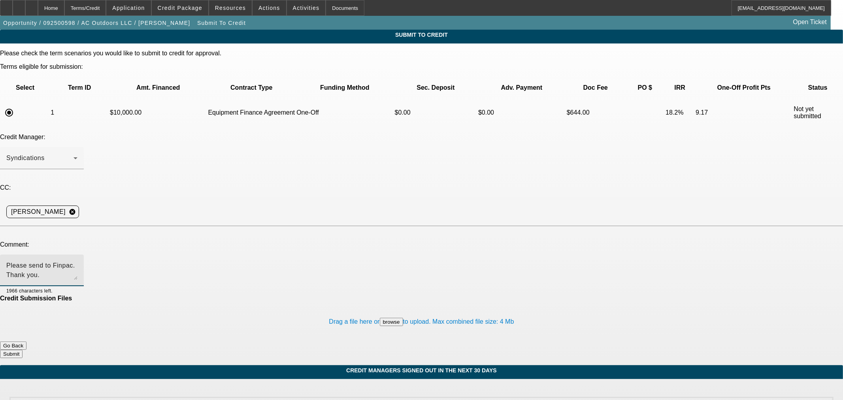
click at [77, 261] on textarea "Please send to Finpac. Thank you." at bounding box center [41, 270] width 71 height 19
drag, startPoint x: 172, startPoint y: 184, endPoint x: 166, endPoint y: 184, distance: 5.5
click at [77, 261] on textarea "Please send to Finpac. Thank you." at bounding box center [41, 270] width 71 height 19
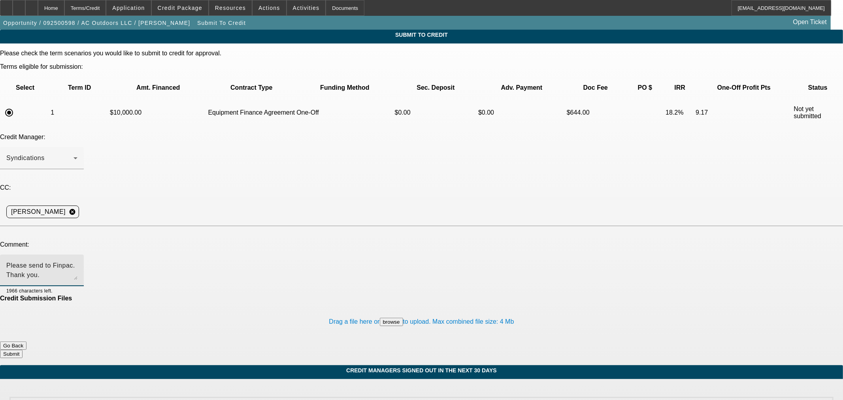
click at [77, 261] on textarea "Please send to Finpac. Thank you." at bounding box center [41, 270] width 71 height 19
click at [77, 261] on textarea "Please send to Finpac, thank you." at bounding box center [41, 270] width 71 height 19
click at [176, 2] on span at bounding box center [180, 7] width 57 height 19
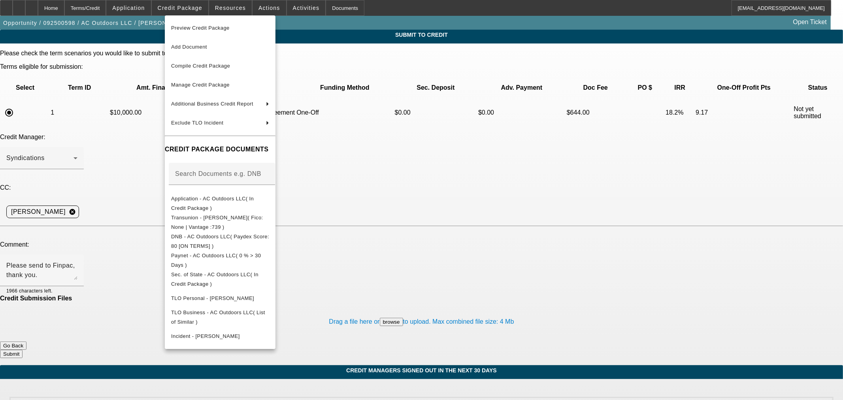
click at [378, 188] on div at bounding box center [421, 200] width 843 height 400
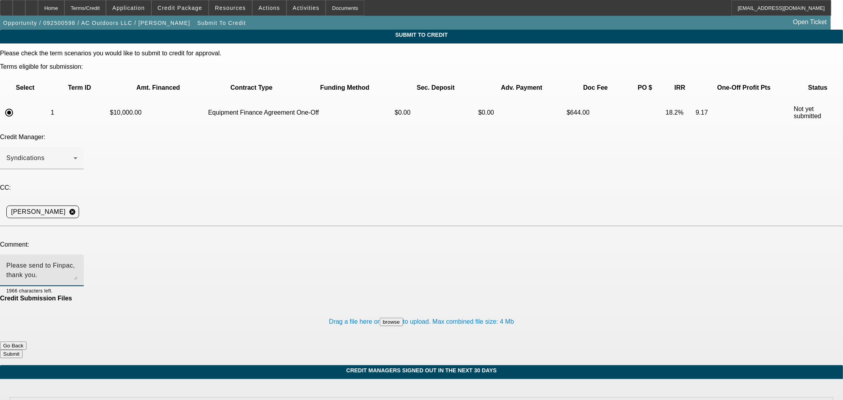
click at [77, 261] on textarea "Please send to Finpac, thank you." at bounding box center [41, 270] width 71 height 19
click at [77, 261] on textarea "Please send to Finpac, thank you. Will be private party non title equipment." at bounding box center [41, 270] width 71 height 19
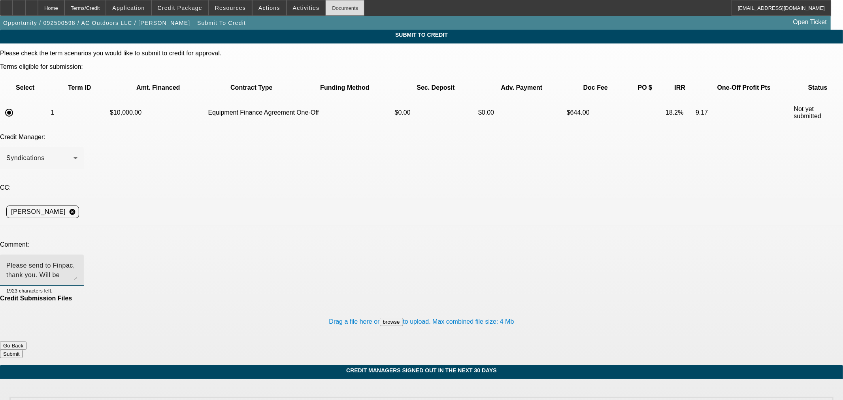
type textarea "Please send to Finpac, thank you. Will be private party non title equipment."
click at [23, 350] on button "Submit" at bounding box center [11, 354] width 23 height 8
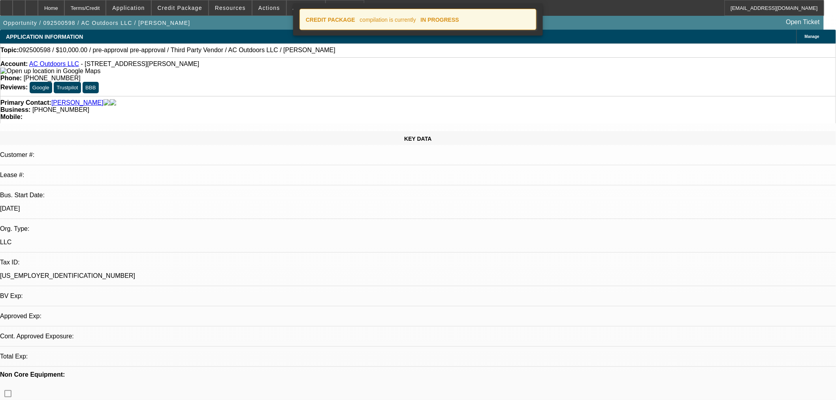
select select "0"
select select "2"
select select "0"
select select "6"
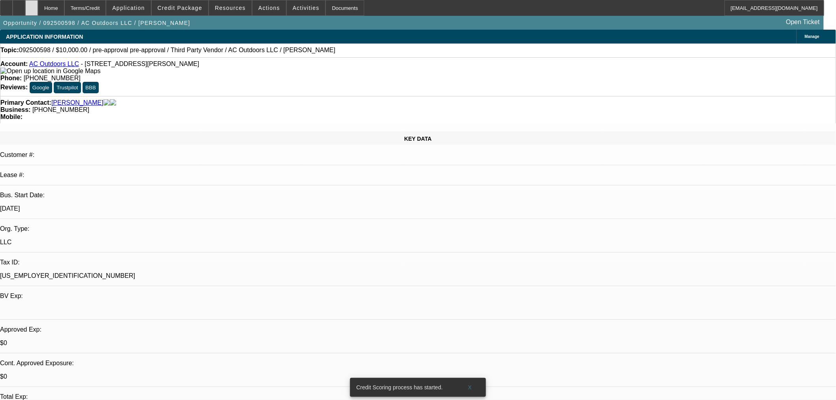
drag, startPoint x: 59, startPoint y: 12, endPoint x: 49, endPoint y: 9, distance: 10.1
click at [52, 9] on div "Home Terms/Credit Application Credit Package Resources Actions Activities Docum…" at bounding box center [412, 8] width 825 height 16
click at [32, 5] on icon at bounding box center [32, 5] width 0 height 0
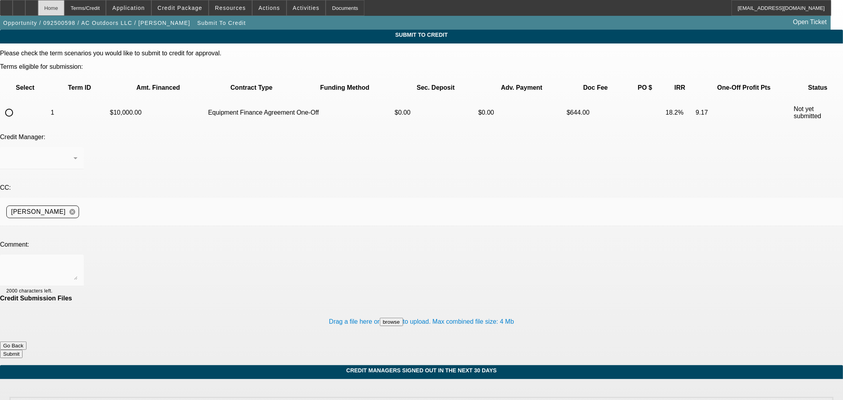
click at [64, 5] on div "Home" at bounding box center [51, 8] width 26 height 16
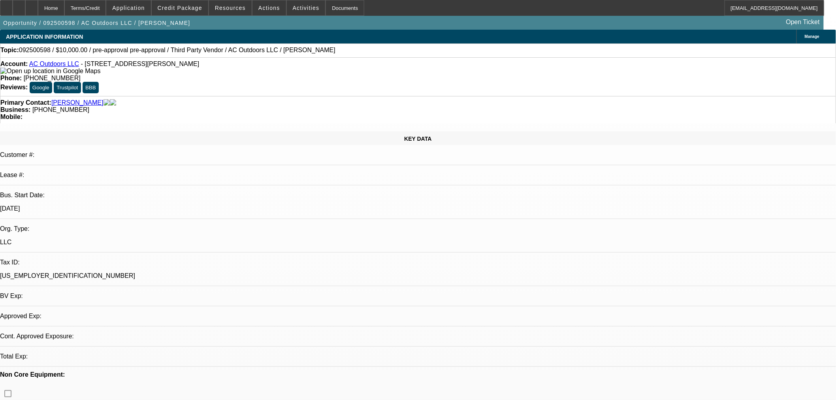
select select "0"
select select "2"
select select "0"
select select "6"
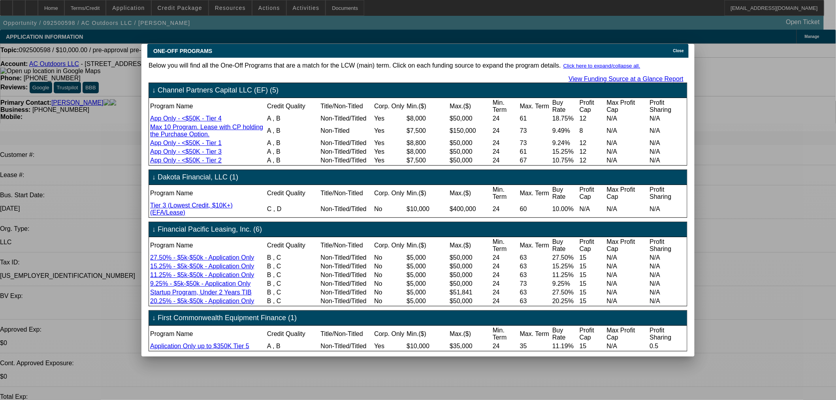
scroll to position [42, 0]
click at [679, 50] on div "ONE-OFF PROGRAMS Close" at bounding box center [418, 51] width 542 height 14
click at [666, 44] on div "ONE-OFF PROGRAMS Close" at bounding box center [418, 51] width 542 height 14
click at [672, 49] on icon at bounding box center [672, 51] width 0 height 4
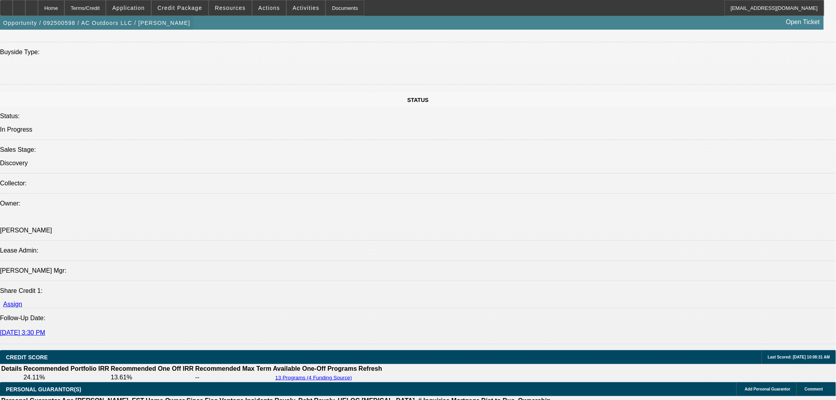
scroll to position [922, 0]
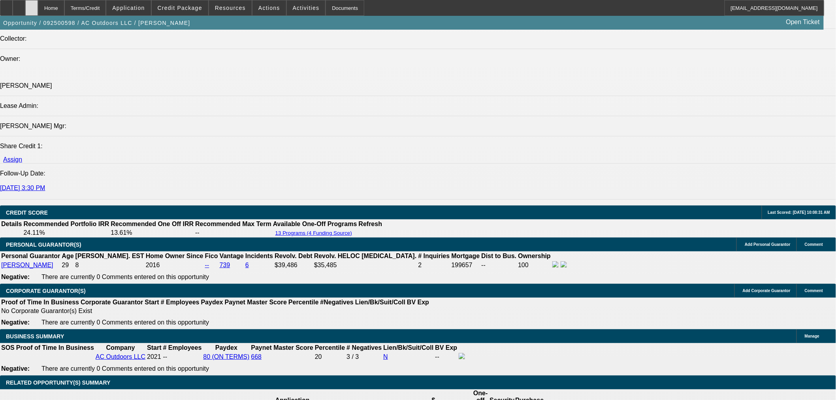
click at [38, 6] on div at bounding box center [31, 8] width 13 height 16
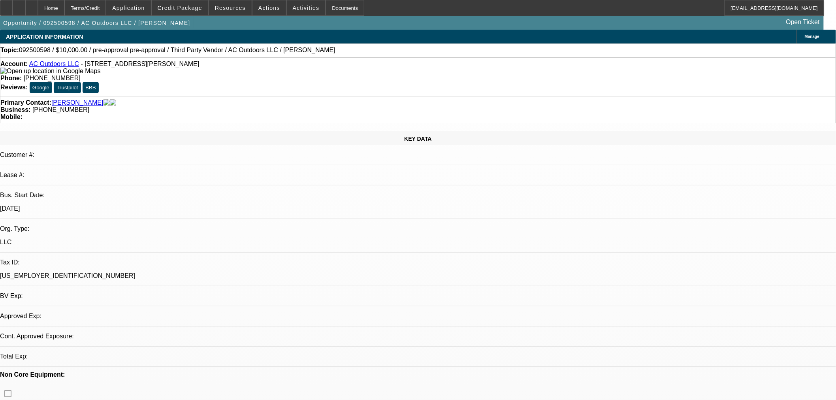
select select "0"
select select "2"
select select "0"
select select "6"
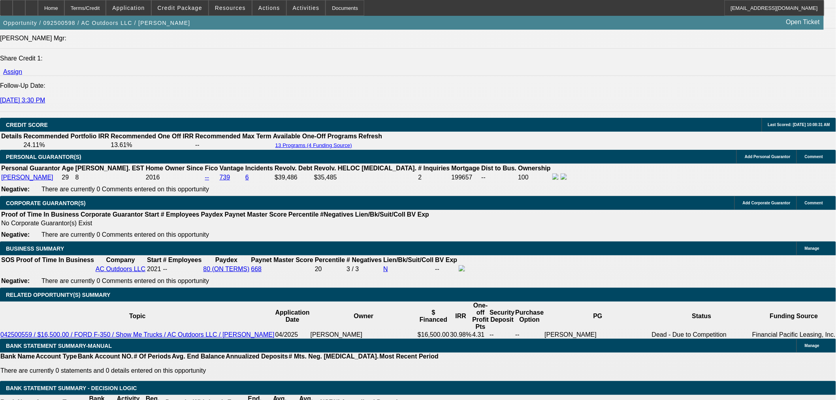
scroll to position [1056, 0]
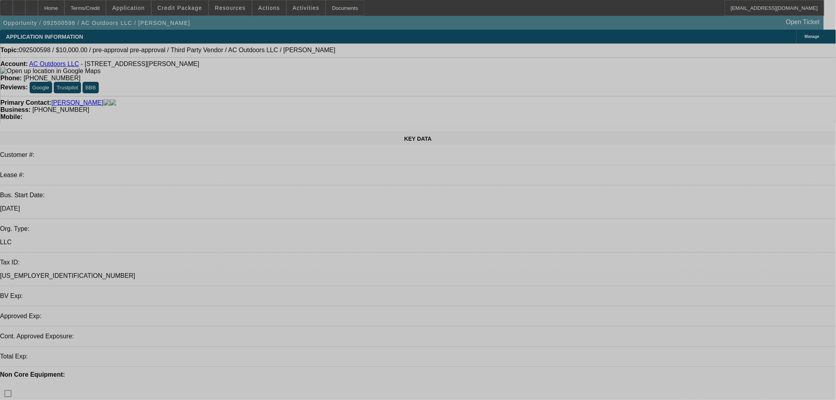
select select "0"
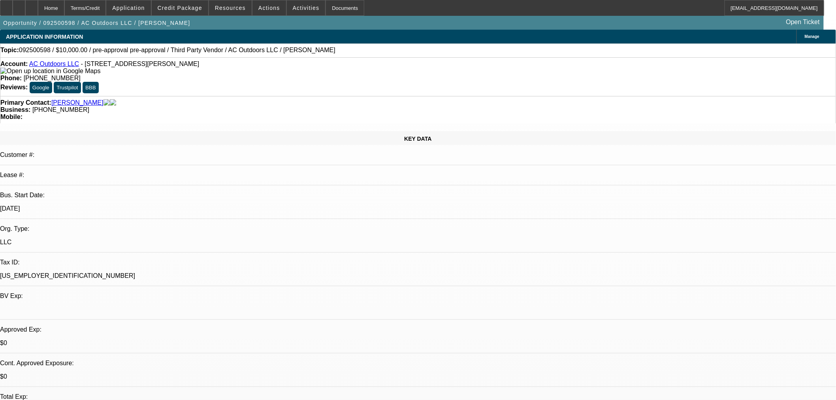
select select "1"
select select "2"
select select "6"
click at [38, 6] on div at bounding box center [31, 8] width 13 height 16
select select "0"
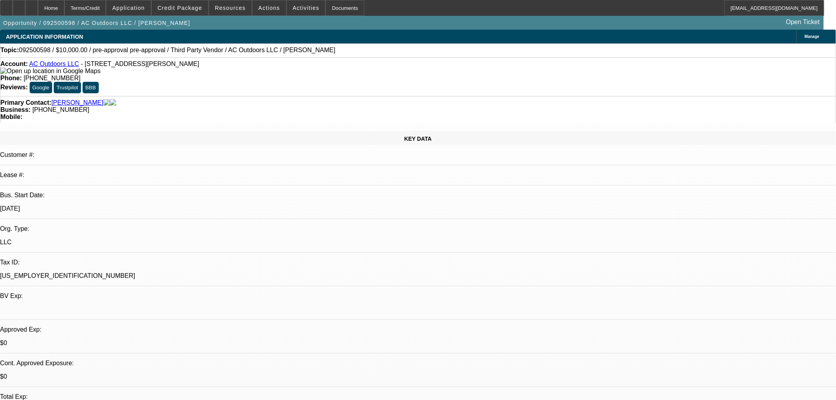
select select "0"
select select "2"
select select "0"
select select "6"
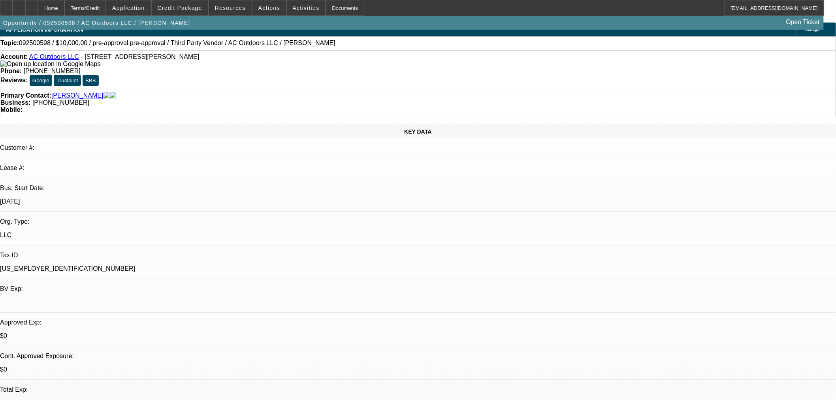
scroll to position [263, 0]
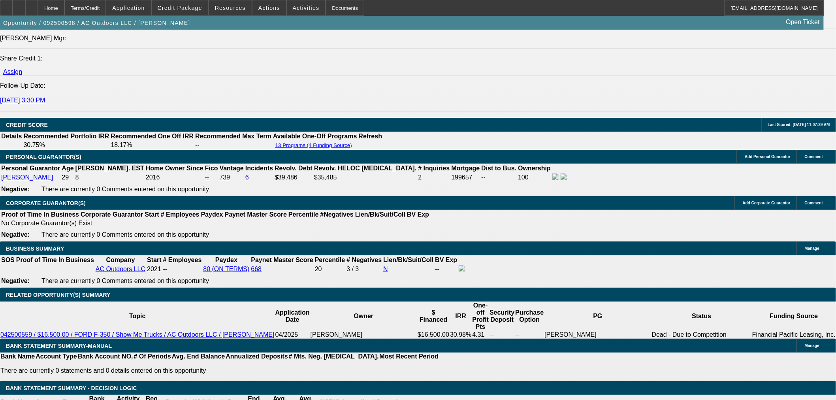
scroll to position [1056, 0]
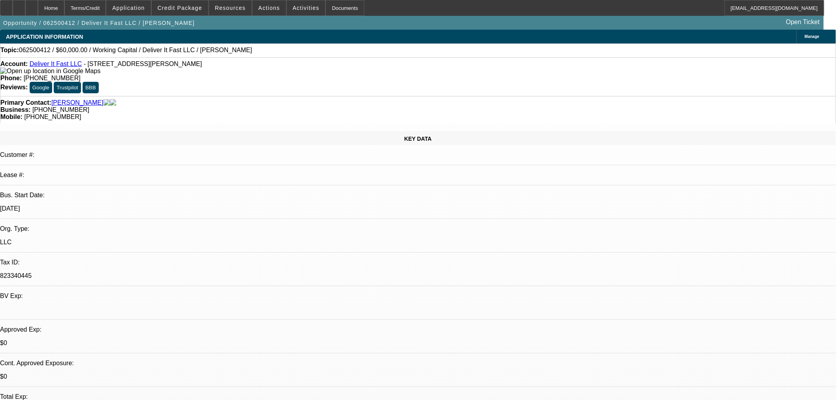
select select "0"
select select "2"
select select "0"
select select "6"
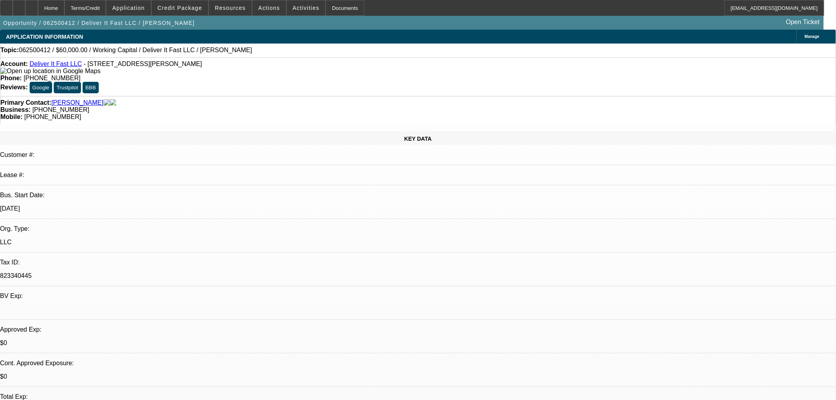
select select "0"
select select "2"
select select "0"
select select "6"
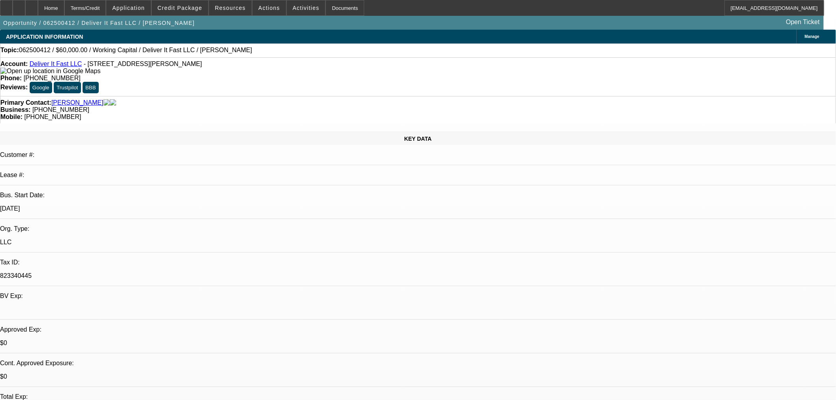
select select "0"
select select "2"
select select "0"
select select "6"
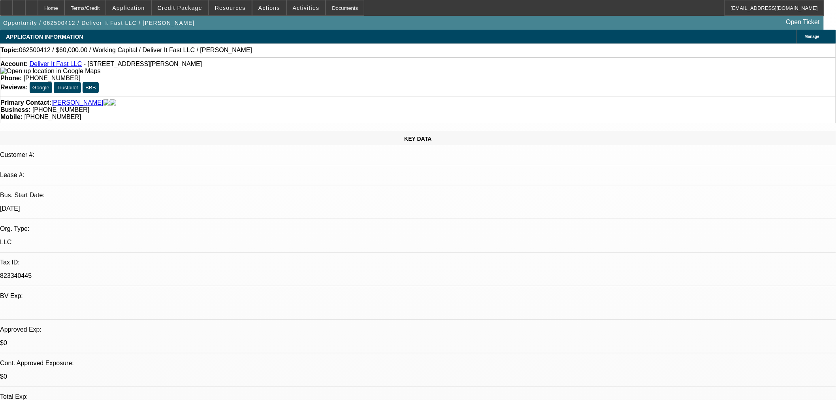
select select "0"
select select "2"
select select "0.1"
select select "4"
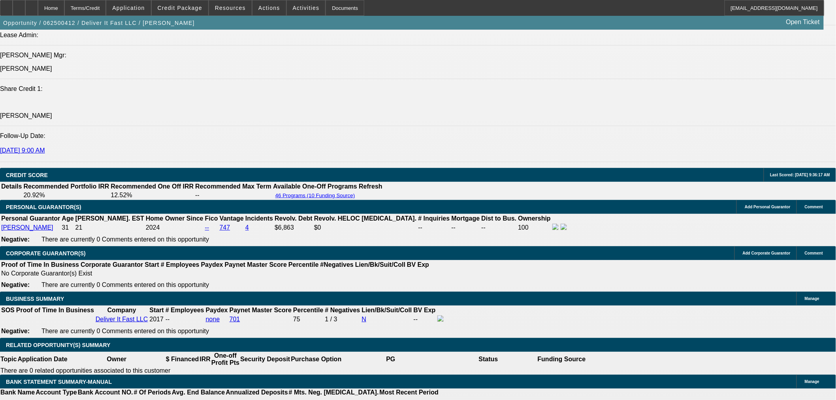
scroll to position [1054, 0]
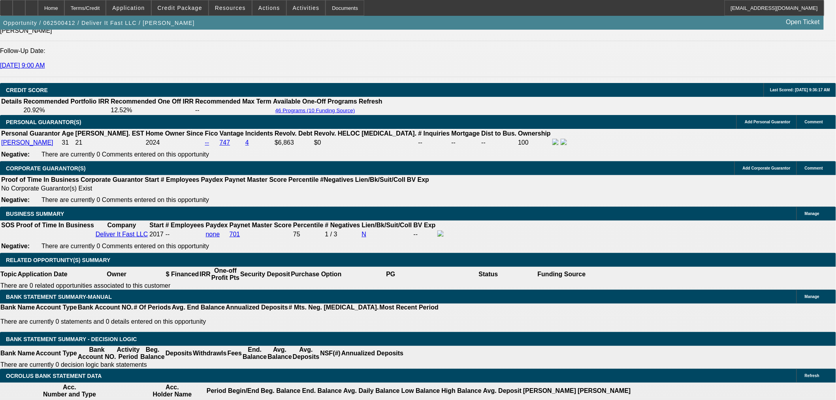
scroll to position [995, 0]
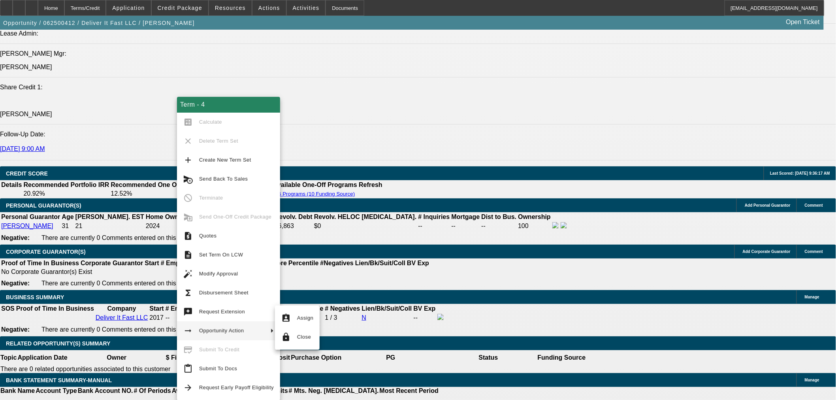
drag, startPoint x: 223, startPoint y: 365, endPoint x: 483, endPoint y: 244, distance: 286.8
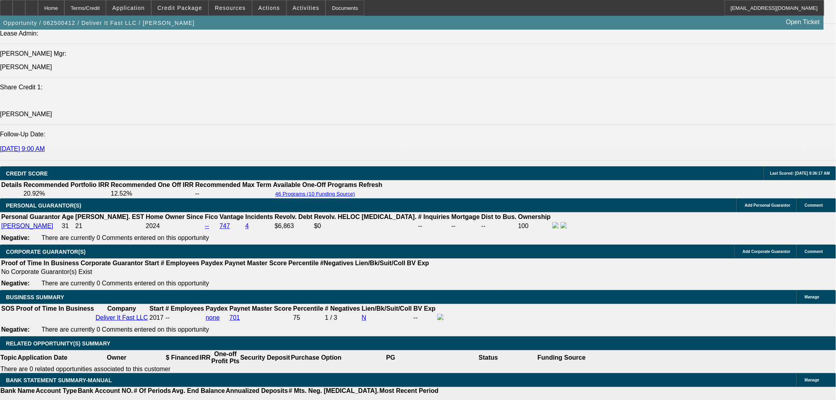
drag, startPoint x: 713, startPoint y: 92, endPoint x: 713, endPoint y: 119, distance: 26.9
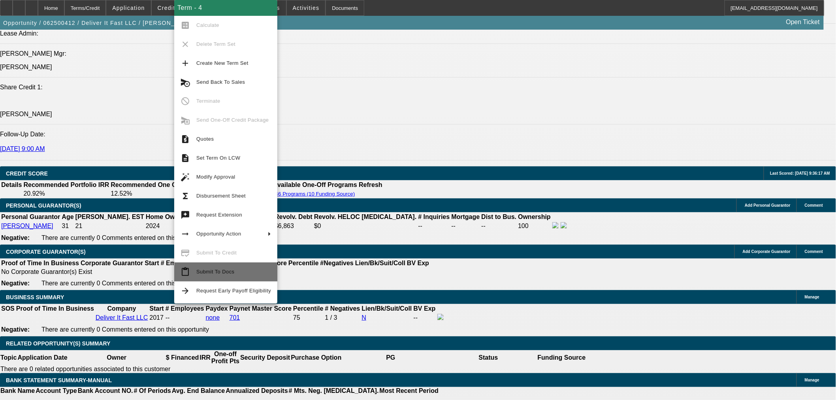
click at [231, 278] on button "content_paste Submit To Docs" at bounding box center [225, 271] width 103 height 19
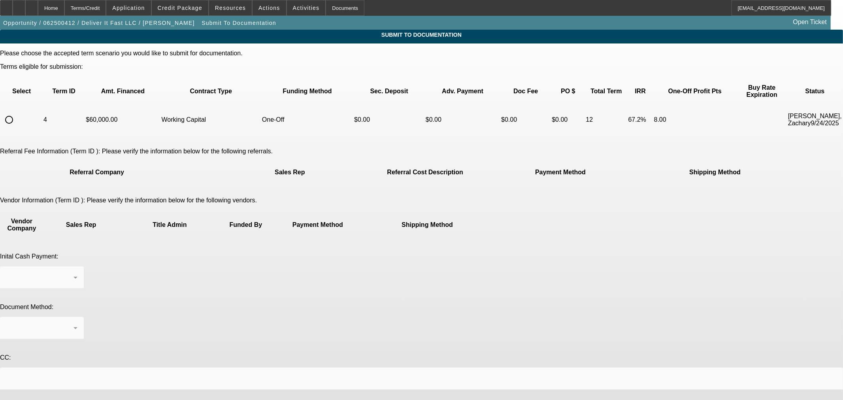
click at [202, 100] on div "Please choose the accepted term scenario you would like to submit for documenta…" at bounding box center [421, 92] width 843 height 85
click at [17, 112] on input "radio" at bounding box center [9, 120] width 16 height 16
radio input "true"
click at [74, 273] on div "Business Check" at bounding box center [39, 277] width 67 height 9
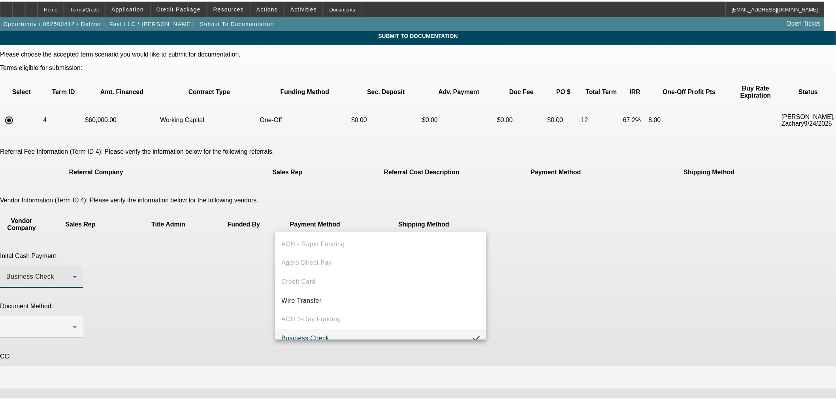
scroll to position [8, 0]
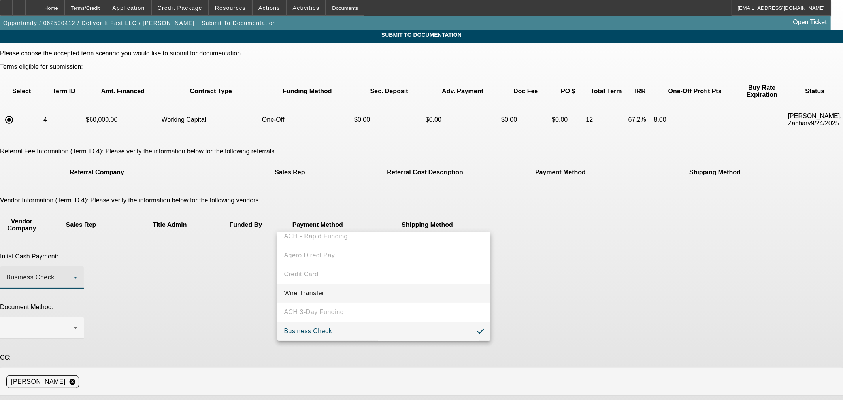
click at [353, 287] on mat-option "Wire Transfer" at bounding box center [383, 293] width 213 height 19
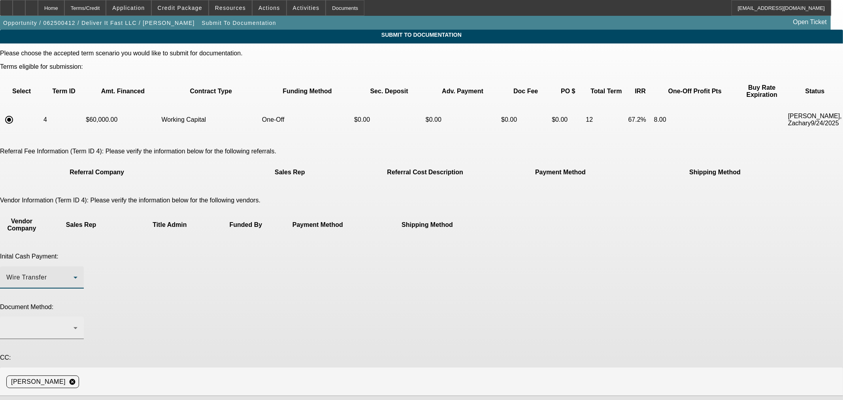
click at [74, 323] on div at bounding box center [39, 327] width 67 height 9
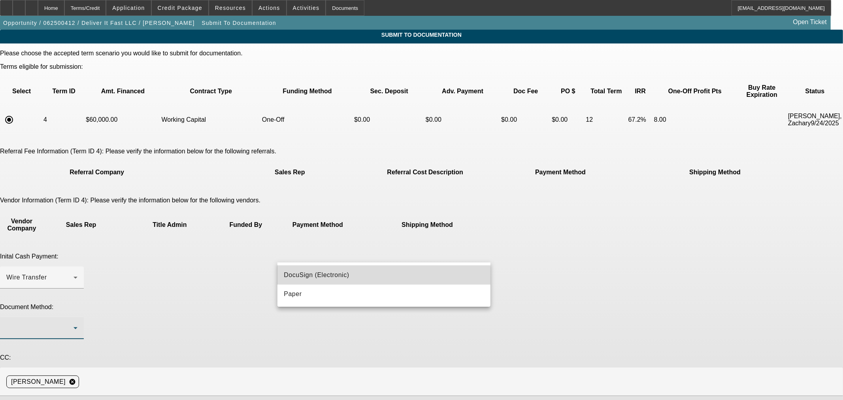
click at [362, 280] on mat-option "DocuSign (Electronic)" at bounding box center [383, 275] width 213 height 19
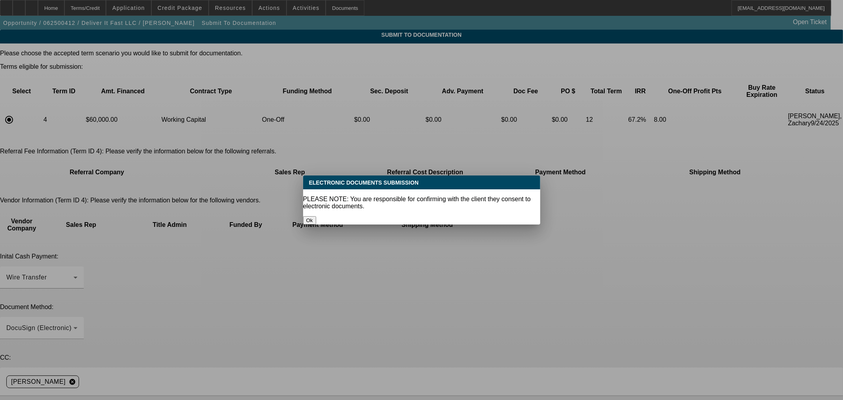
click at [316, 216] on button "Ok" at bounding box center [309, 220] width 13 height 8
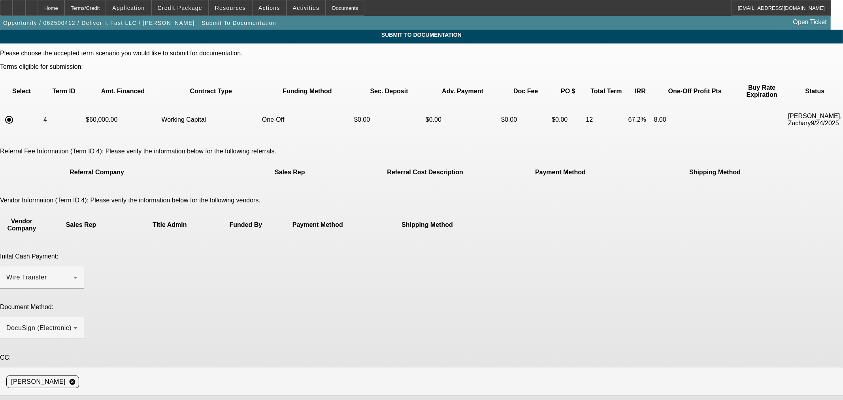
type textarea "Submitting to documentation for activation."
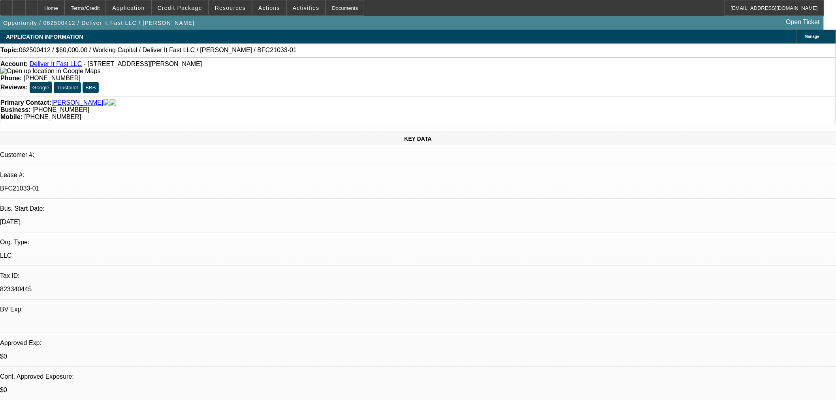
select select "0"
select select "2"
select select "0"
select select "6"
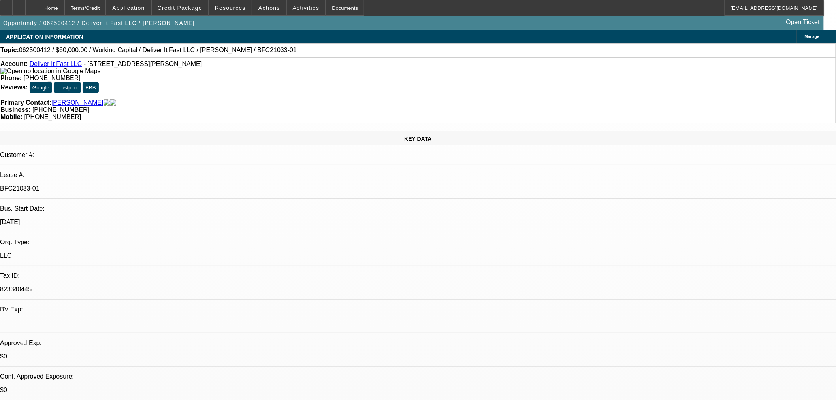
select select "0"
select select "2"
select select "0"
select select "6"
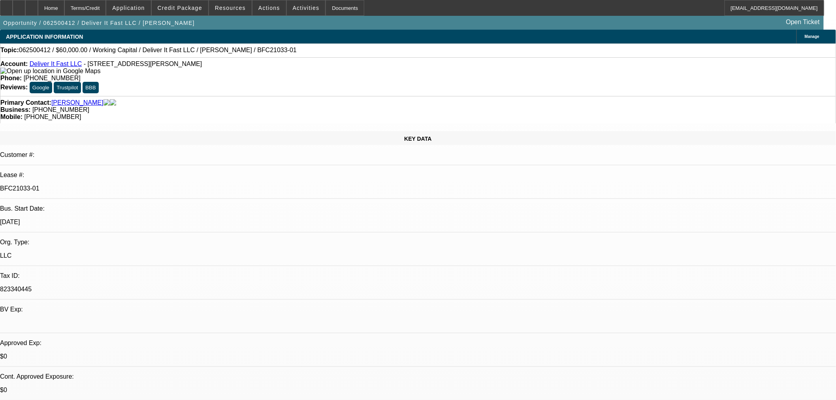
select select "0"
select select "2"
select select "0"
select select "6"
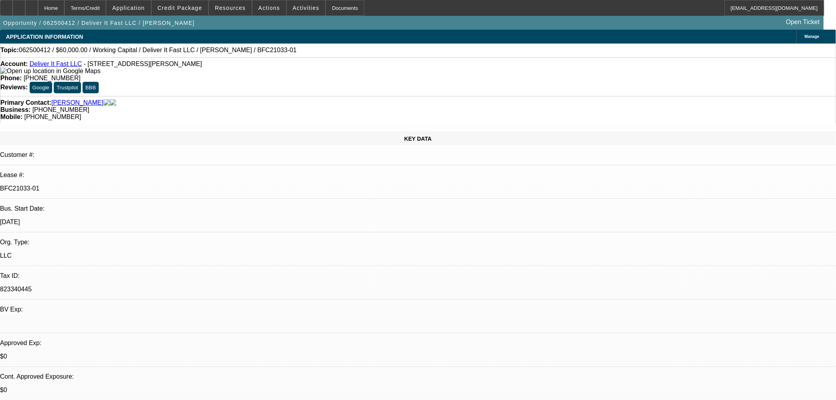
select select "0"
select select "2"
select select "0.1"
select select "4"
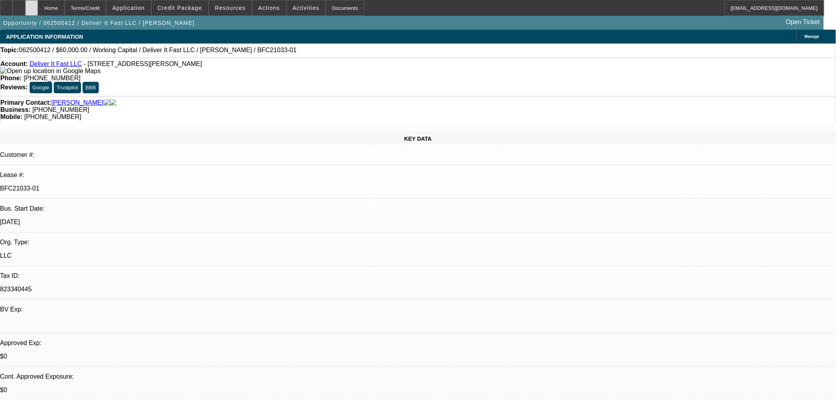
click at [32, 5] on icon at bounding box center [32, 5] width 0 height 0
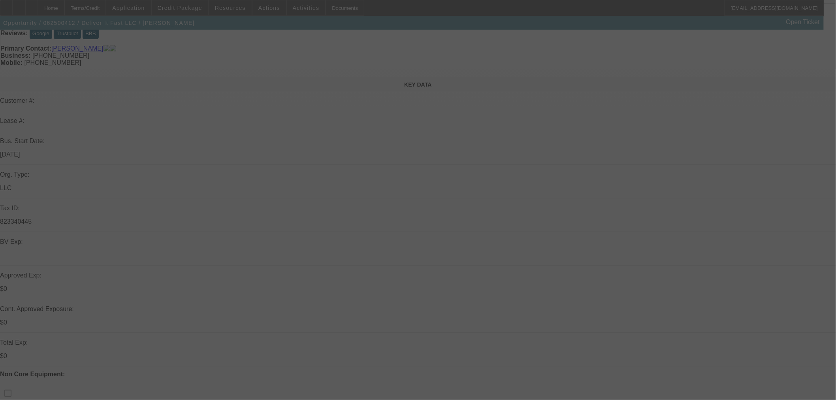
scroll to position [132, 0]
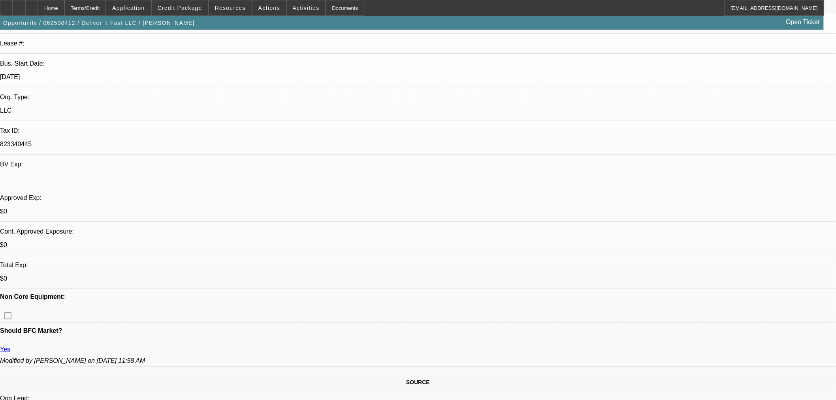
select select "0"
select select "2"
select select "0"
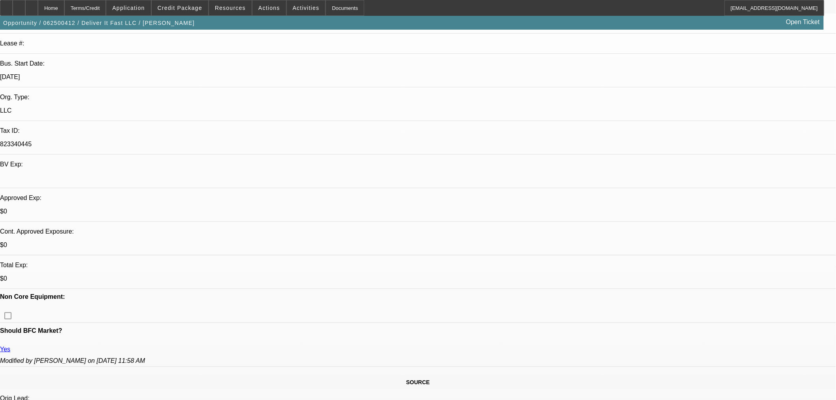
select select "6"
select select "0"
select select "2"
select select "0"
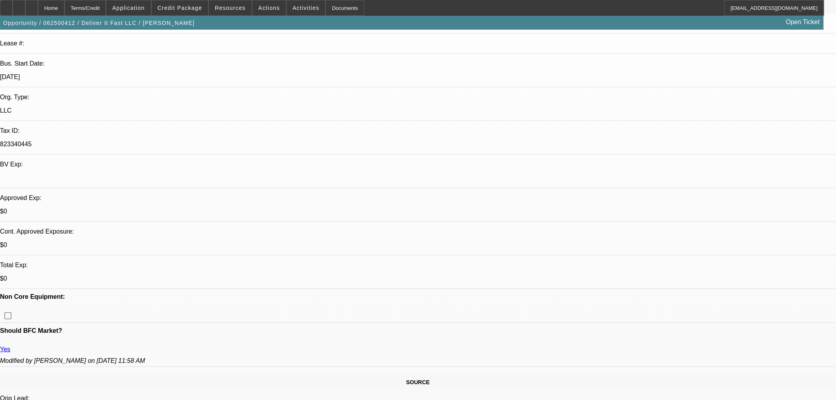
select select "6"
select select "0"
select select "2"
select select "0"
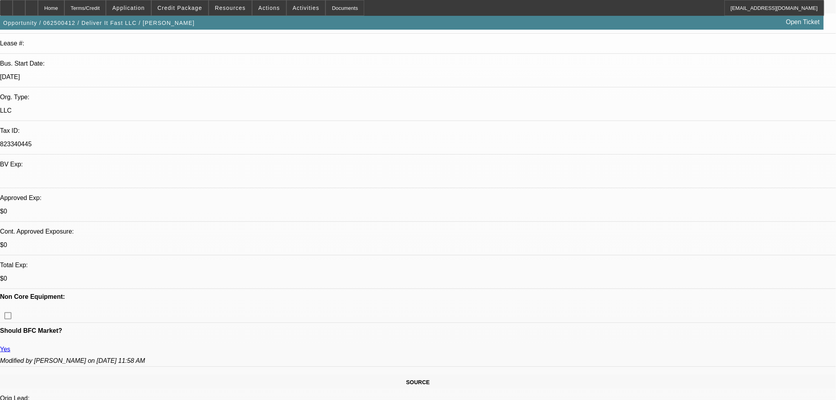
select select "6"
select select "0"
select select "2"
select select "0.1"
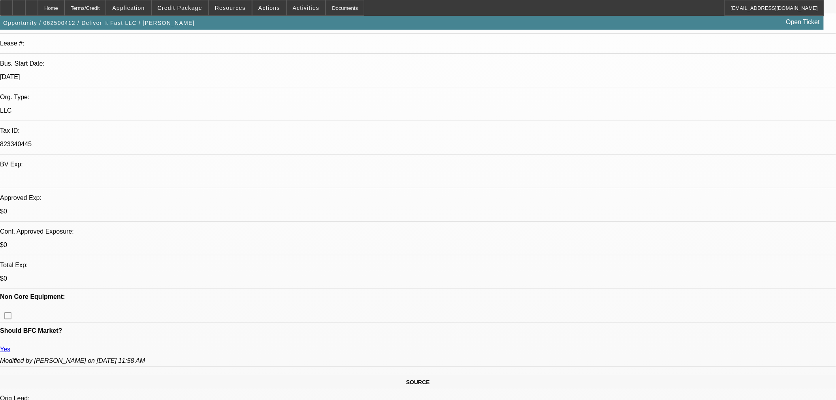
select select "4"
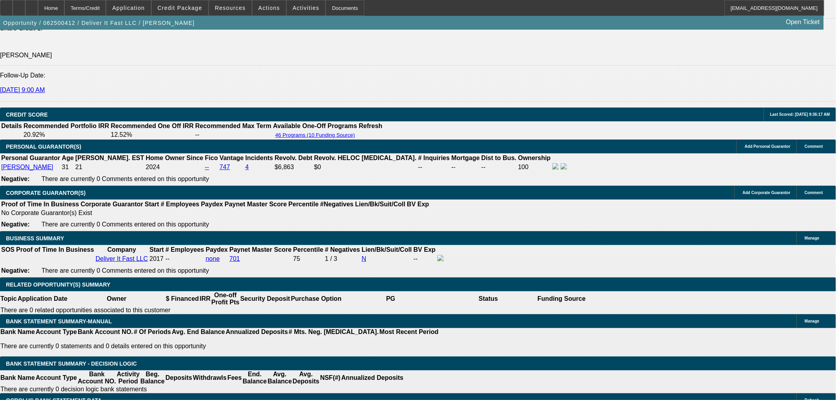
scroll to position [1142, 0]
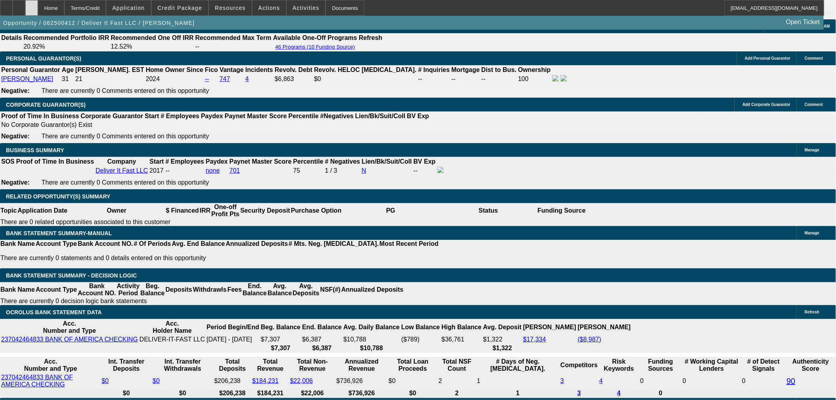
click at [38, 4] on div at bounding box center [31, 8] width 13 height 16
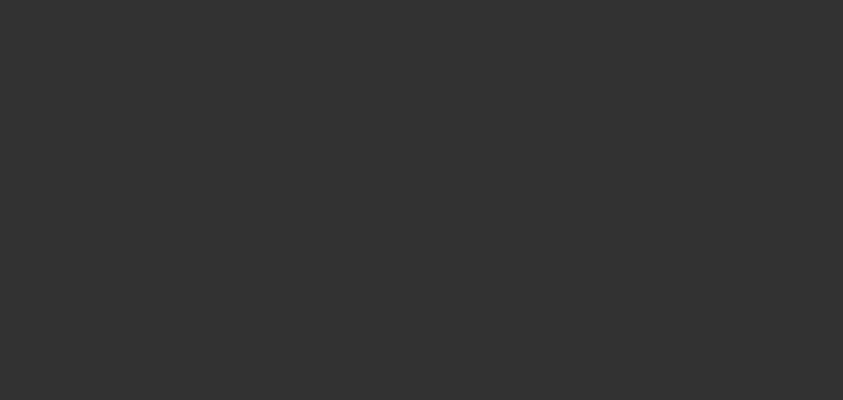
select select "0"
select select "2"
select select "0"
select select "6"
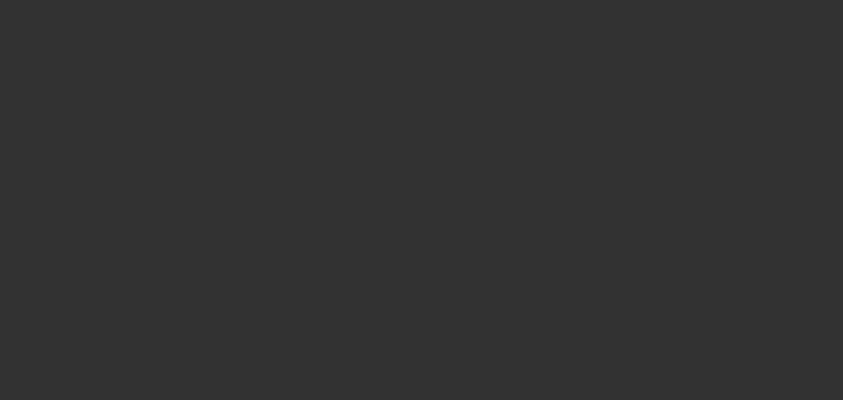
select select "0"
select select "2"
select select "0"
select select "6"
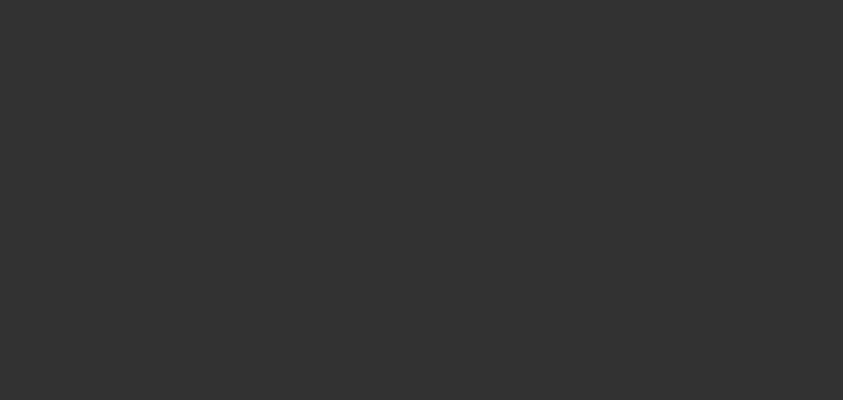
select select "0"
select select "2"
select select "0"
select select "6"
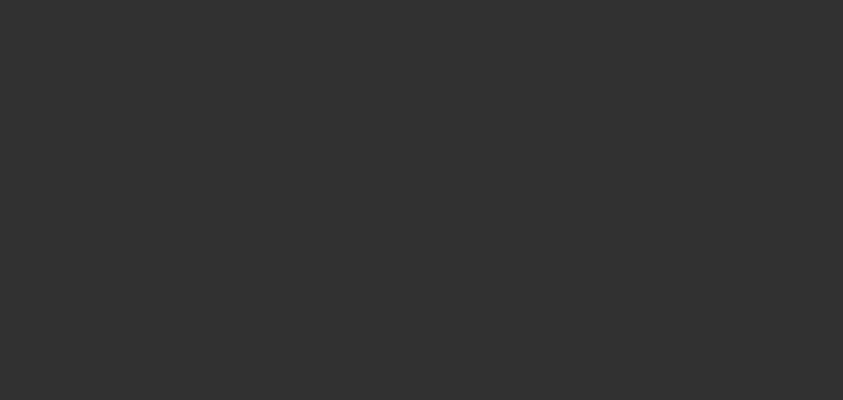
select select "0"
select select "2"
select select "0.1"
select select "4"
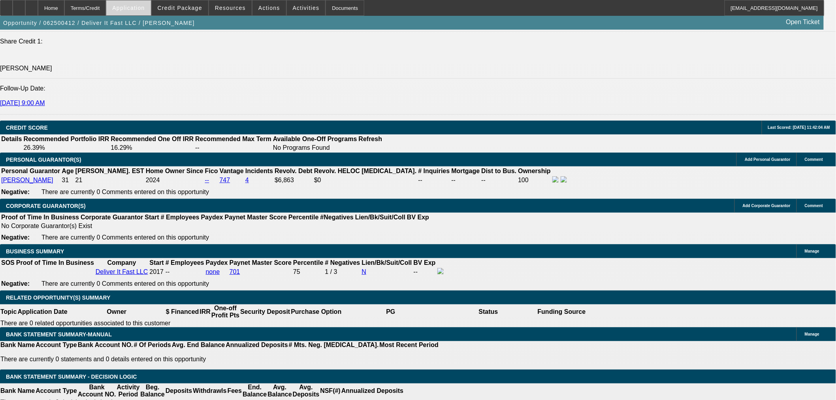
scroll to position [1065, 0]
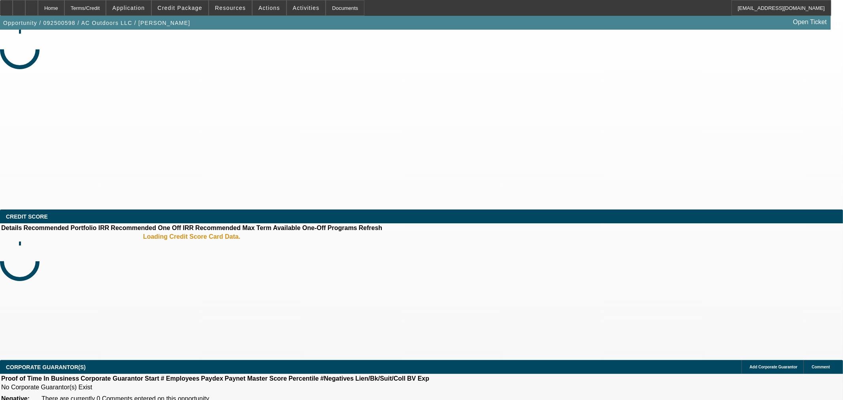
select select "0"
select select "2"
select select "0"
select select "6"
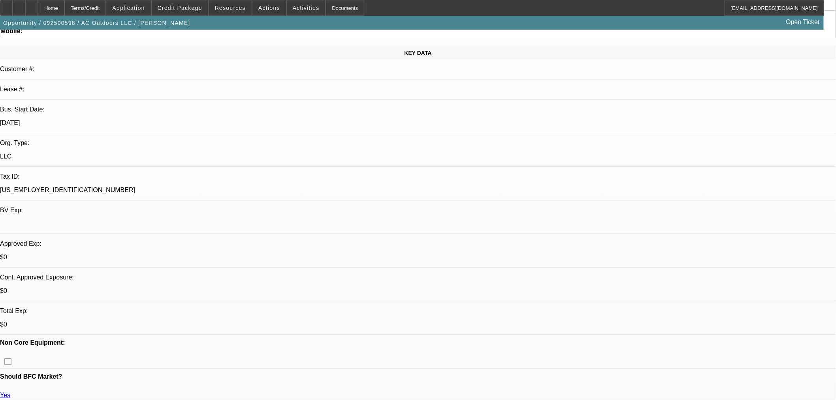
scroll to position [88, 0]
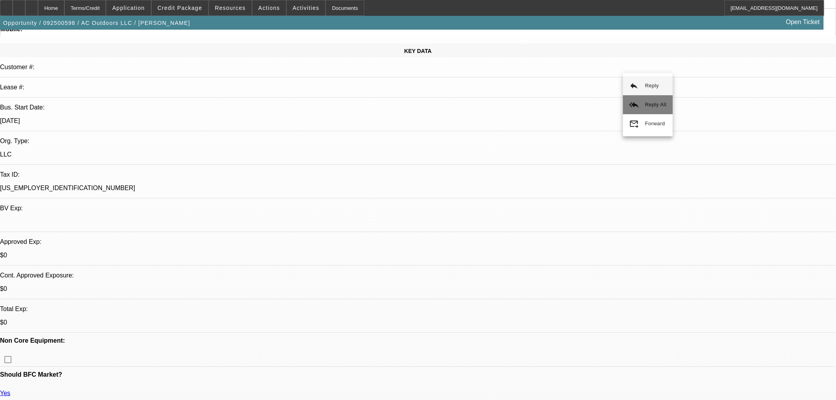
click at [645, 105] on span "Reply All" at bounding box center [655, 105] width 21 height 6
click at [38, 6] on div at bounding box center [31, 8] width 13 height 16
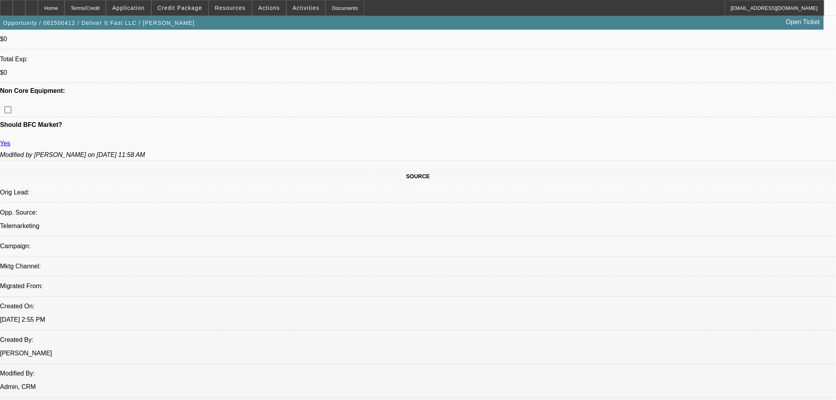
select select "0"
select select "2"
select select "0"
select select "6"
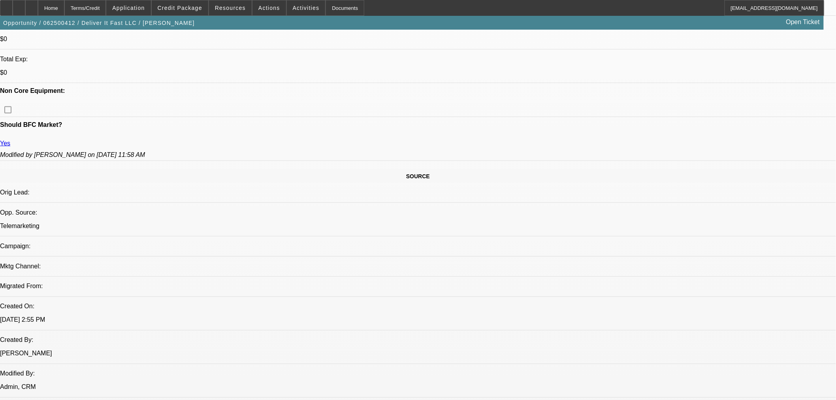
select select "0"
select select "2"
select select "0"
select select "6"
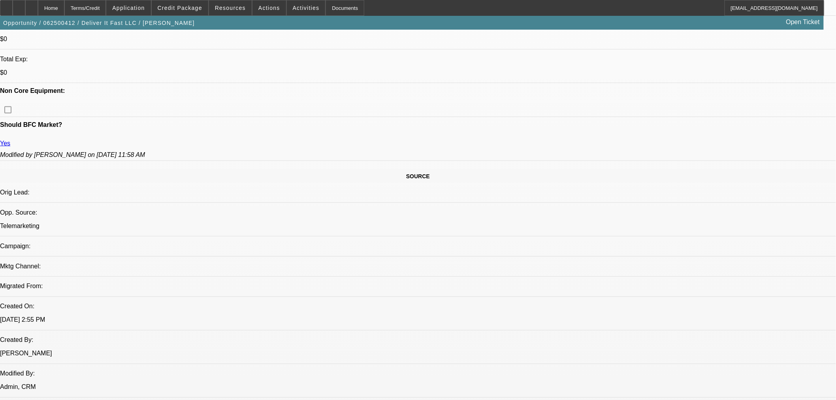
select select "0"
select select "2"
select select "0"
select select "6"
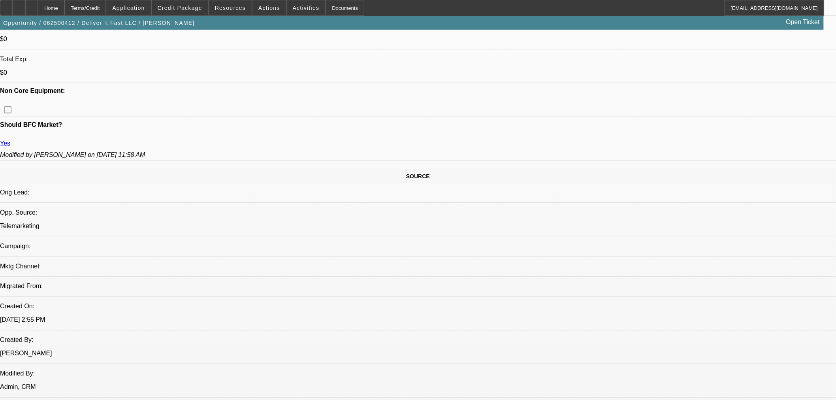
select select "0"
select select "2"
select select "0.1"
select select "4"
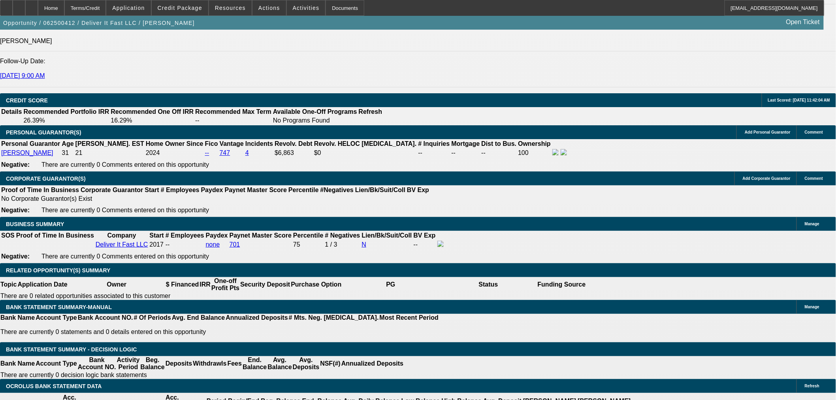
scroll to position [1066, 0]
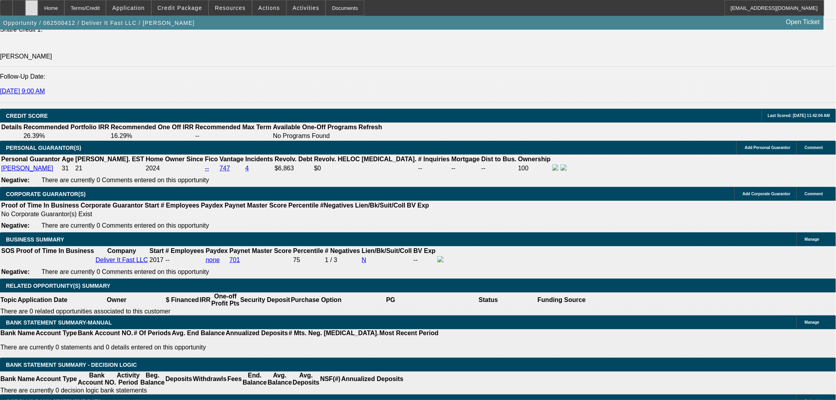
click at [38, 9] on div at bounding box center [31, 8] width 13 height 16
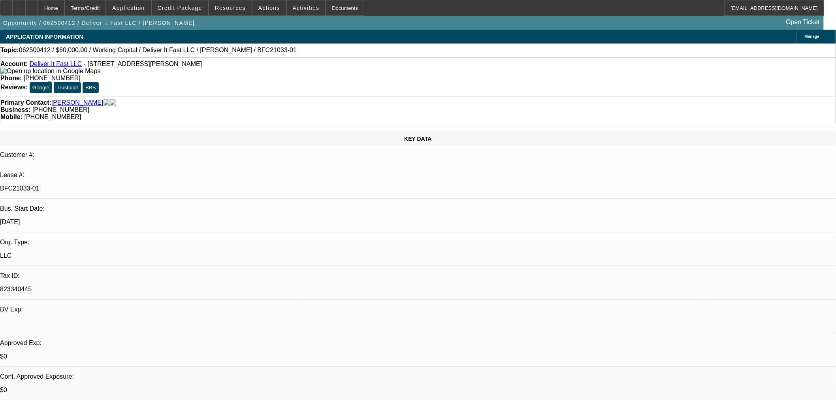
select select "0"
select select "2"
select select "0"
select select "6"
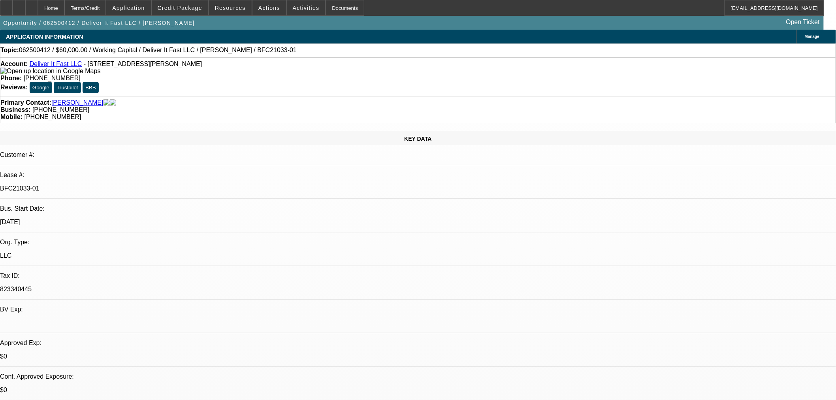
select select "0"
select select "2"
select select "0"
select select "6"
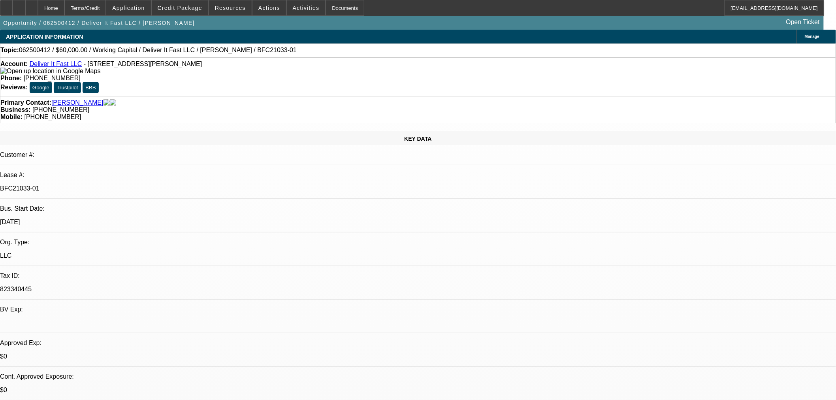
select select "0"
select select "2"
select select "0"
select select "6"
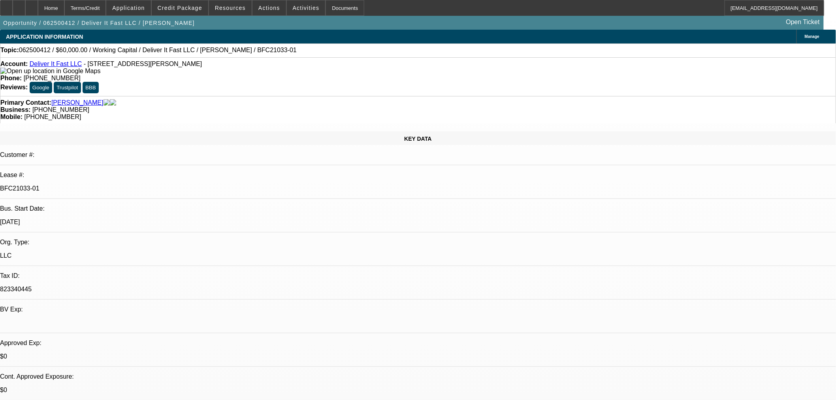
select select "0"
select select "2"
select select "0.1"
select select "4"
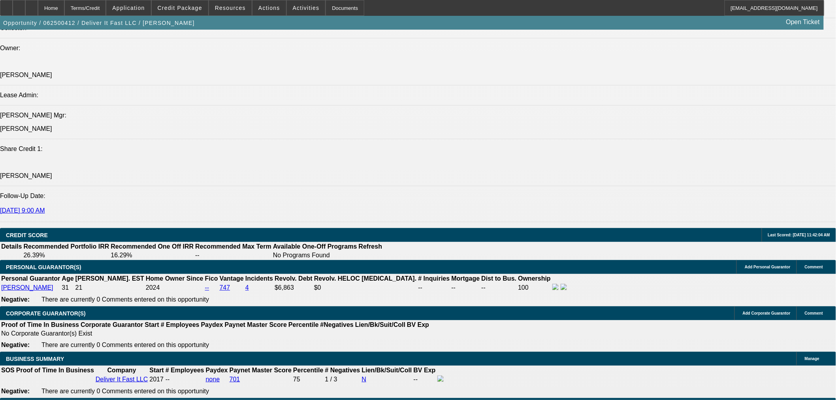
scroll to position [1010, 0]
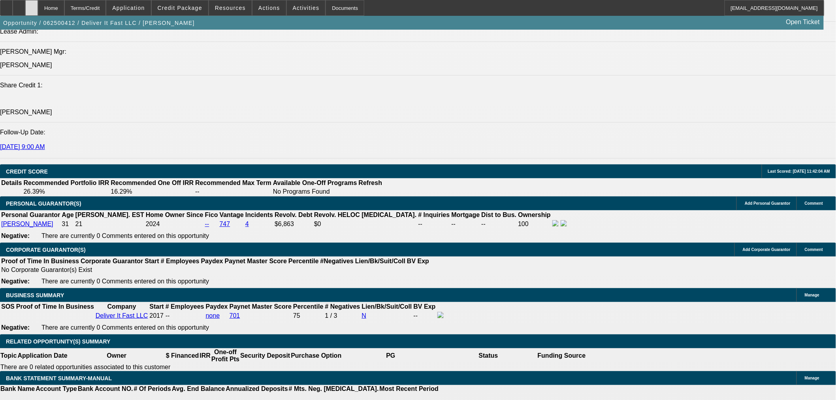
click at [38, 8] on div at bounding box center [31, 8] width 13 height 16
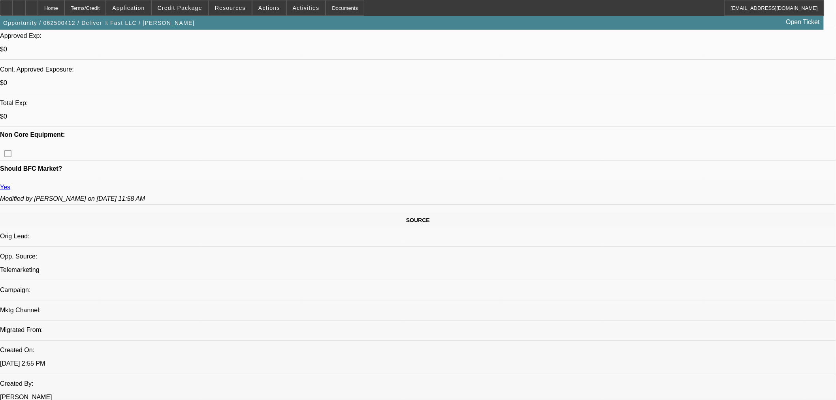
select select "0"
select select "2"
select select "0"
select select "6"
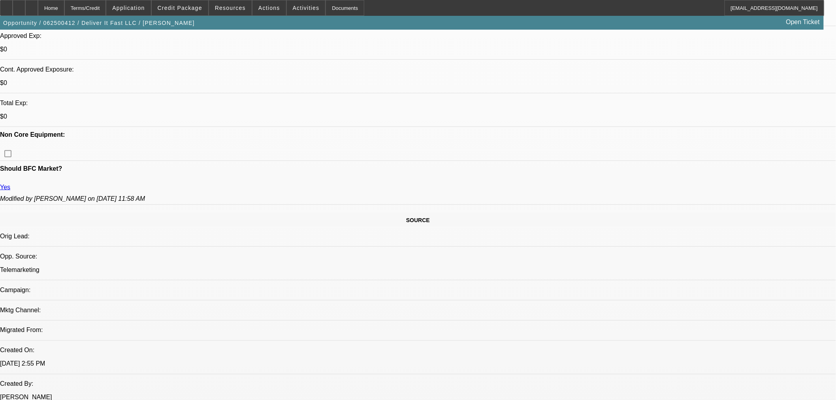
select select "0"
select select "2"
select select "0"
select select "6"
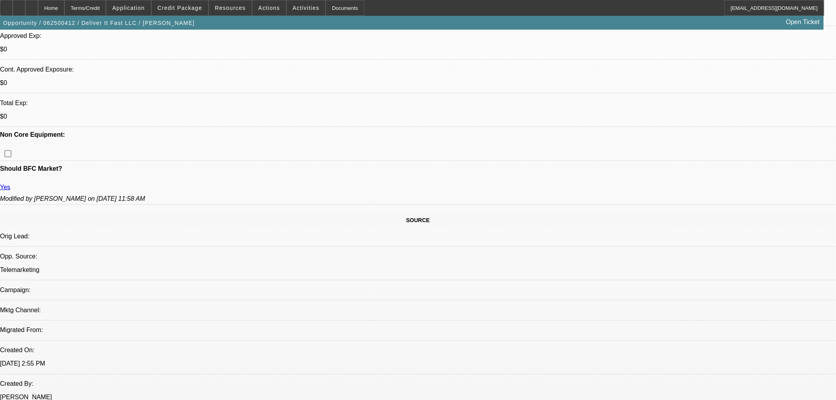
select select "0"
select select "2"
select select "0"
select select "6"
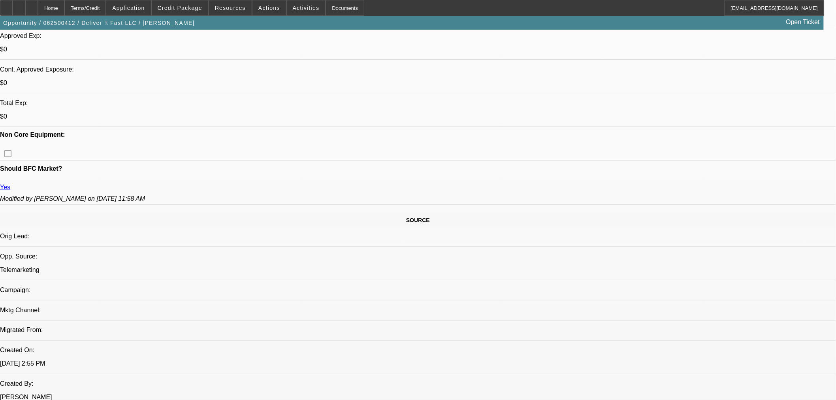
select select "0"
select select "2"
select select "0.1"
select select "4"
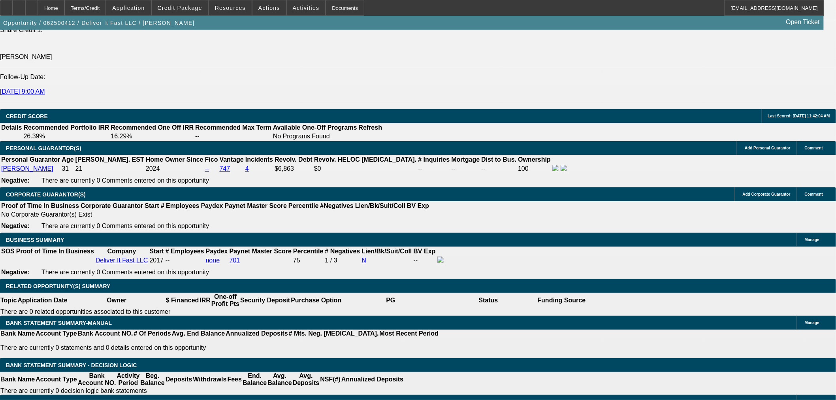
scroll to position [1066, 0]
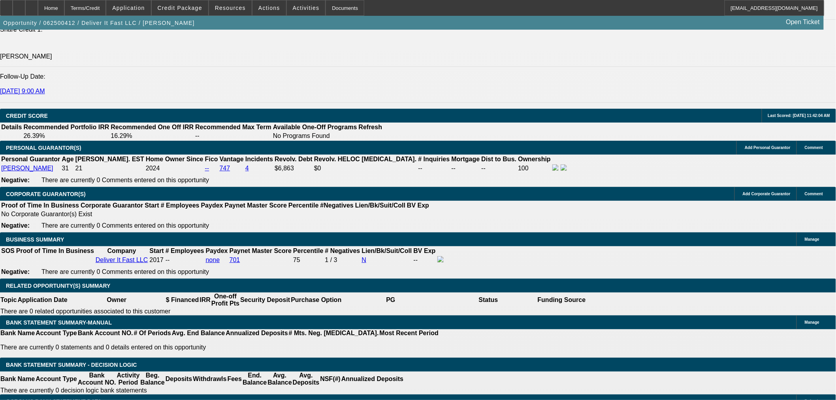
drag, startPoint x: 282, startPoint y: 92, endPoint x: 307, endPoint y: 104, distance: 27.1
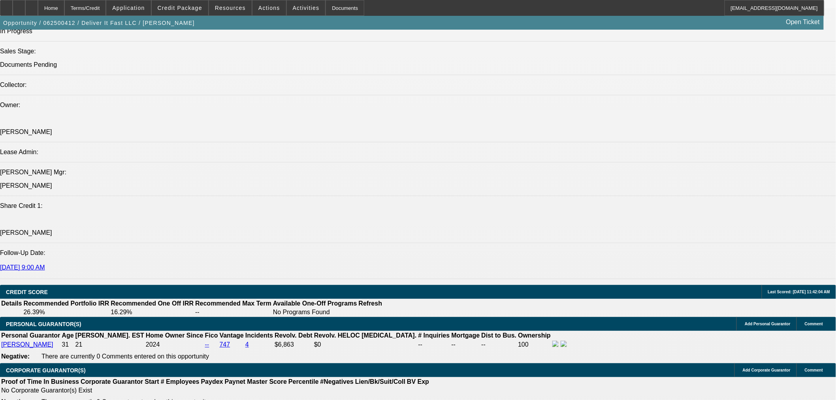
scroll to position [1038, 0]
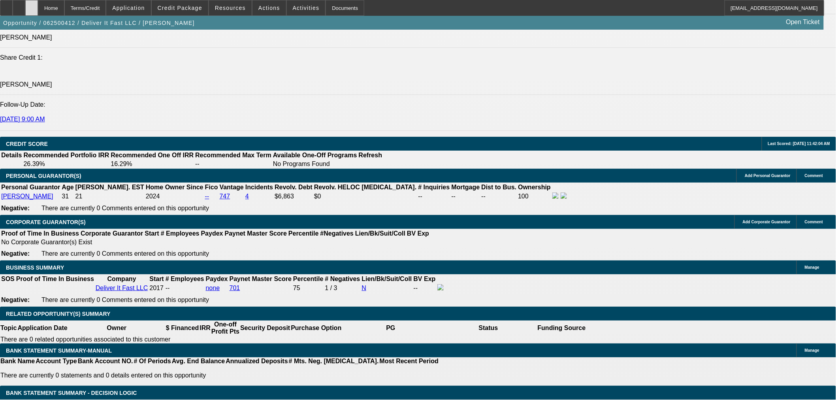
click at [38, 14] on div at bounding box center [31, 8] width 13 height 16
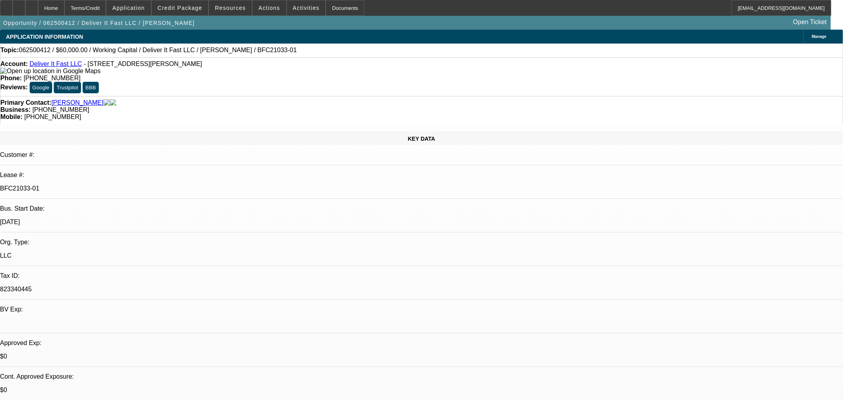
select select "0"
select select "2"
select select "0"
select select "6"
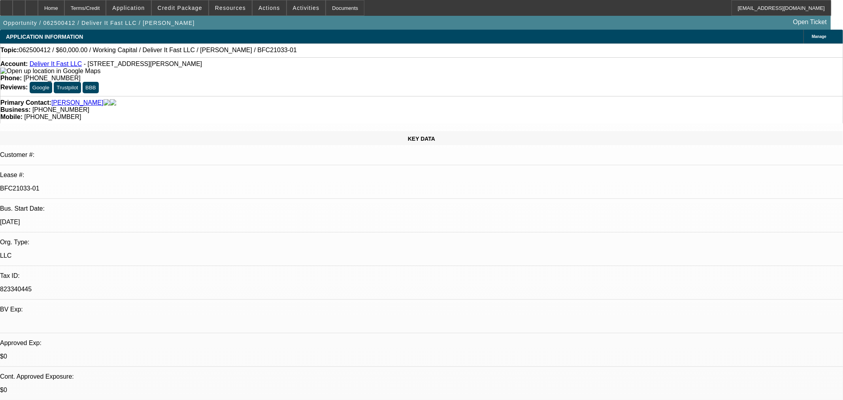
select select "0"
select select "2"
select select "0"
select select "6"
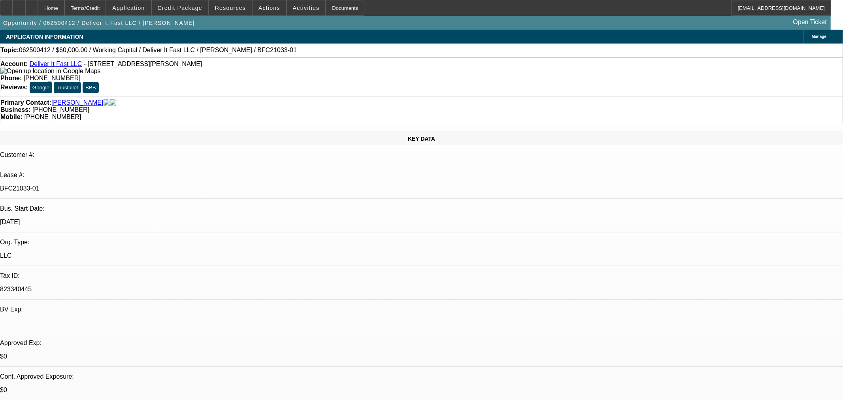
select select "0"
select select "2"
select select "0"
select select "6"
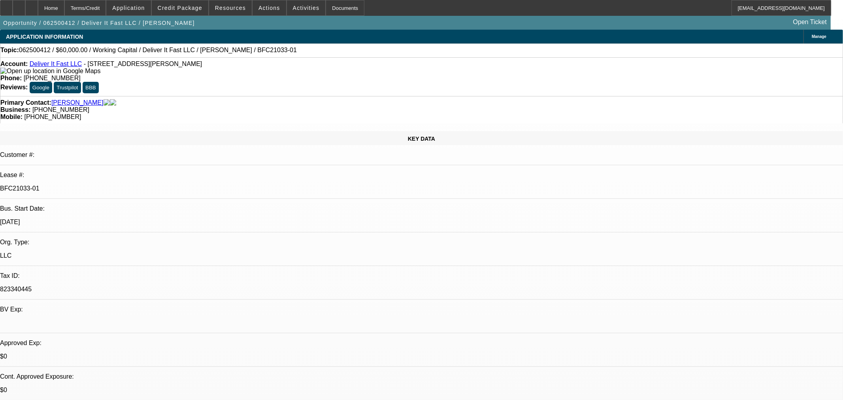
select select "0"
select select "2"
select select "0.1"
select select "4"
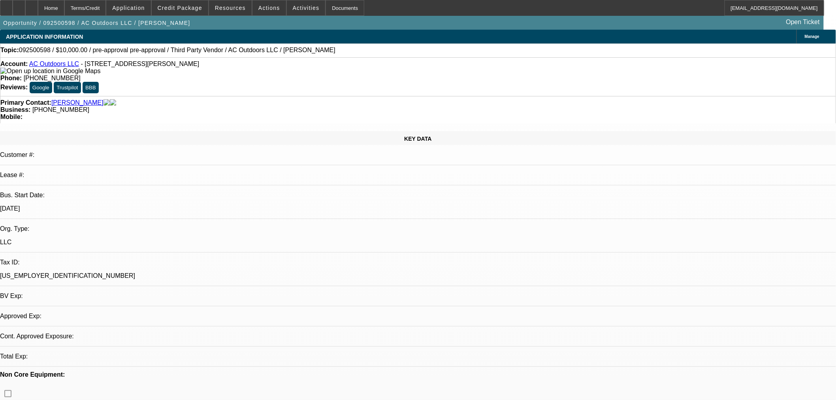
select select "0"
select select "2"
select select "0"
select select "6"
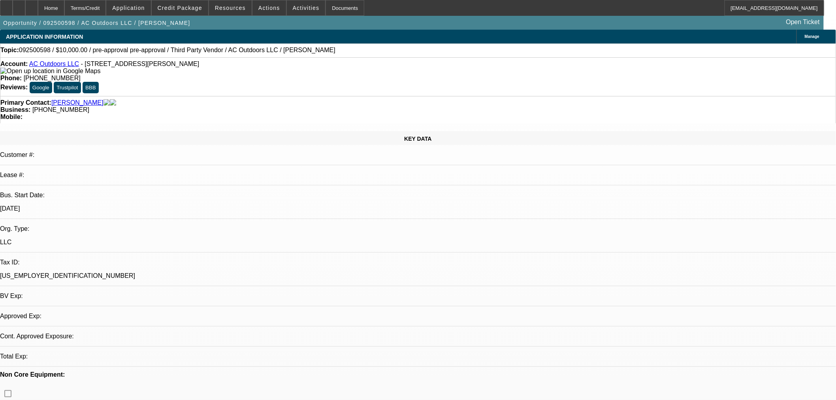
select select "0"
select select "2"
select select "0"
select select "6"
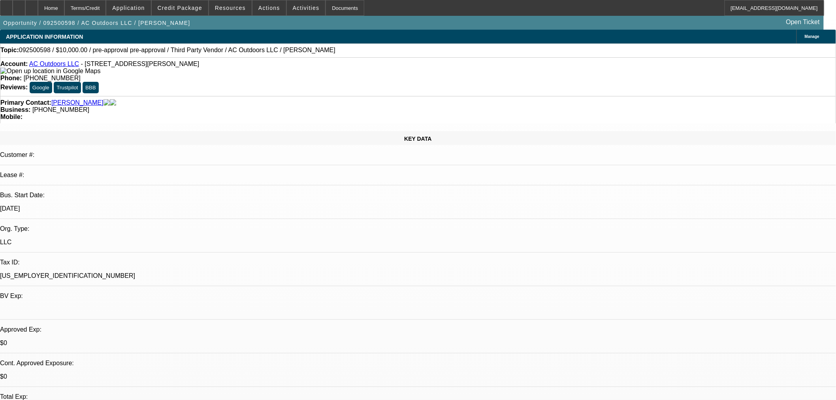
click at [692, 136] on span "Reply All" at bounding box center [688, 140] width 21 height 9
